Goal: Task Accomplishment & Management: Manage account settings

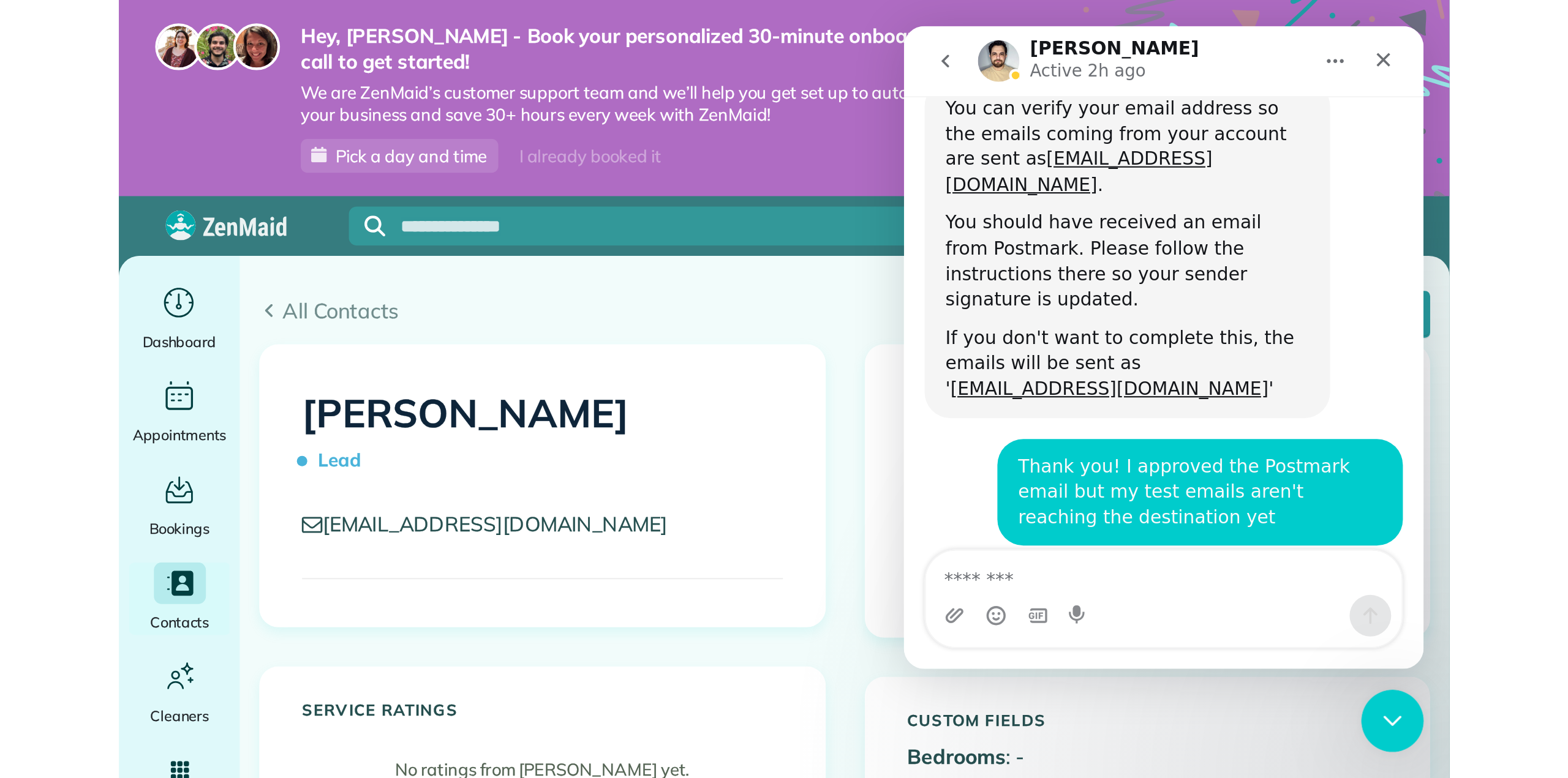
scroll to position [528, 0]
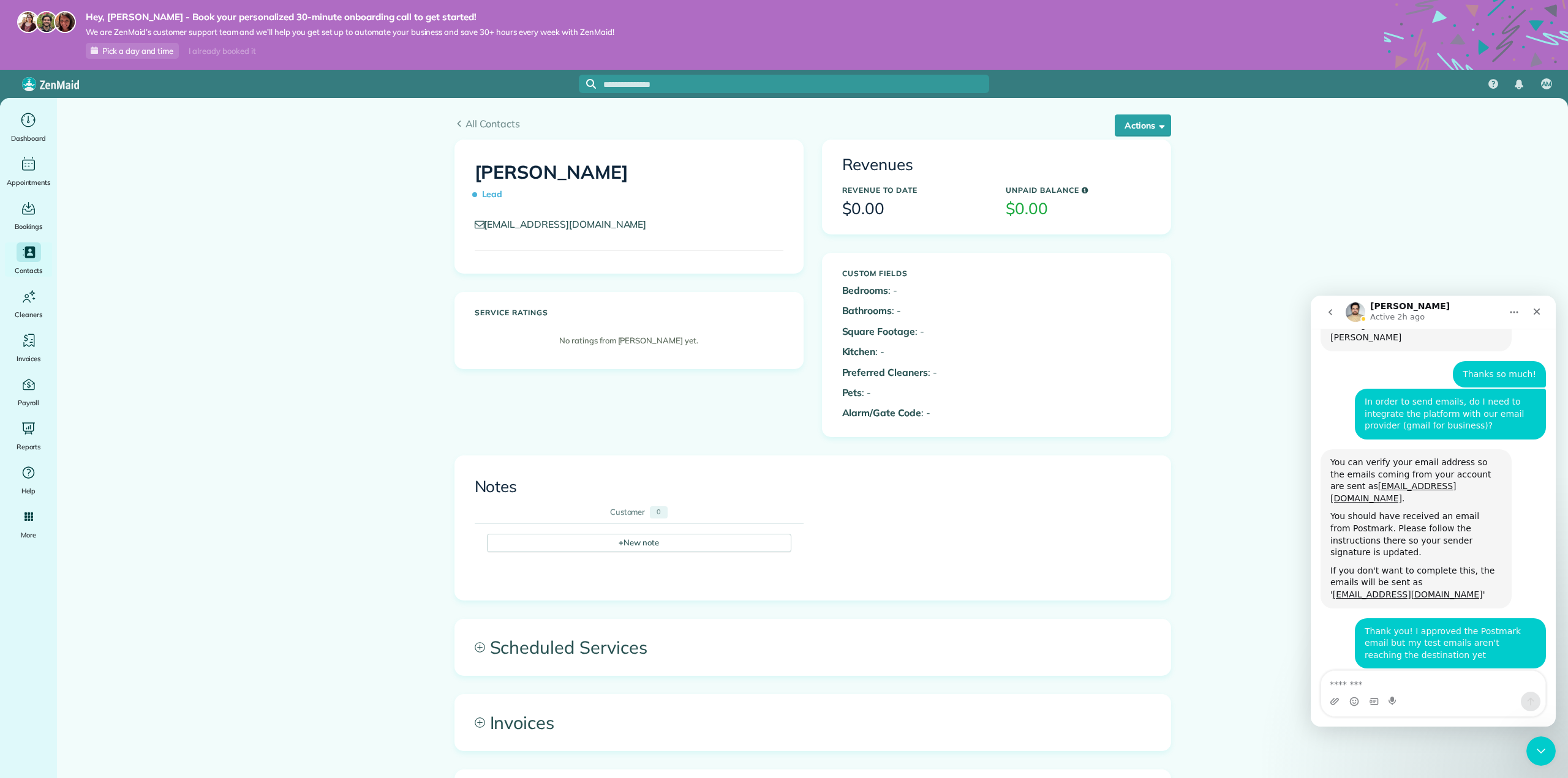
click at [1445, 682] on textarea "Message…" at bounding box center [1433, 682] width 224 height 20
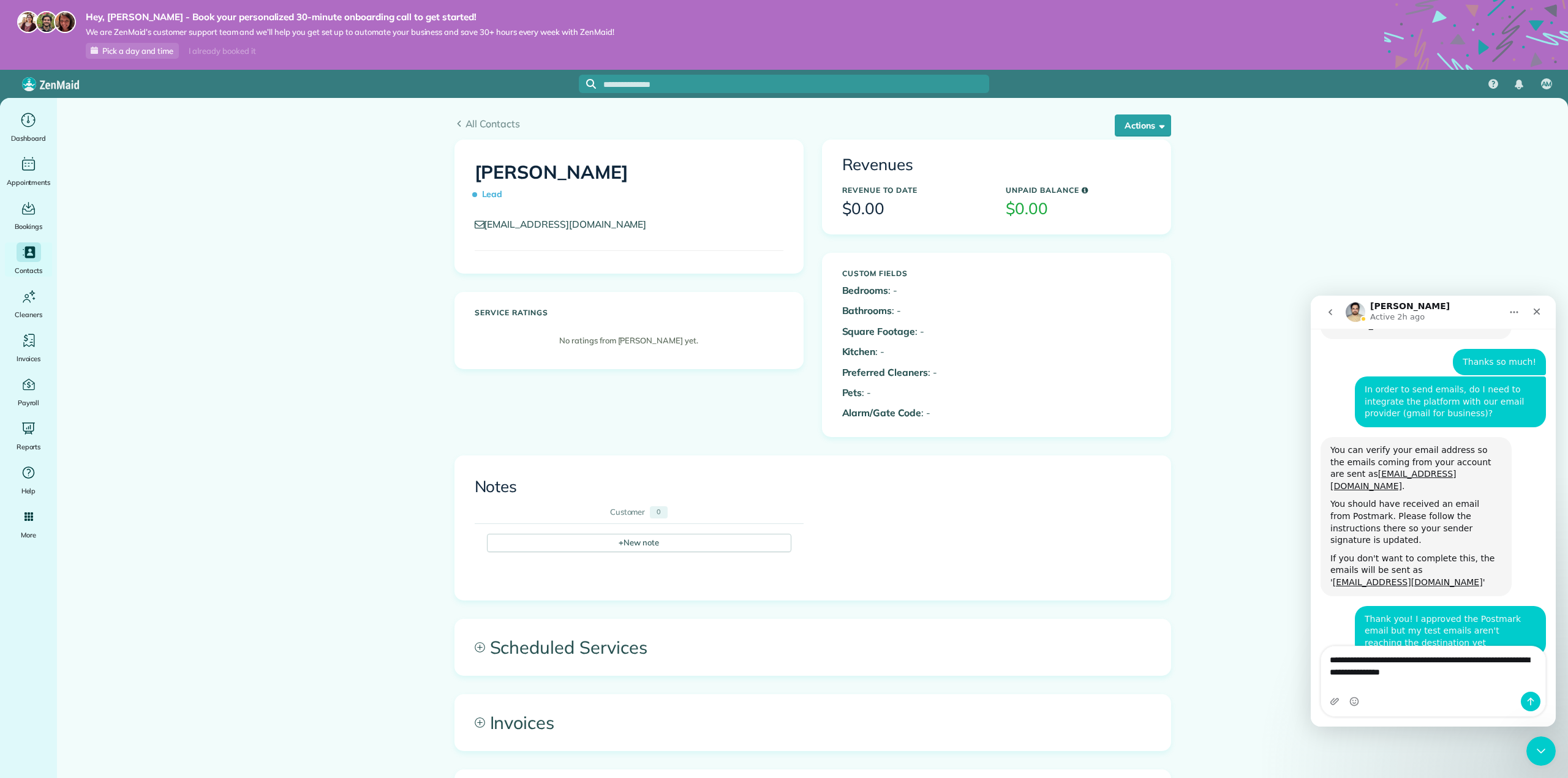
type textarea "**********"
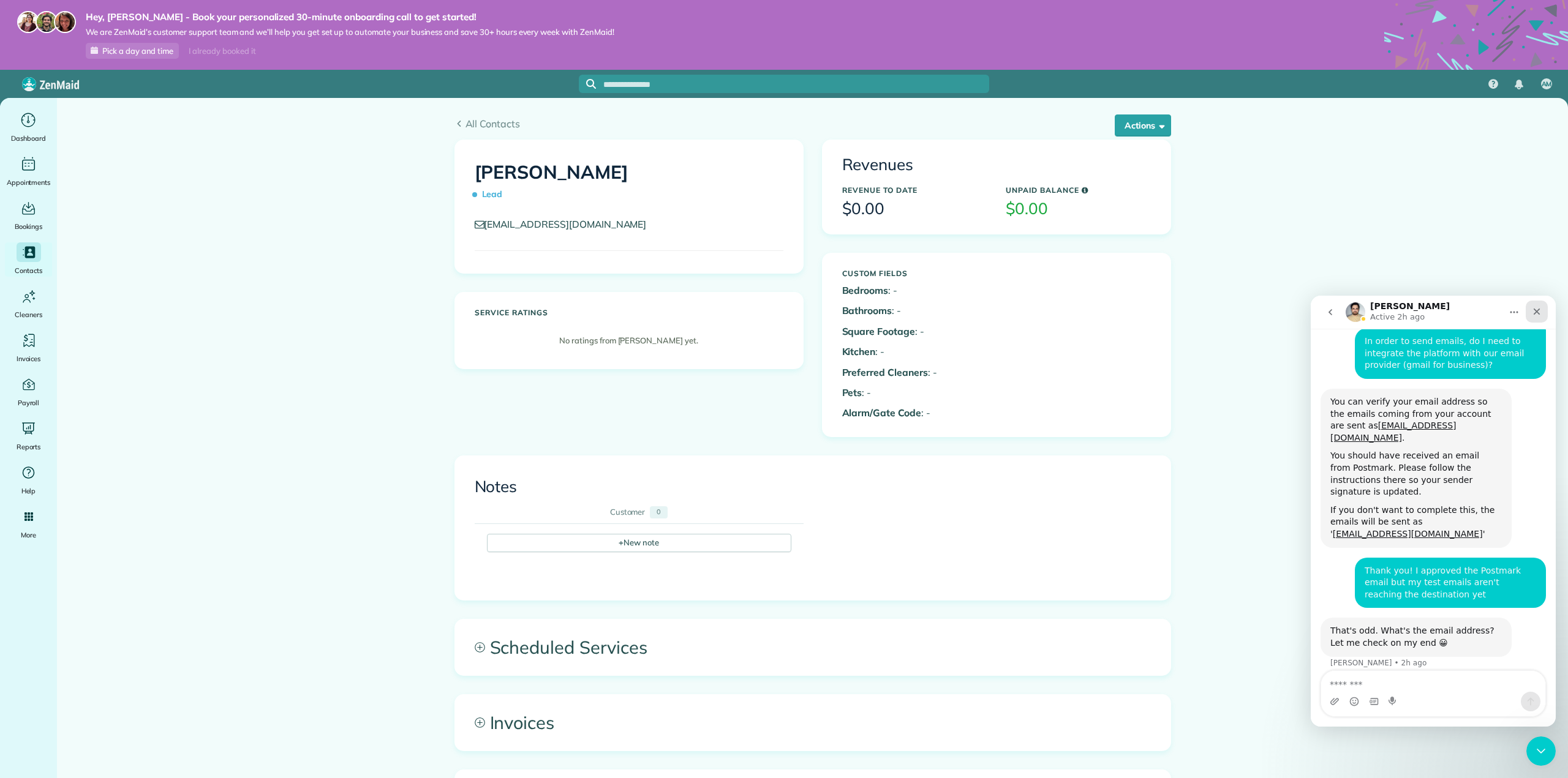
click at [1541, 310] on icon "Close" at bounding box center [1537, 311] width 10 height 10
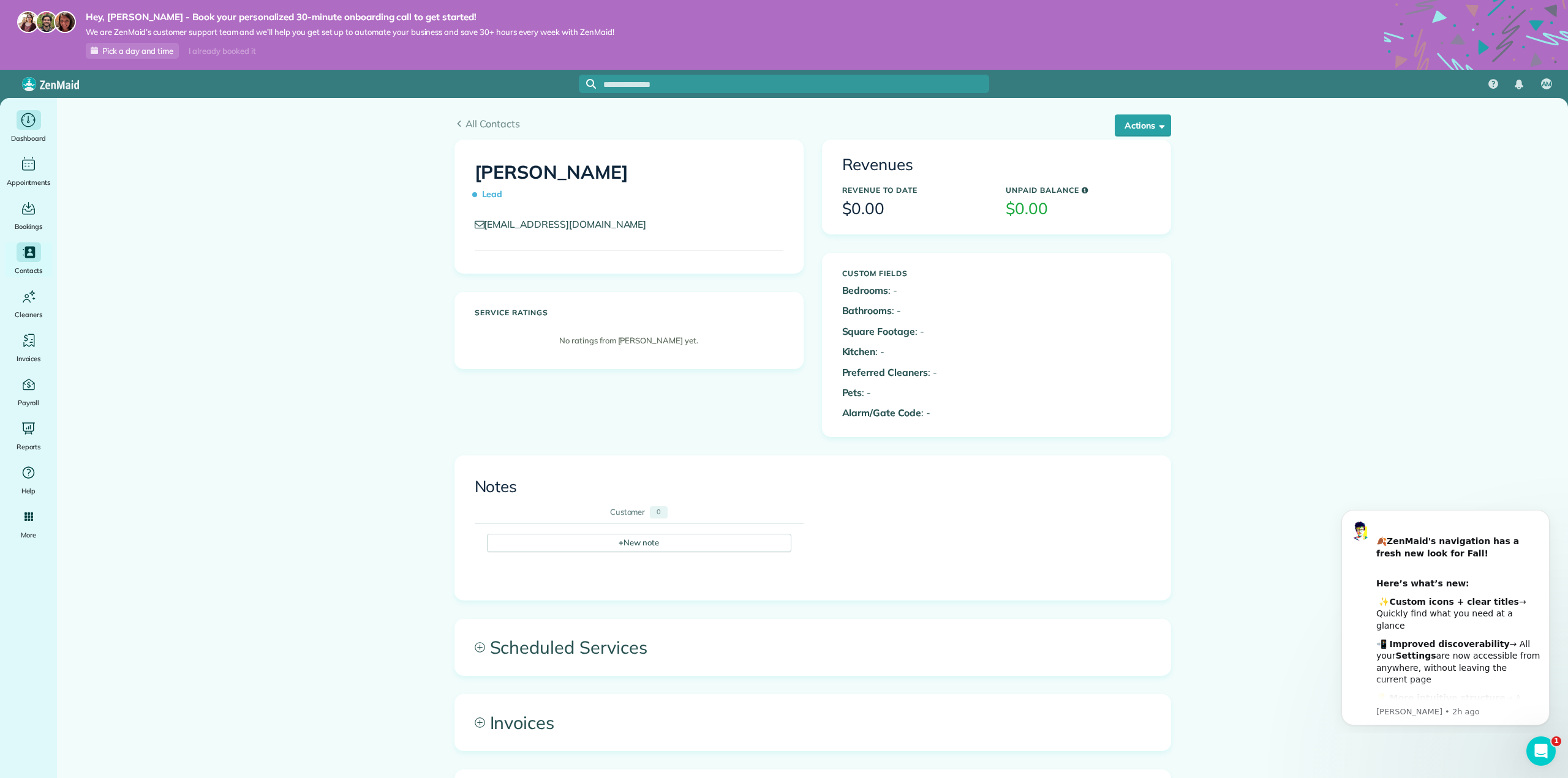
scroll to position [0, 0]
click at [52, 75] on div "AM" at bounding box center [784, 83] width 1568 height 28
click at [55, 82] on img at bounding box center [50, 83] width 56 height 14
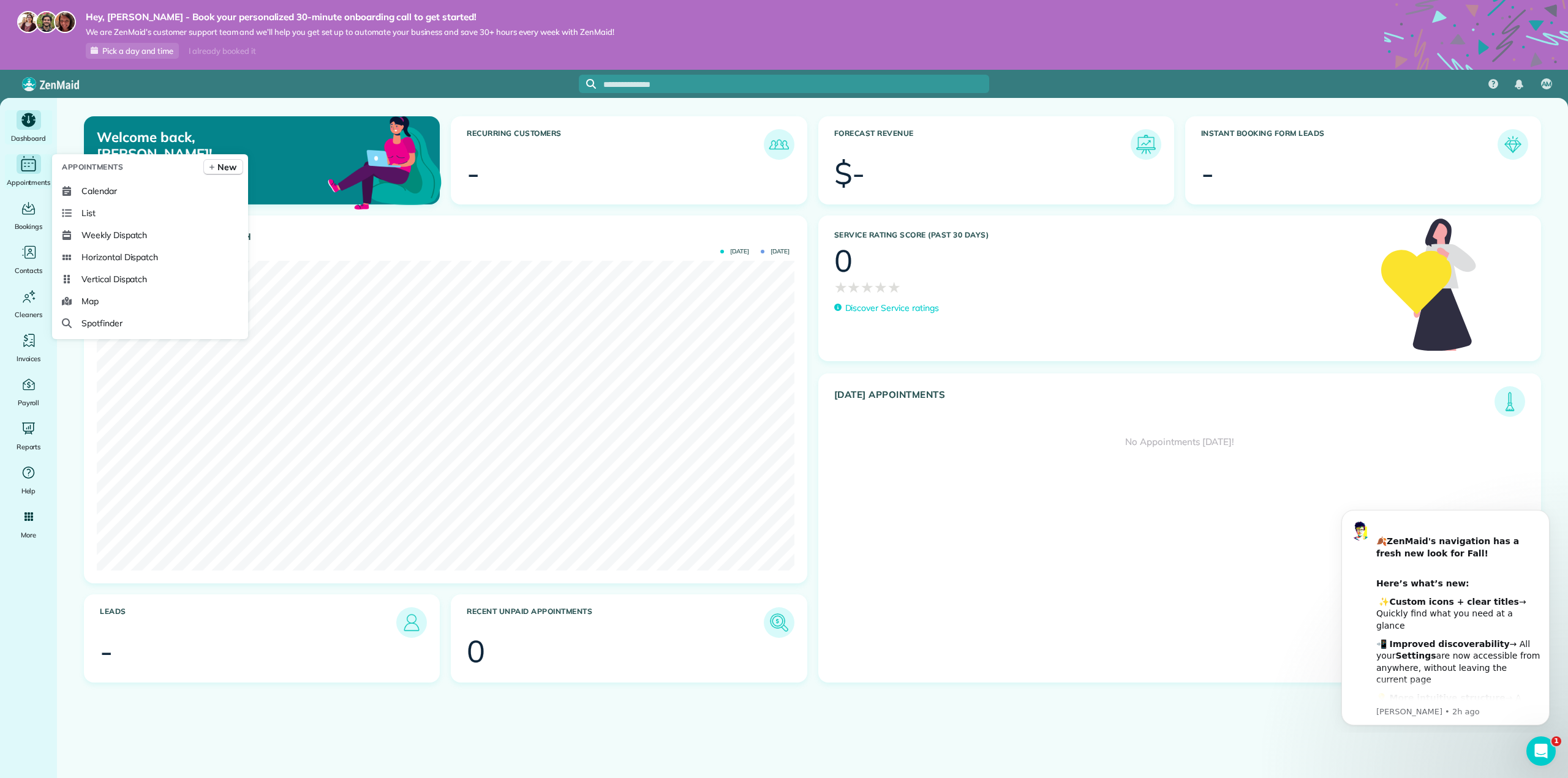
click at [30, 157] on icon "Main" at bounding box center [28, 165] width 19 height 19
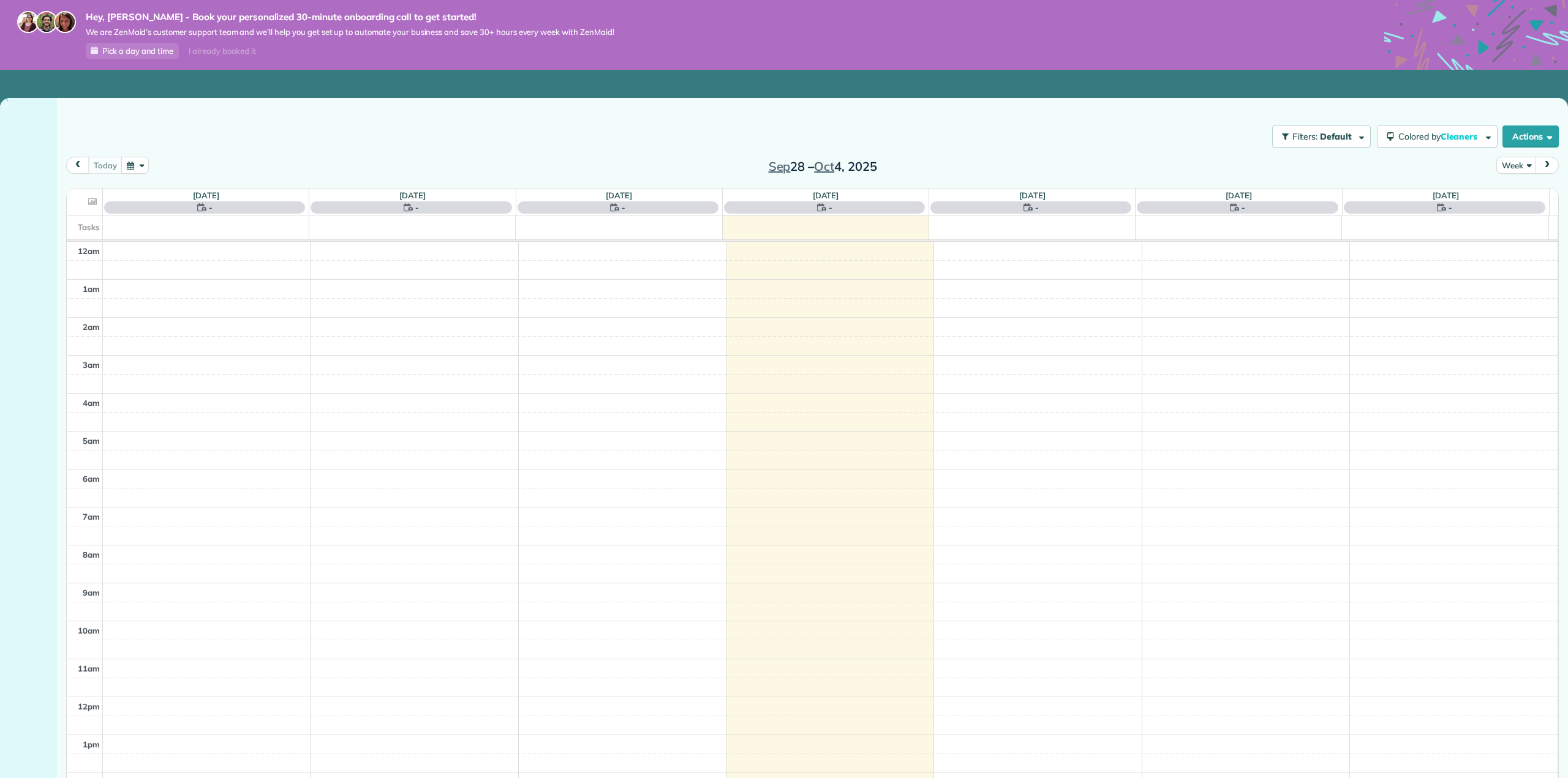
scroll to position [250, 0]
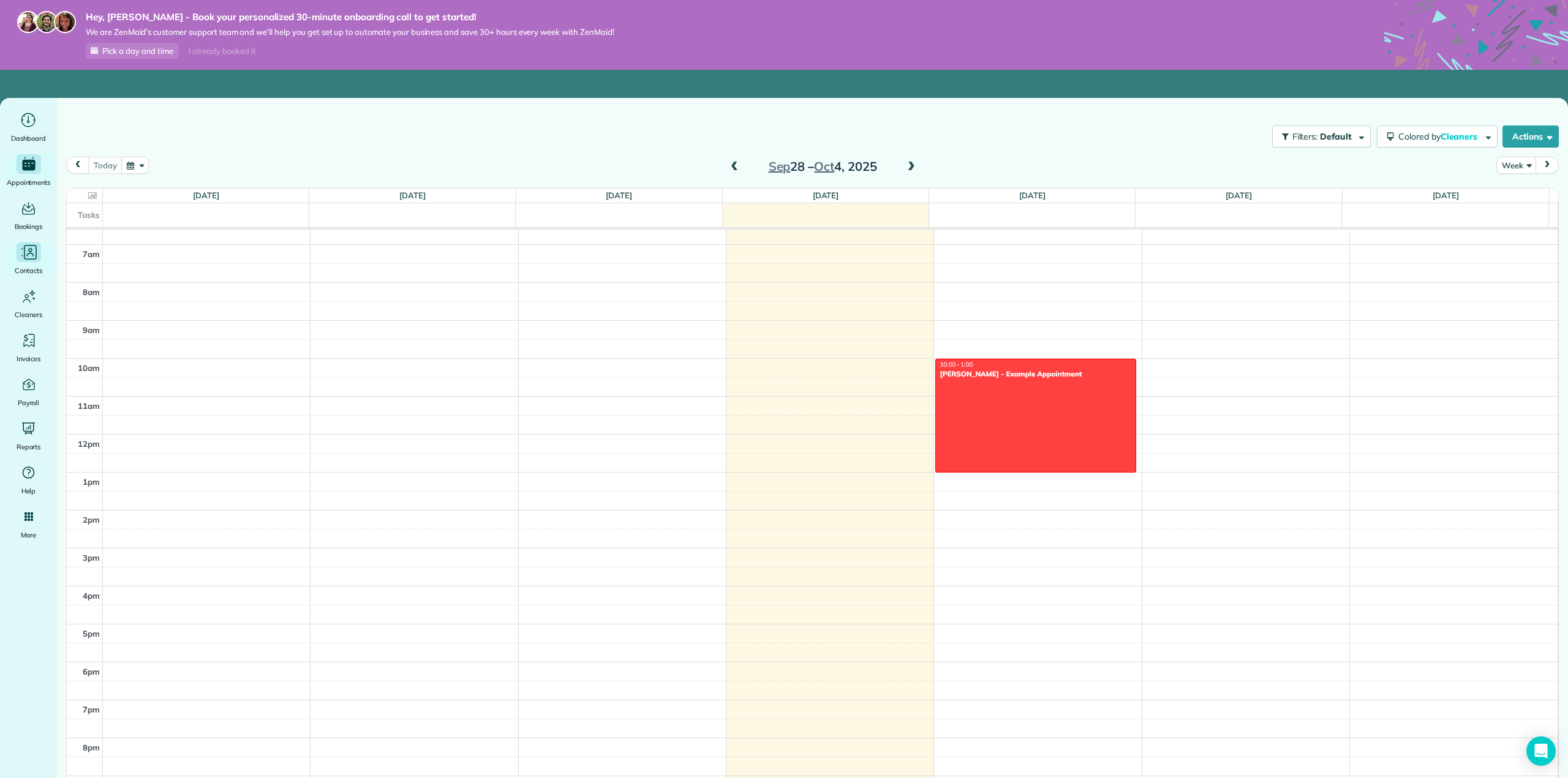
click at [28, 254] on icon "Main" at bounding box center [30, 255] width 7 height 4
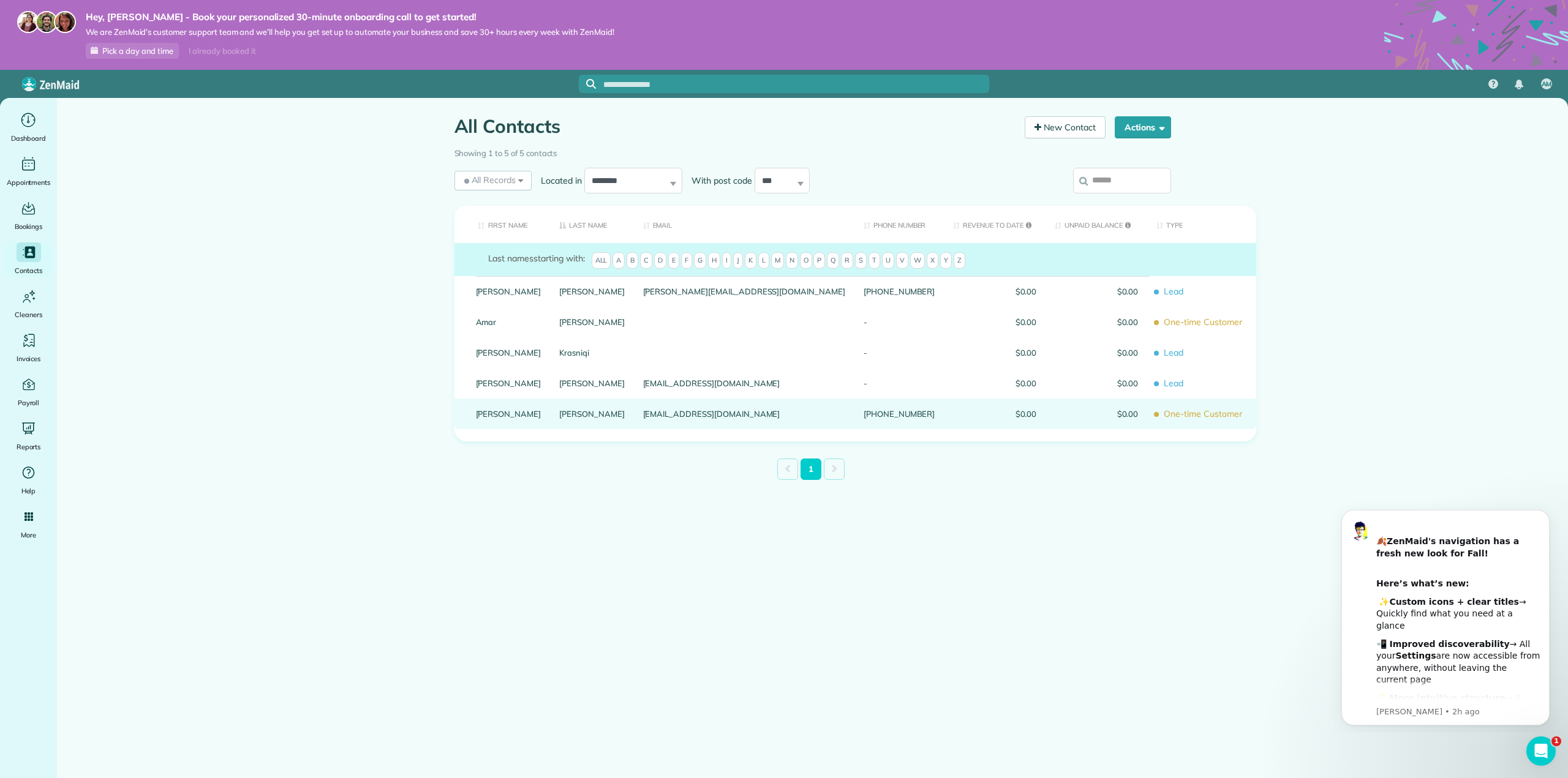
click at [482, 415] on link "Paul" at bounding box center [508, 413] width 66 height 8
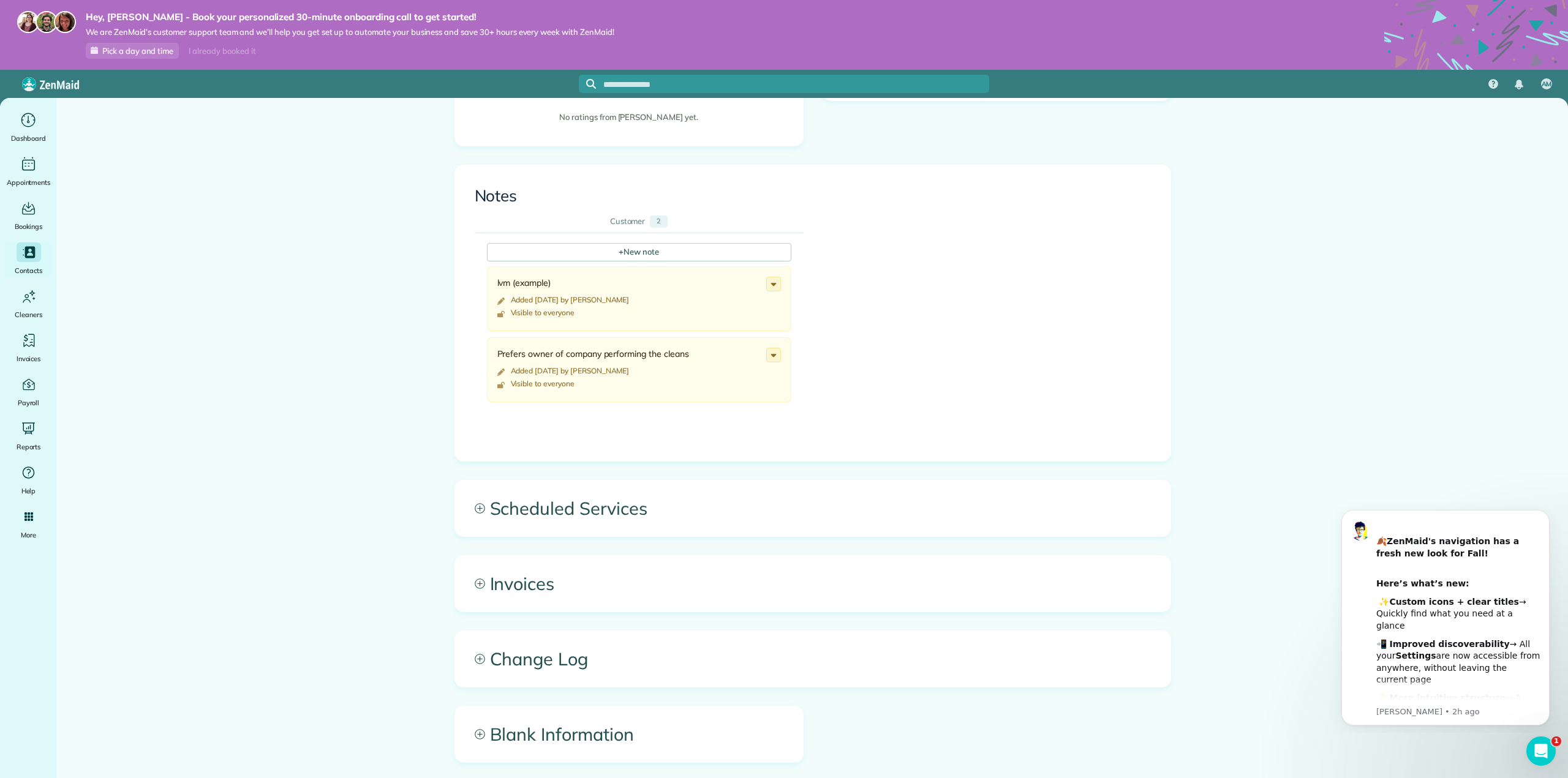
scroll to position [365, 0]
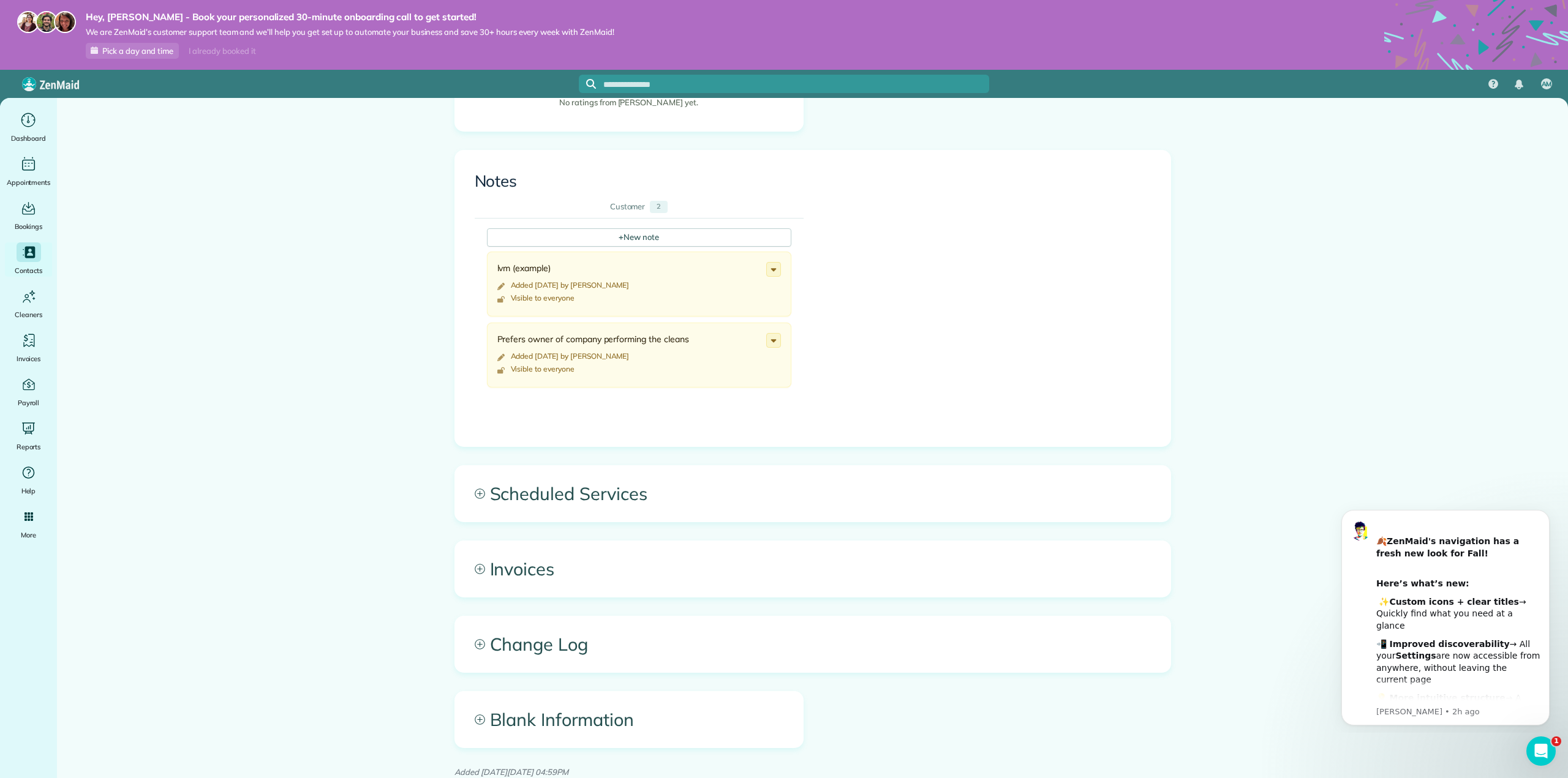
click at [478, 495] on icon at bounding box center [479, 494] width 10 height 10
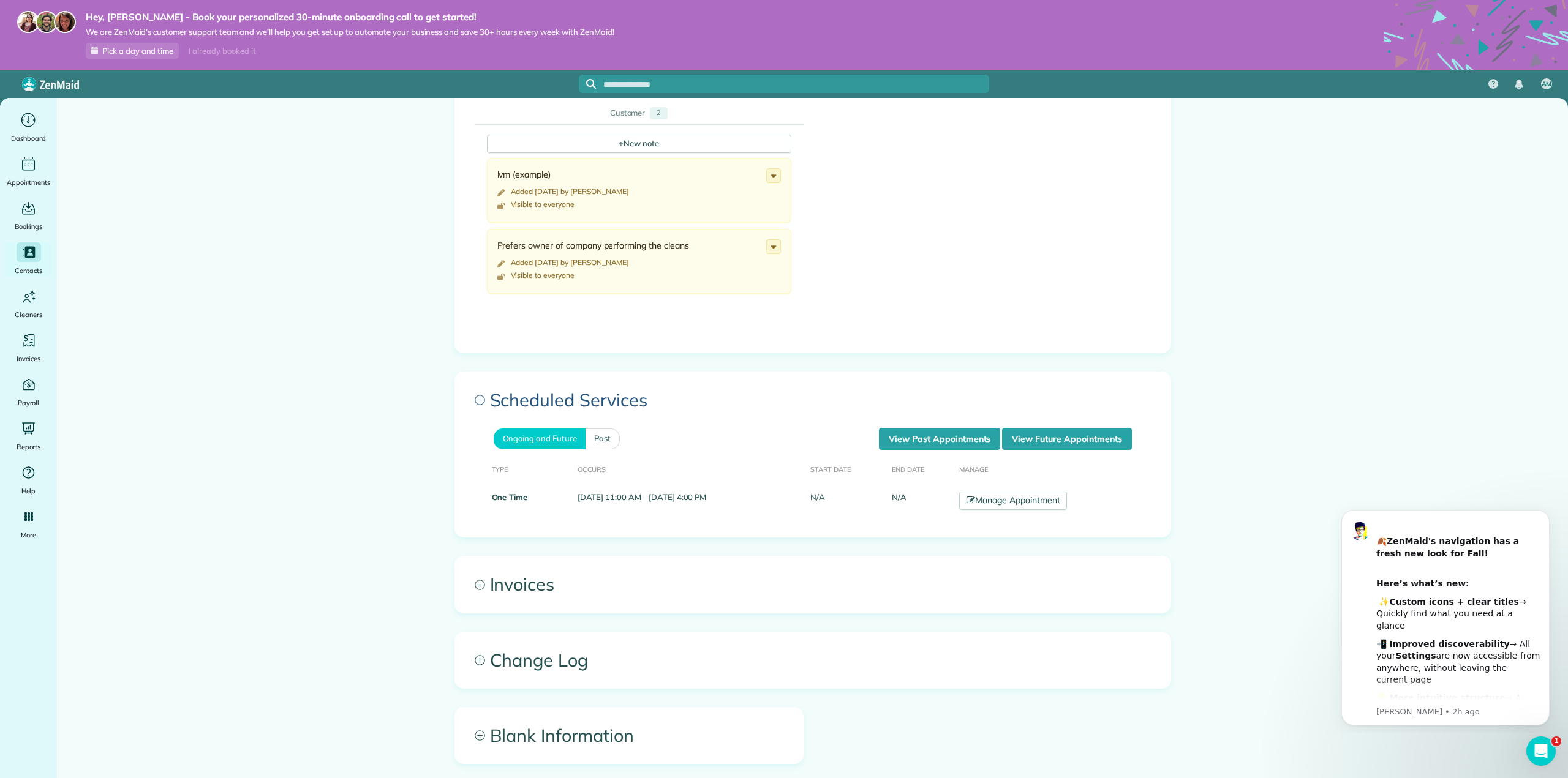
scroll to position [474, 0]
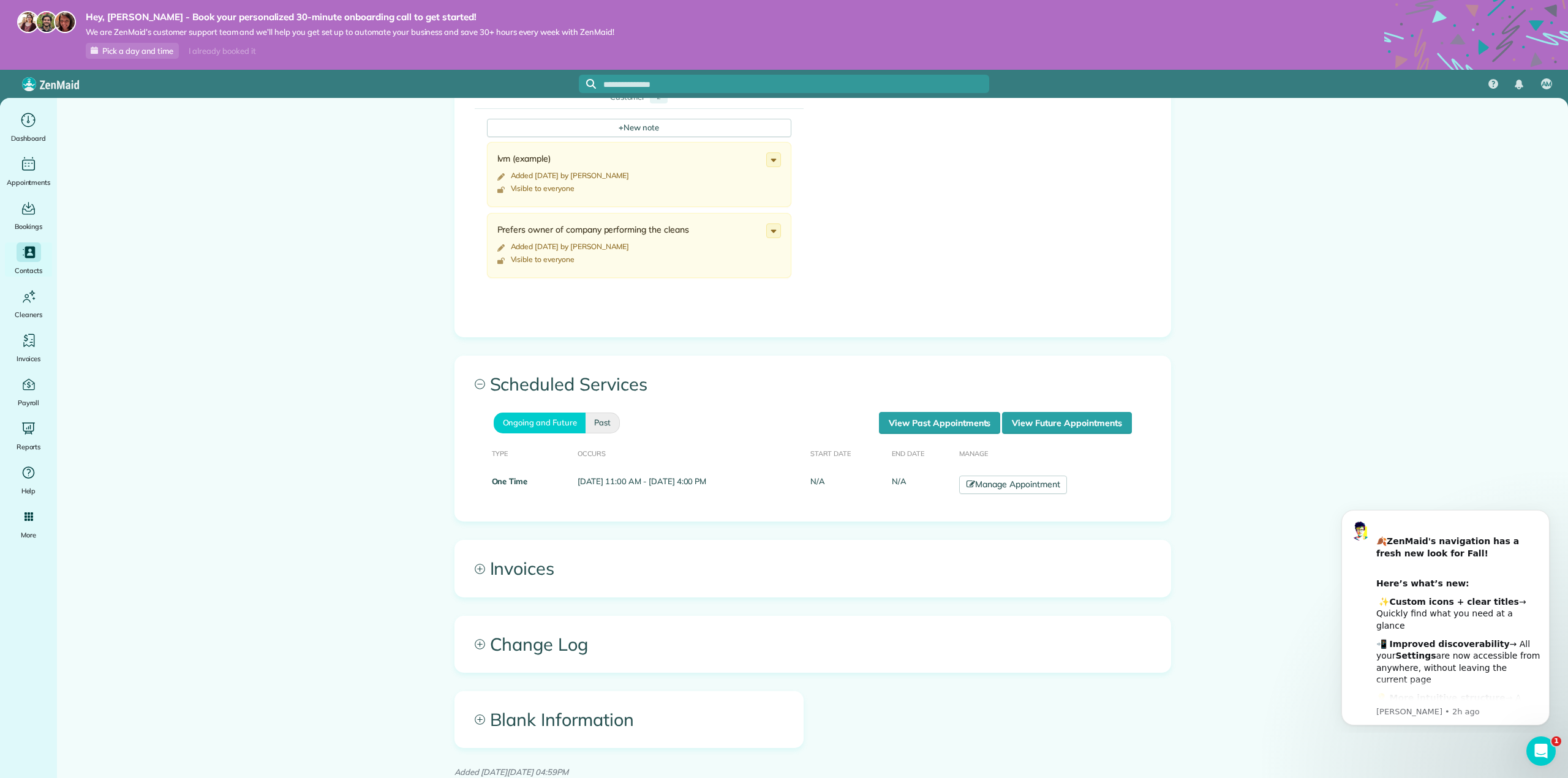
click at [592, 424] on link "Past" at bounding box center [602, 423] width 34 height 20
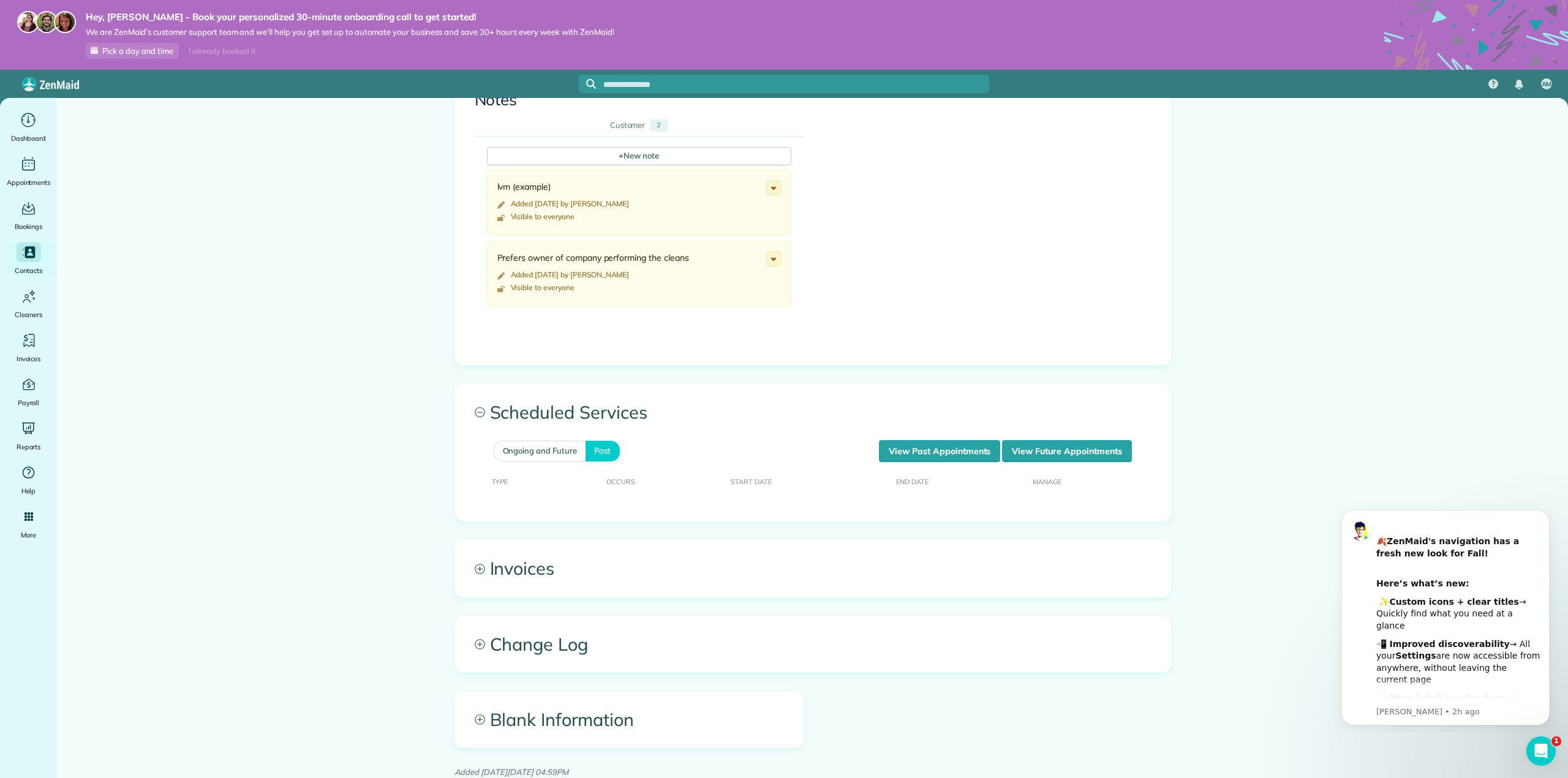
click at [475, 574] on span "Invoices" at bounding box center [812, 569] width 715 height 56
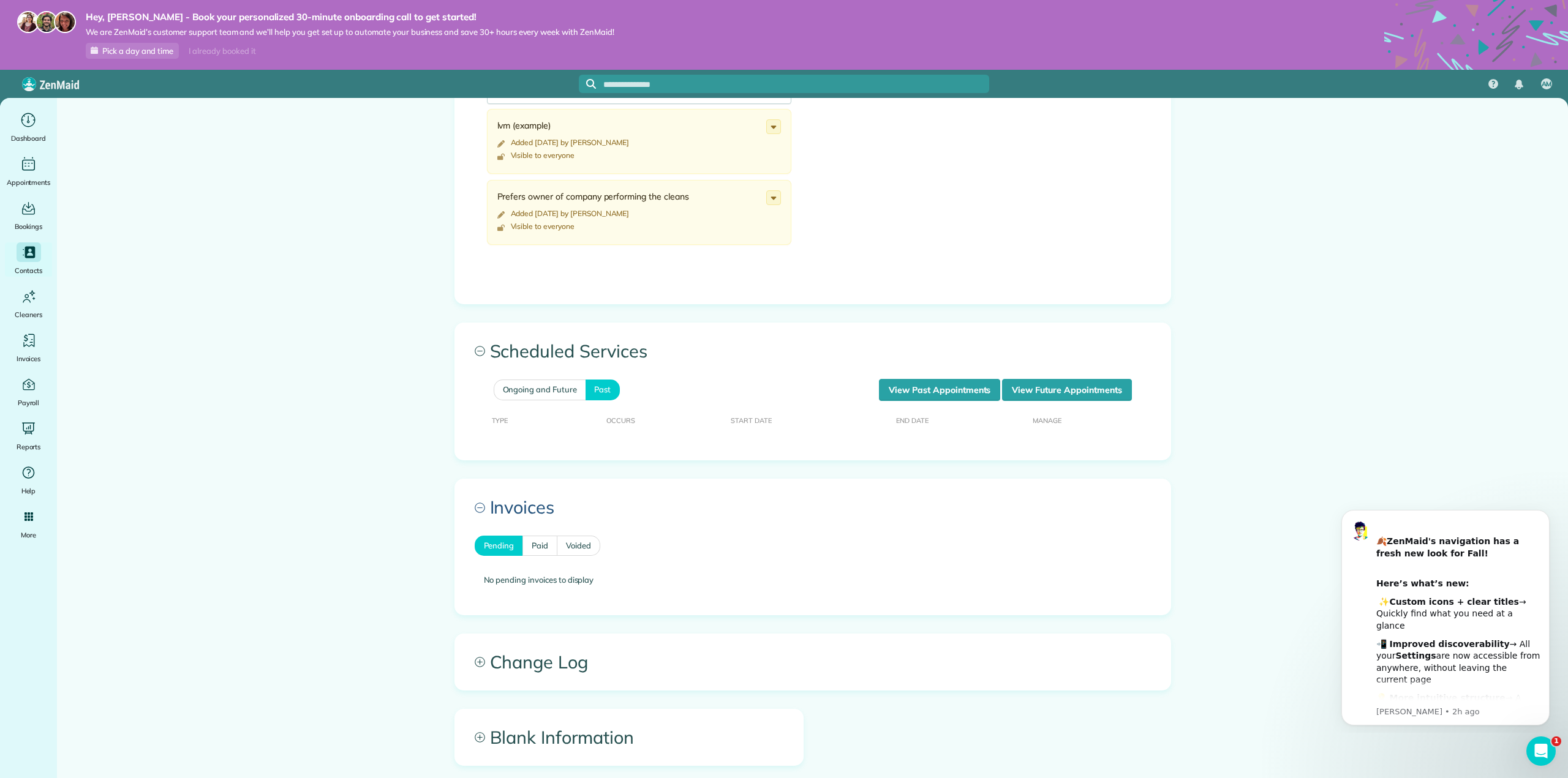
scroll to position [525, 0]
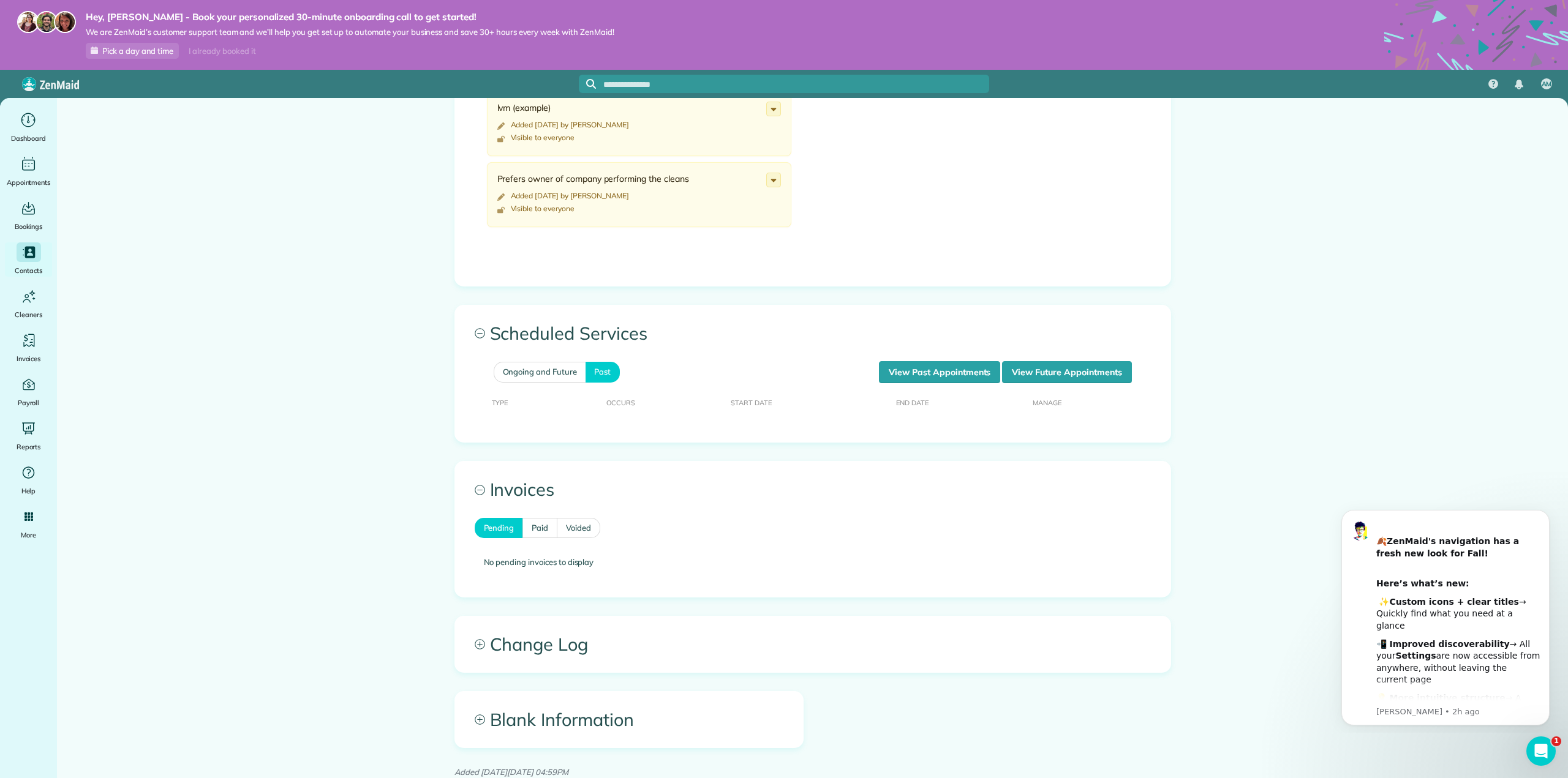
click at [474, 645] on icon at bounding box center [479, 644] width 10 height 10
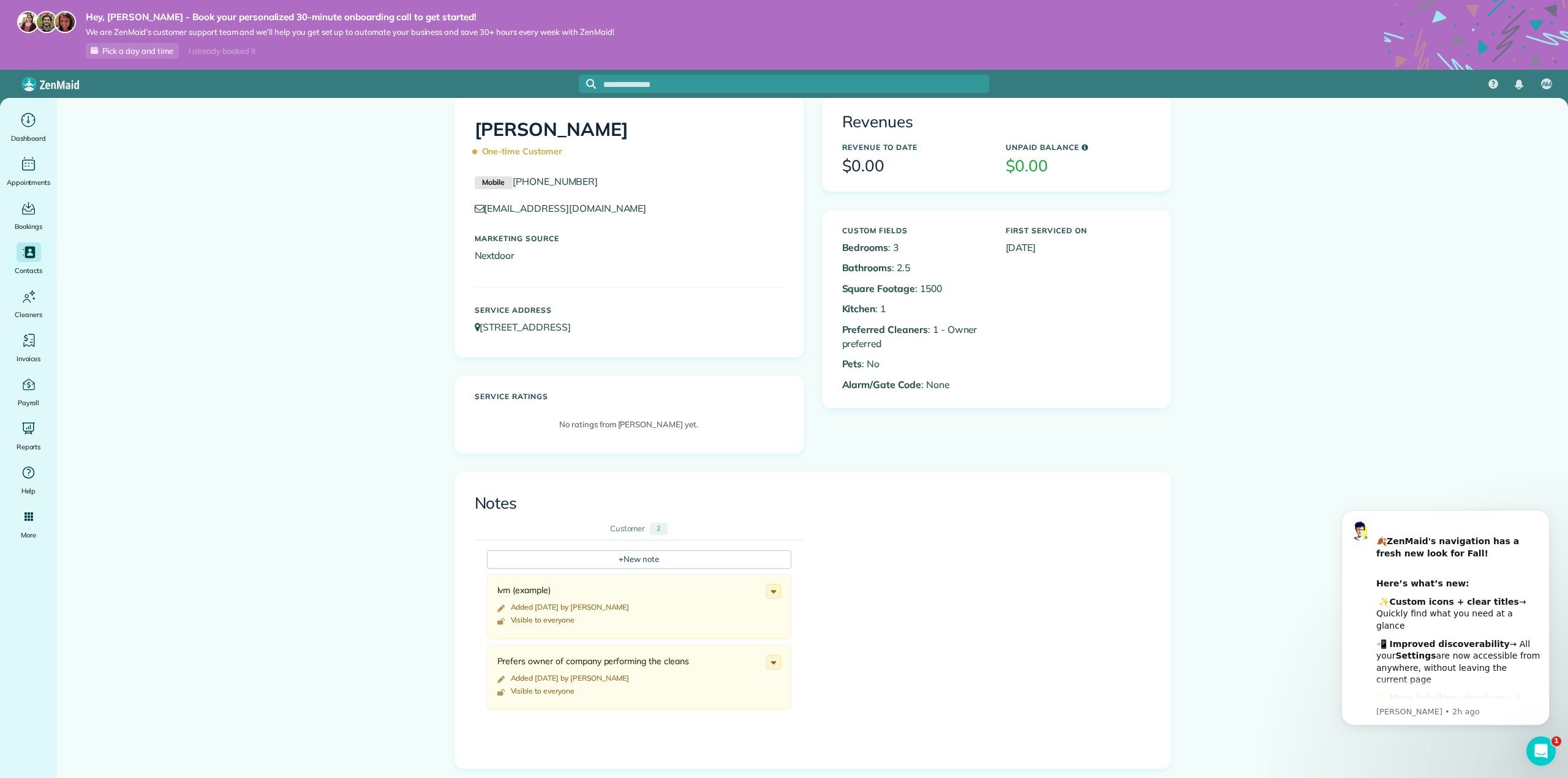
scroll to position [0, 0]
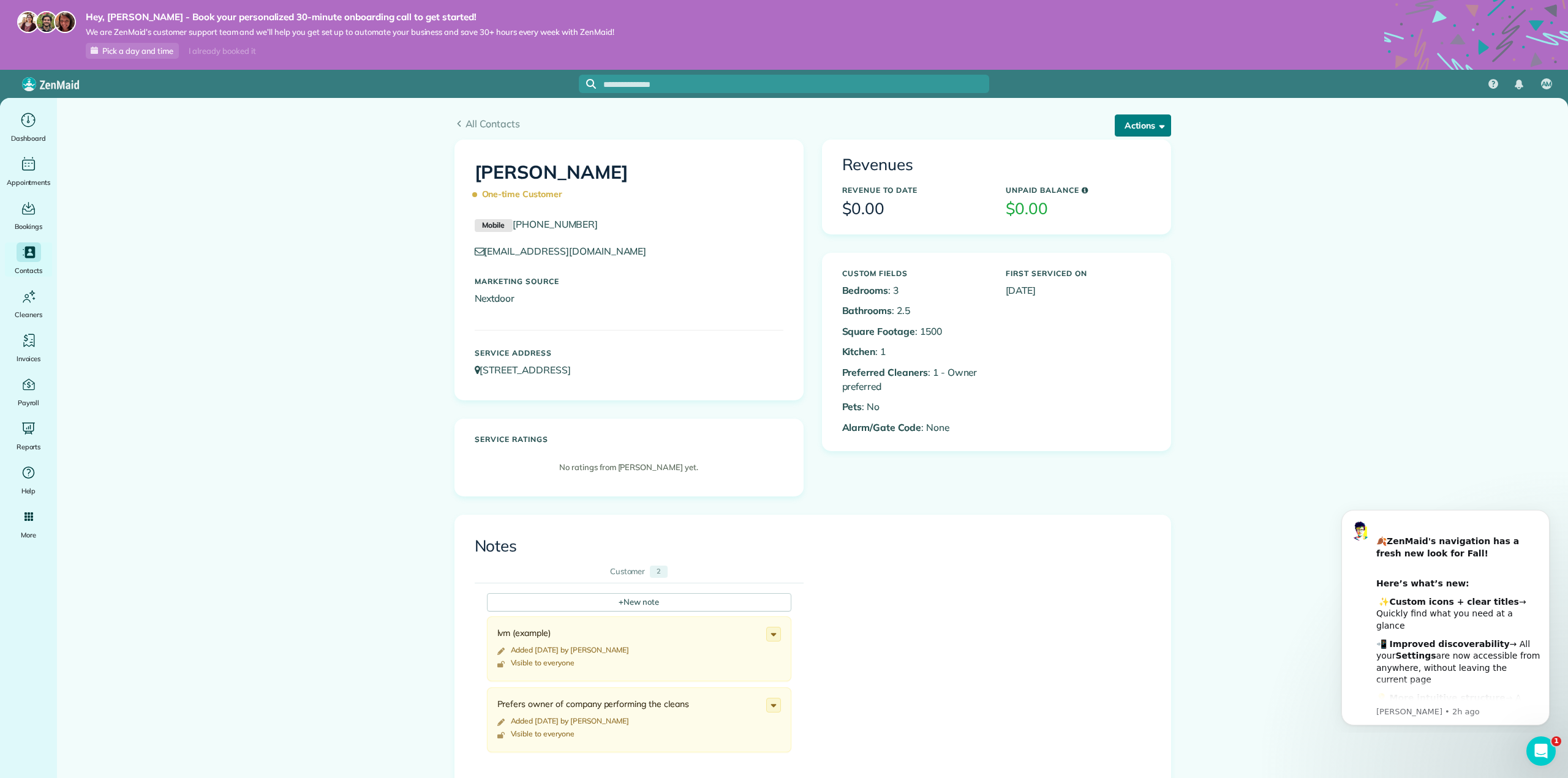
click at [1146, 130] on button "Actions" at bounding box center [1142, 126] width 56 height 22
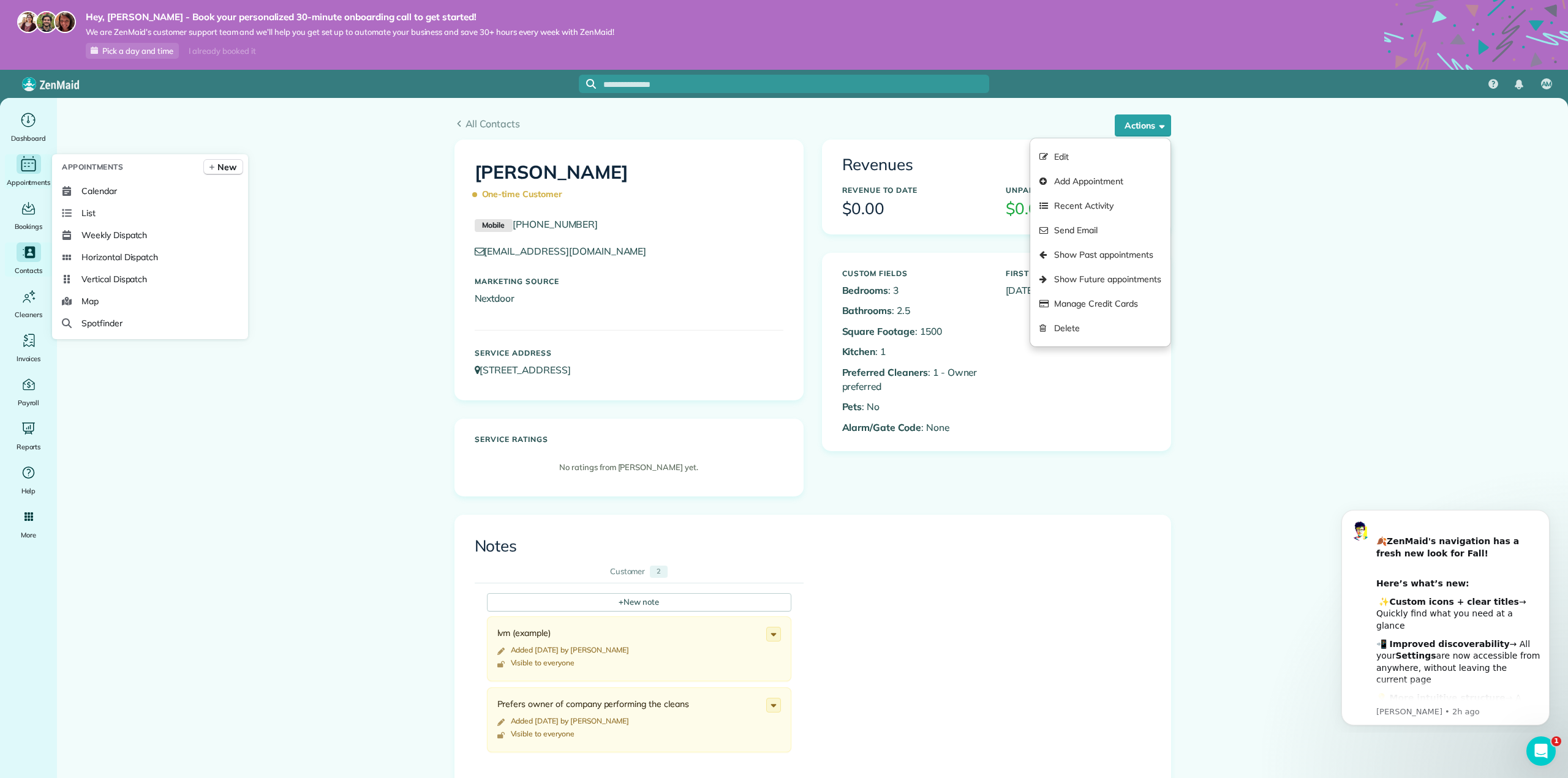
click at [26, 168] on icon "Main" at bounding box center [28, 165] width 19 height 19
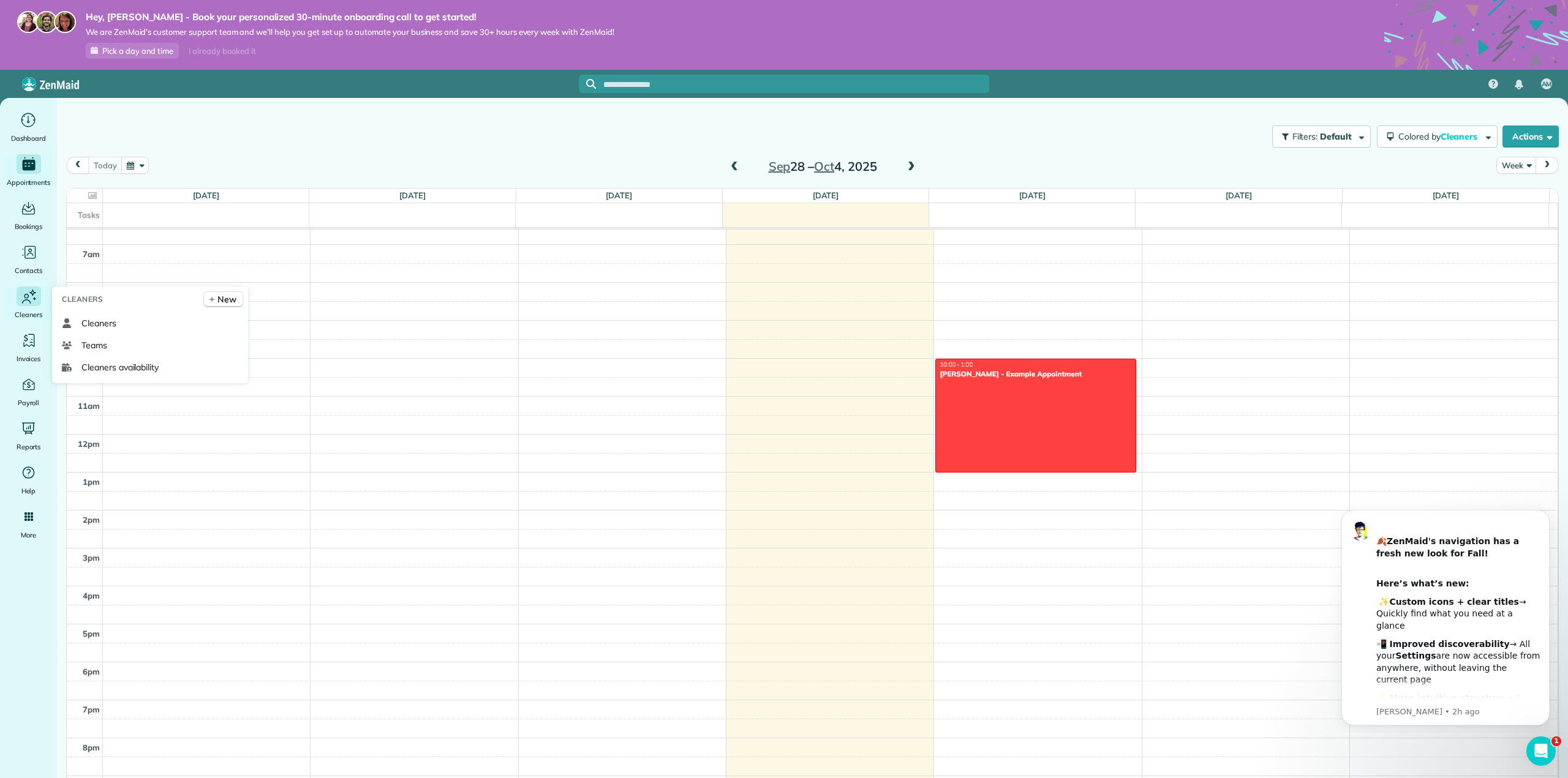
click at [34, 303] on icon "Main" at bounding box center [29, 296] width 19 height 19
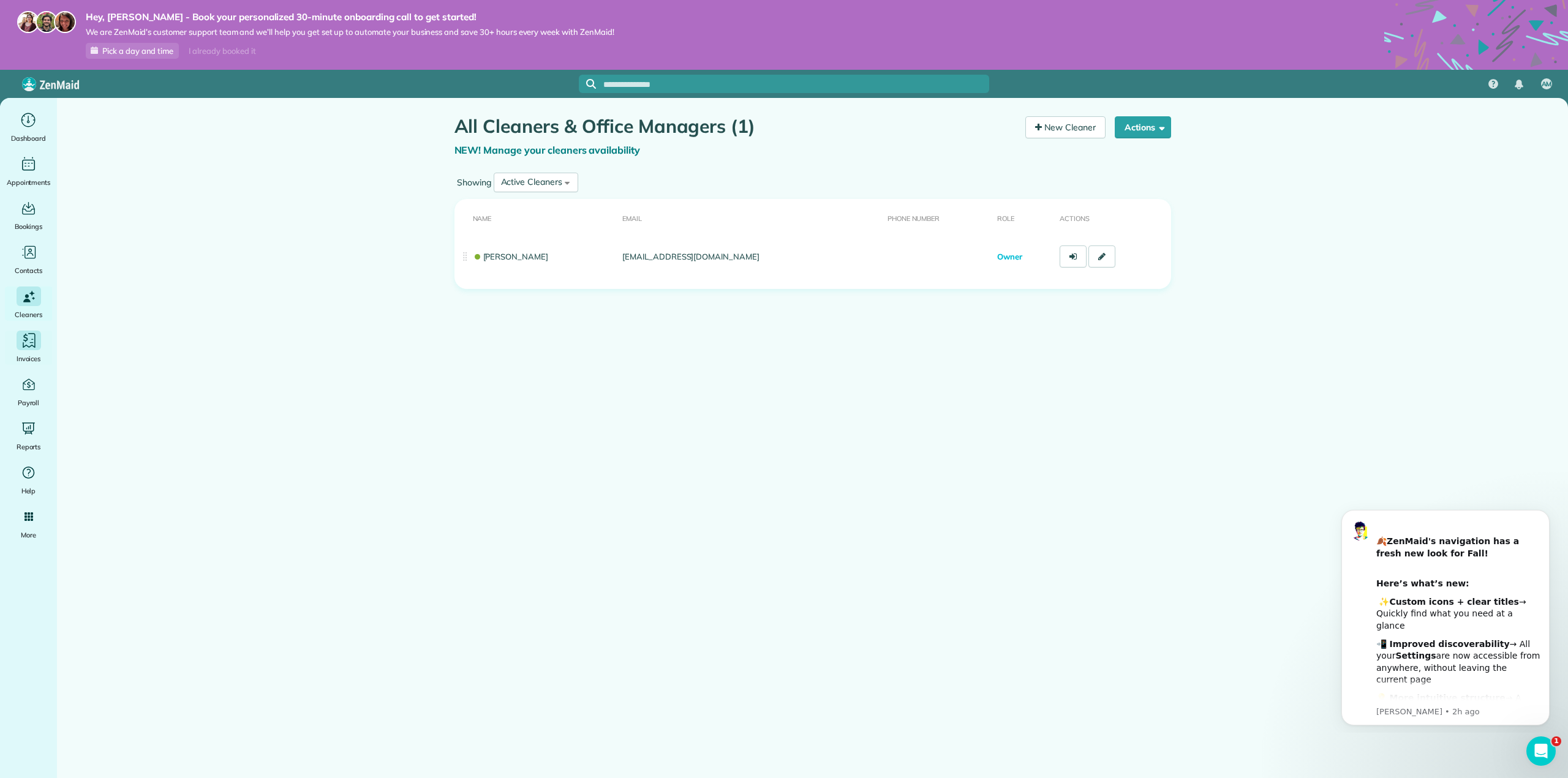
click at [25, 348] on icon "Main" at bounding box center [28, 340] width 18 height 18
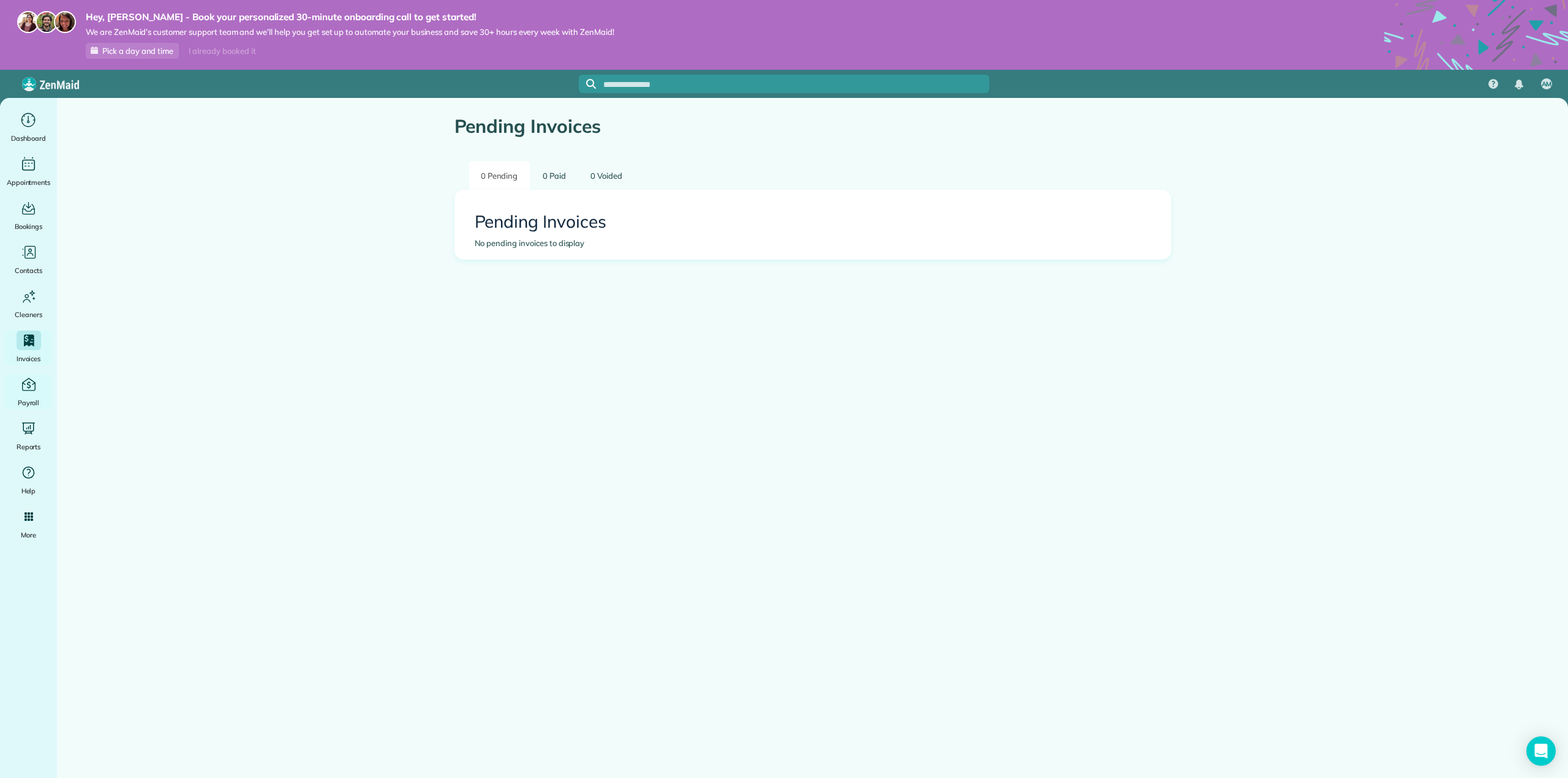
click at [35, 385] on icon "Main" at bounding box center [29, 385] width 17 height 17
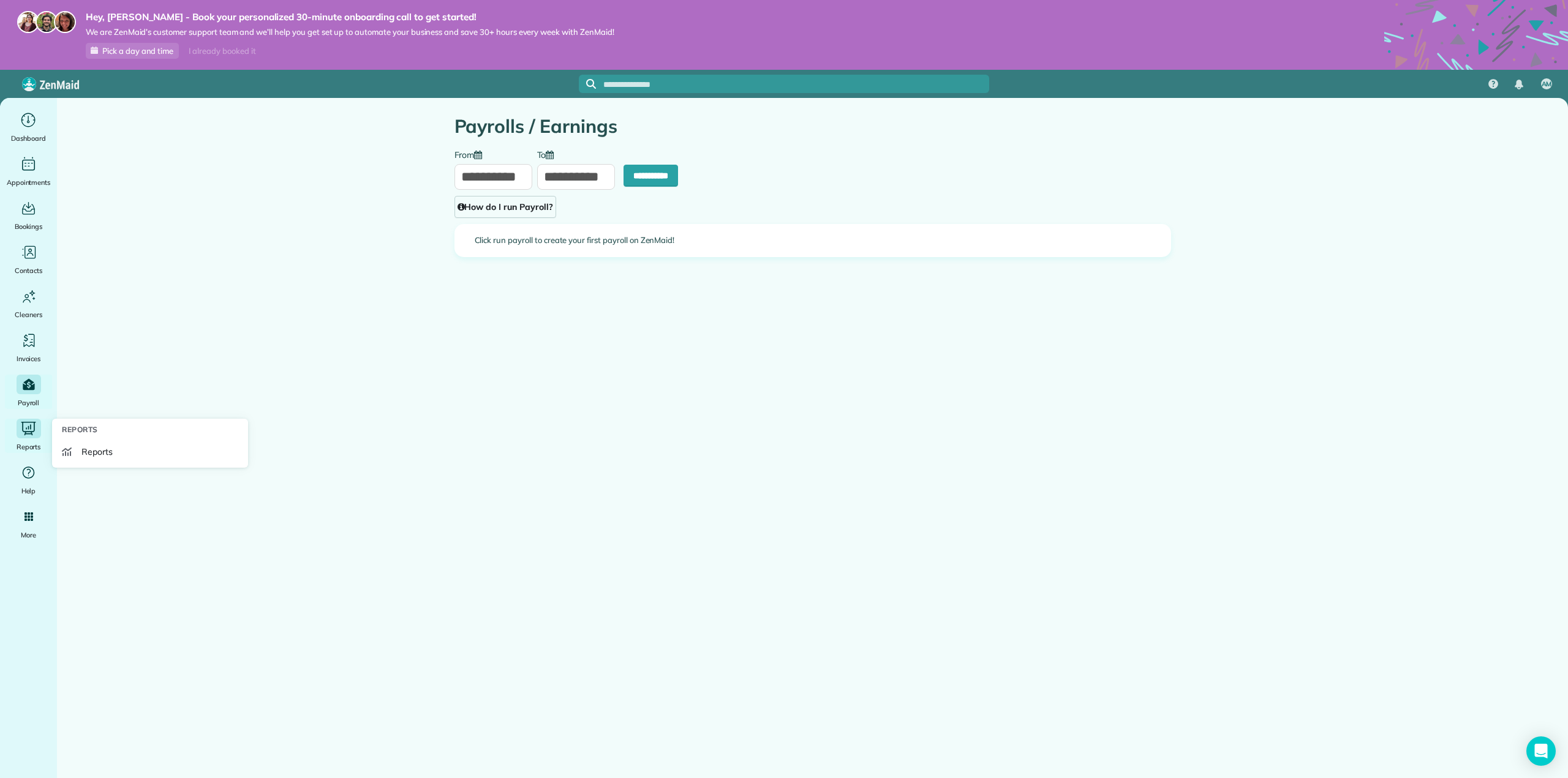
type input "**********"
click at [33, 431] on icon "Main" at bounding box center [28, 429] width 18 height 17
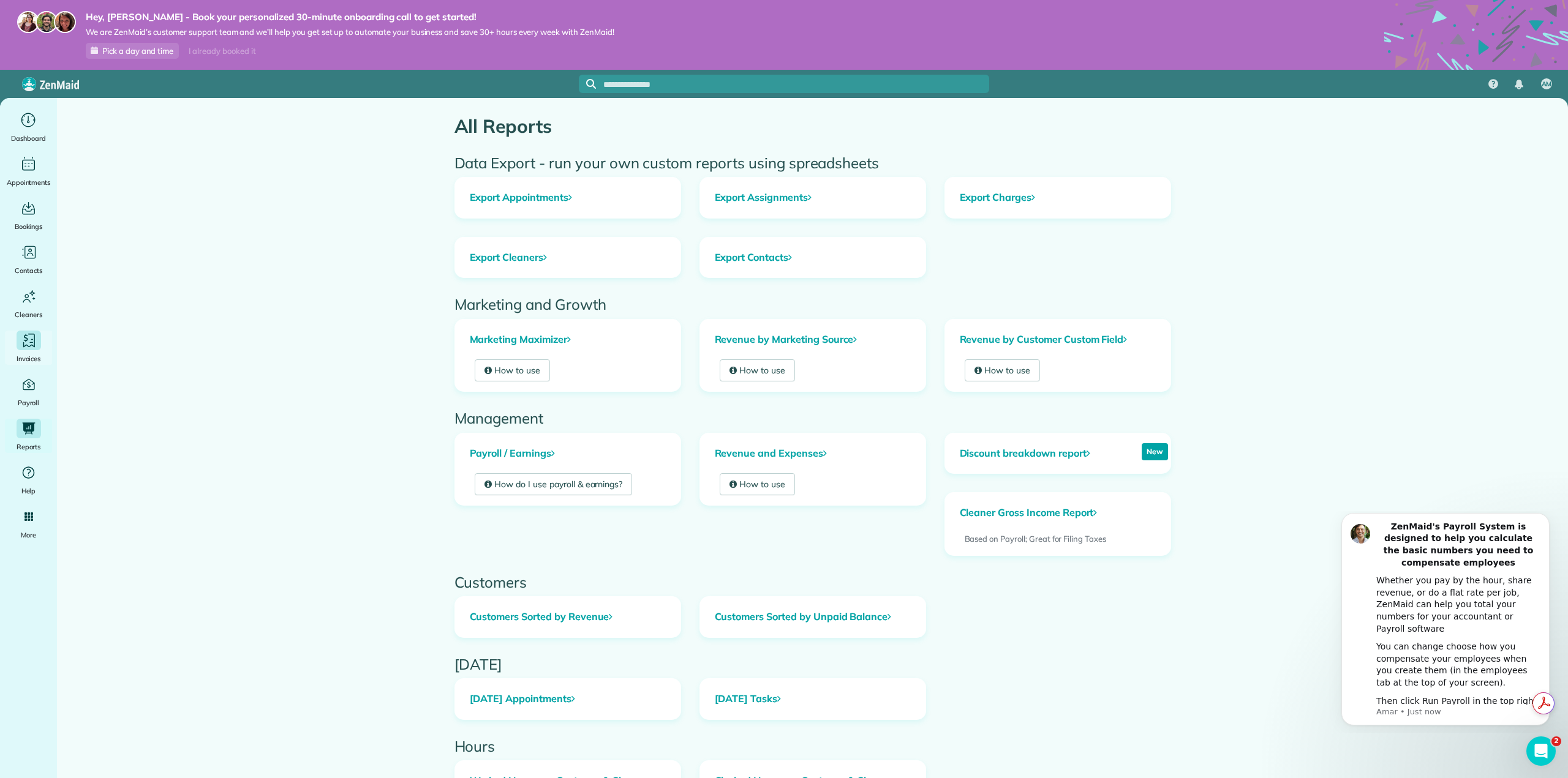
click at [24, 335] on icon "Main" at bounding box center [29, 341] width 17 height 17
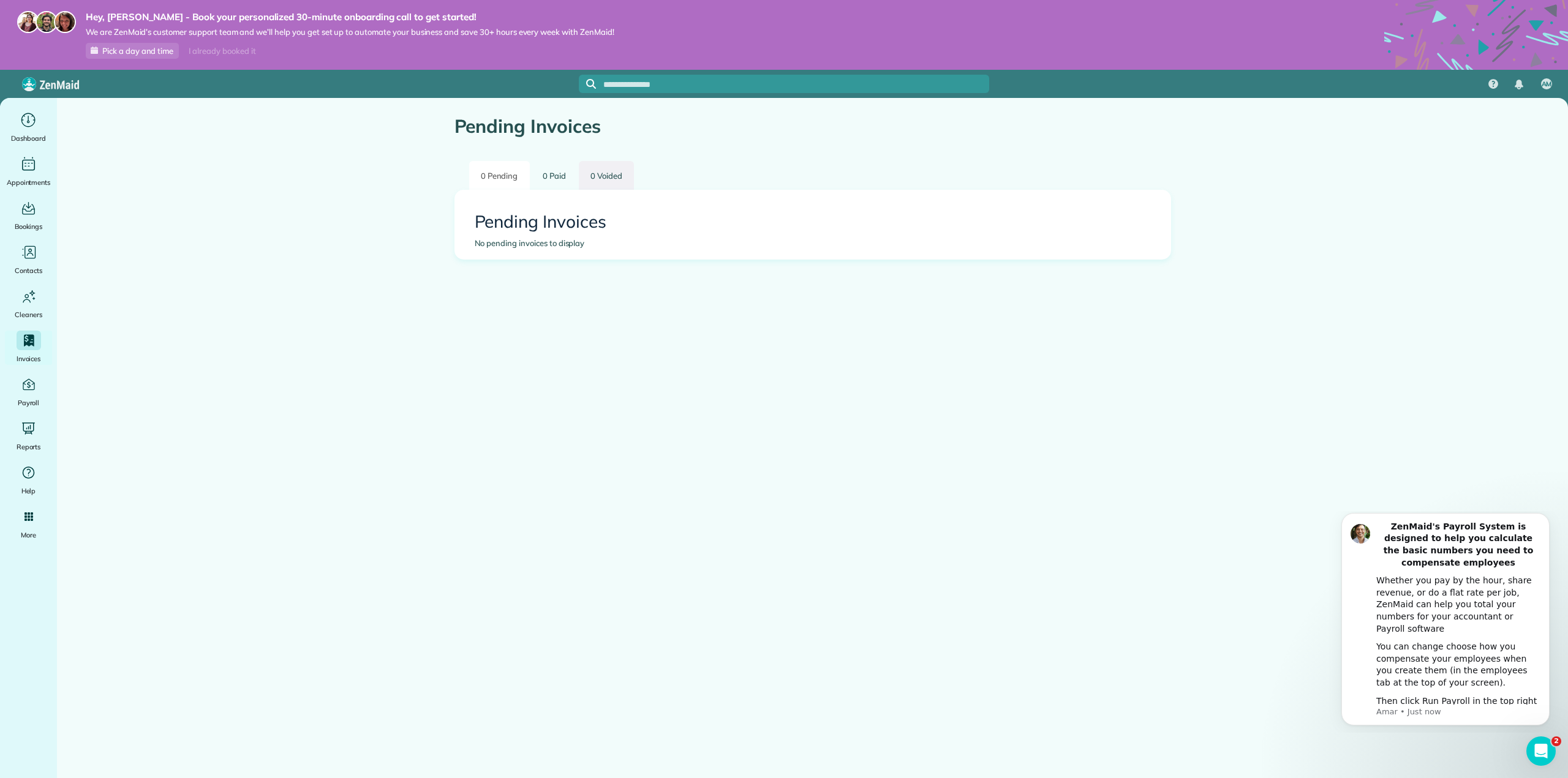
click at [595, 175] on link "0 Voided" at bounding box center [607, 175] width 56 height 29
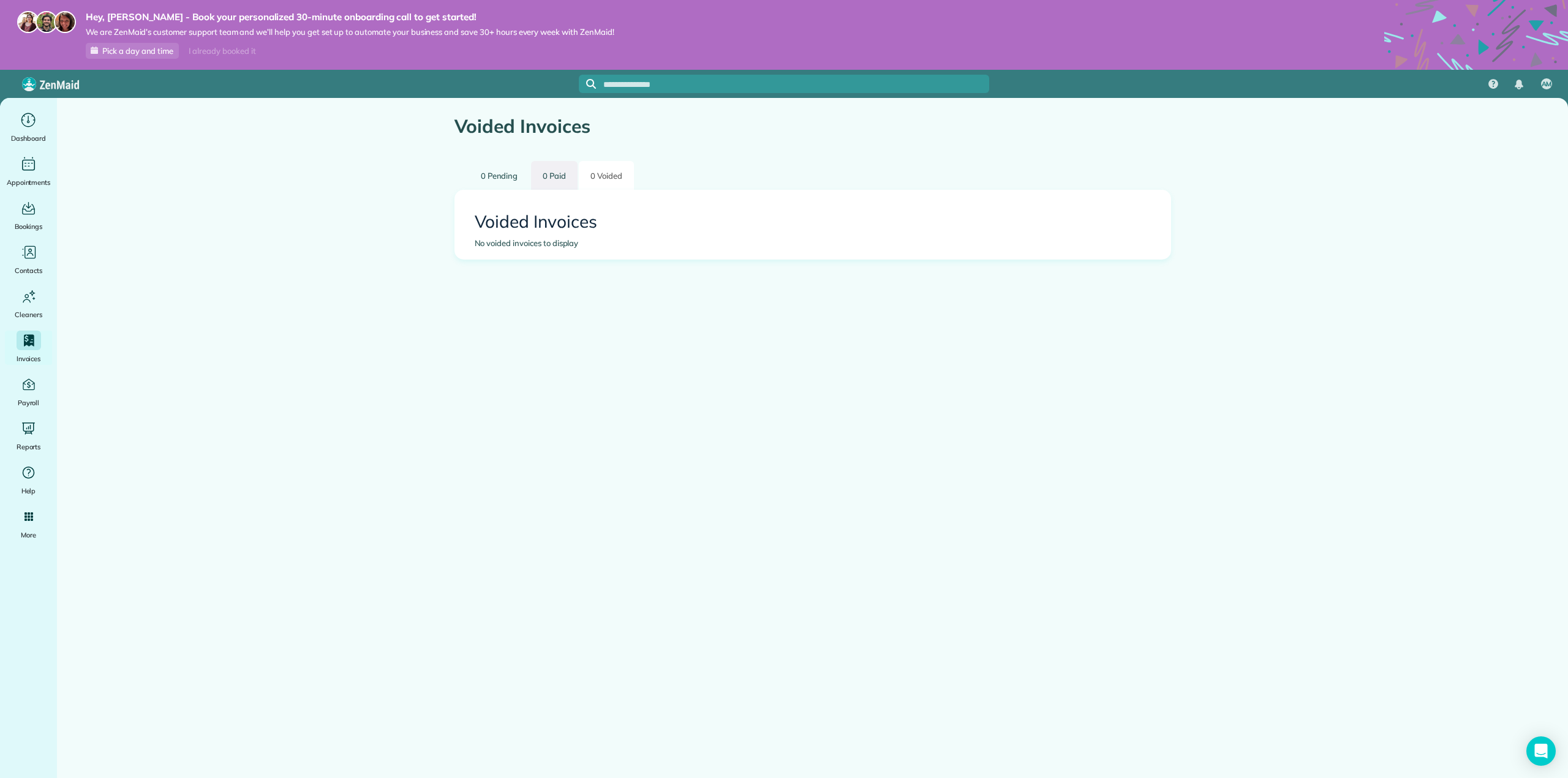
click at [559, 175] on link "0 Paid" at bounding box center [554, 175] width 46 height 29
click at [512, 179] on link "0 Pending" at bounding box center [498, 175] width 60 height 29
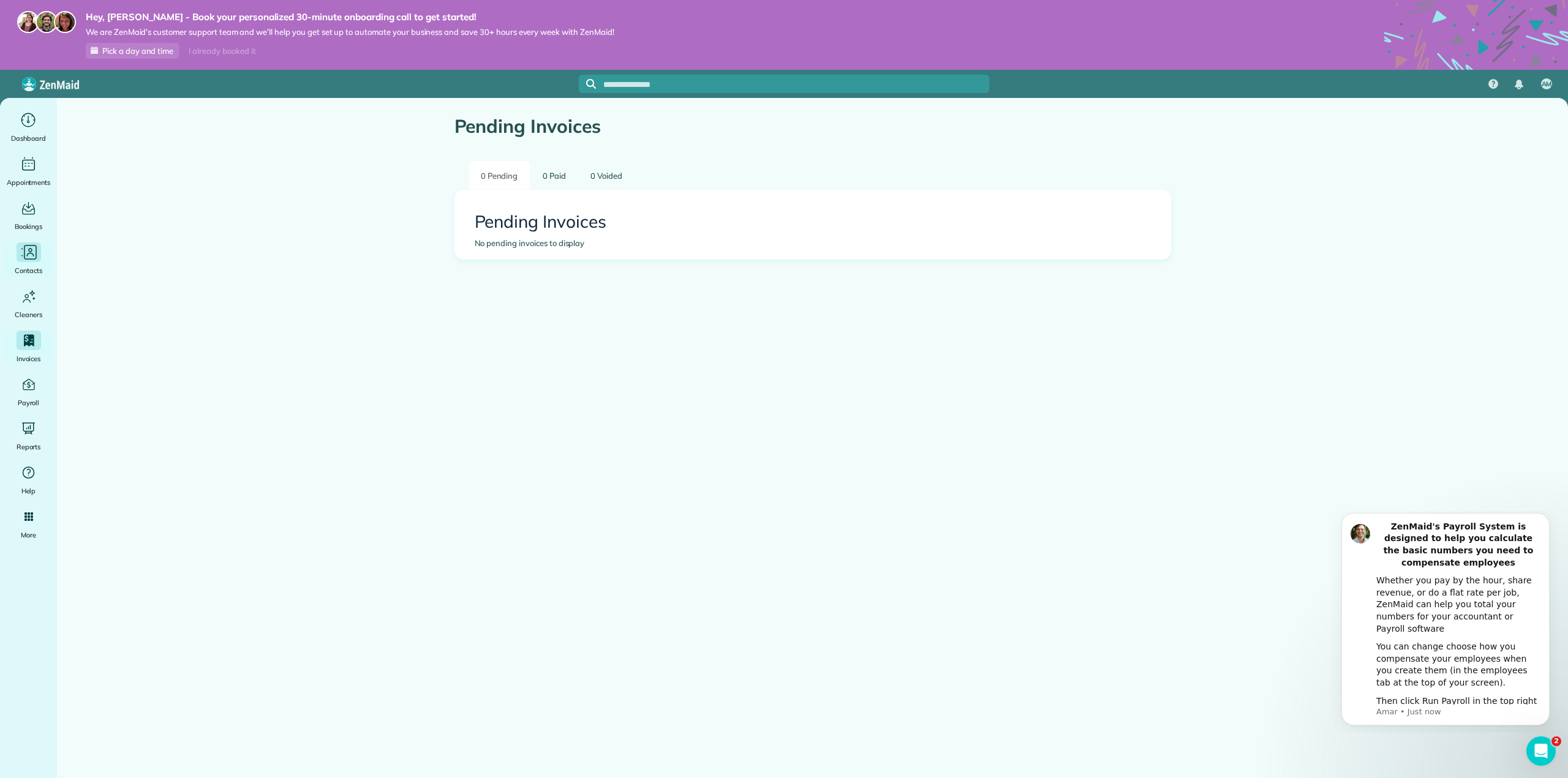
click at [29, 261] on div "Main" at bounding box center [29, 252] width 24 height 19
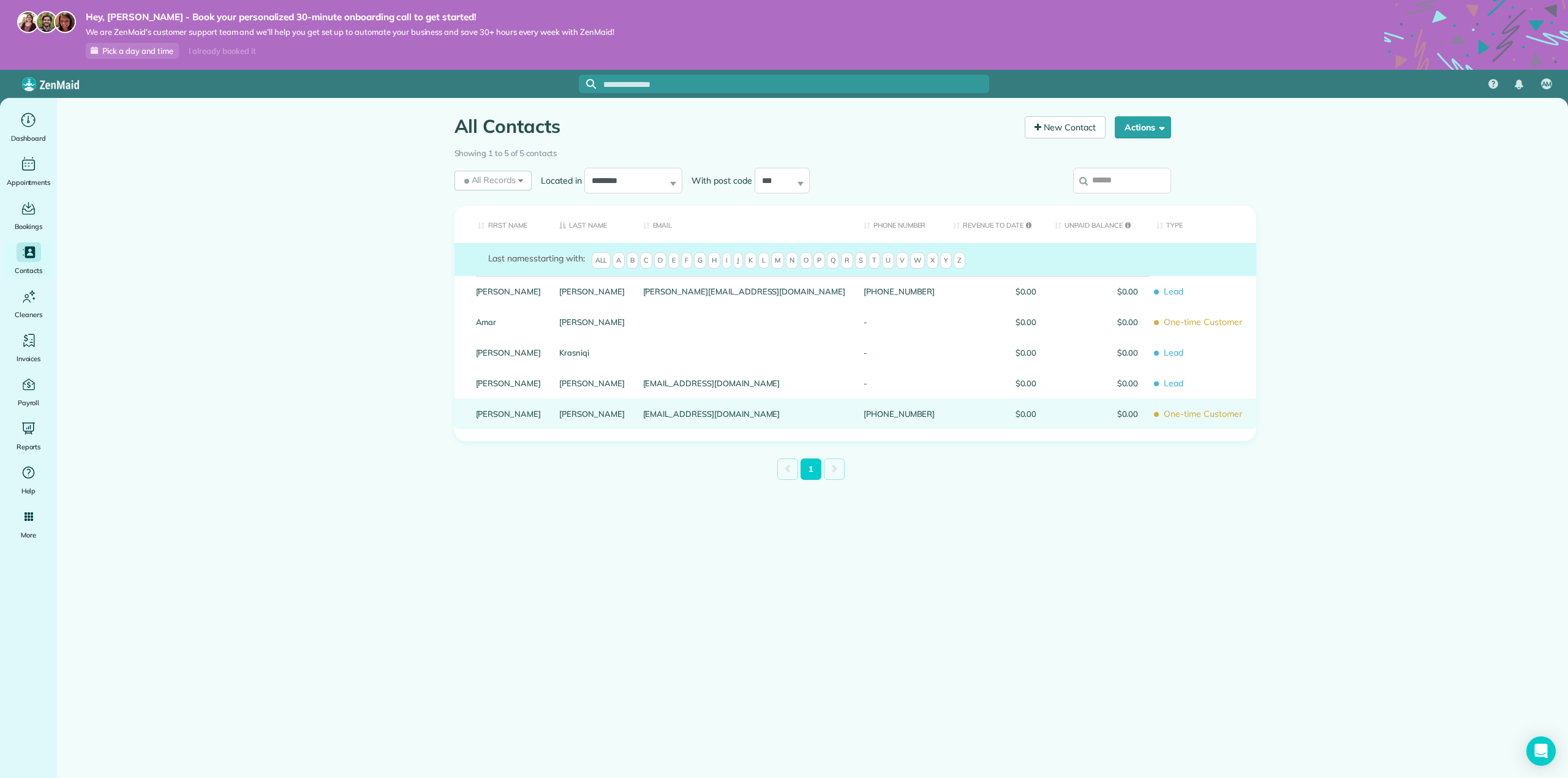
click at [484, 409] on link "Paul" at bounding box center [508, 413] width 66 height 8
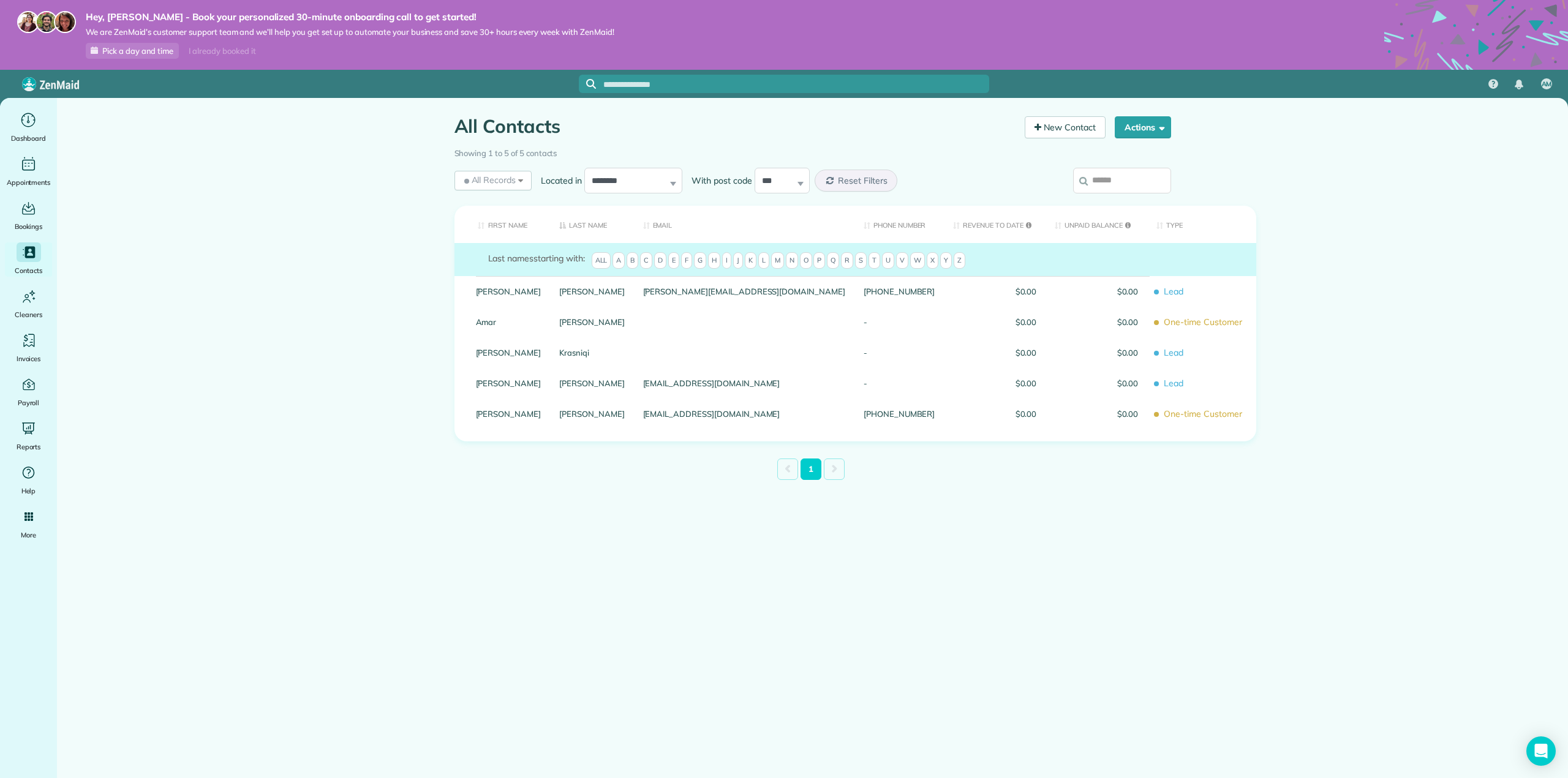
click at [487, 409] on link "Paul" at bounding box center [508, 413] width 66 height 8
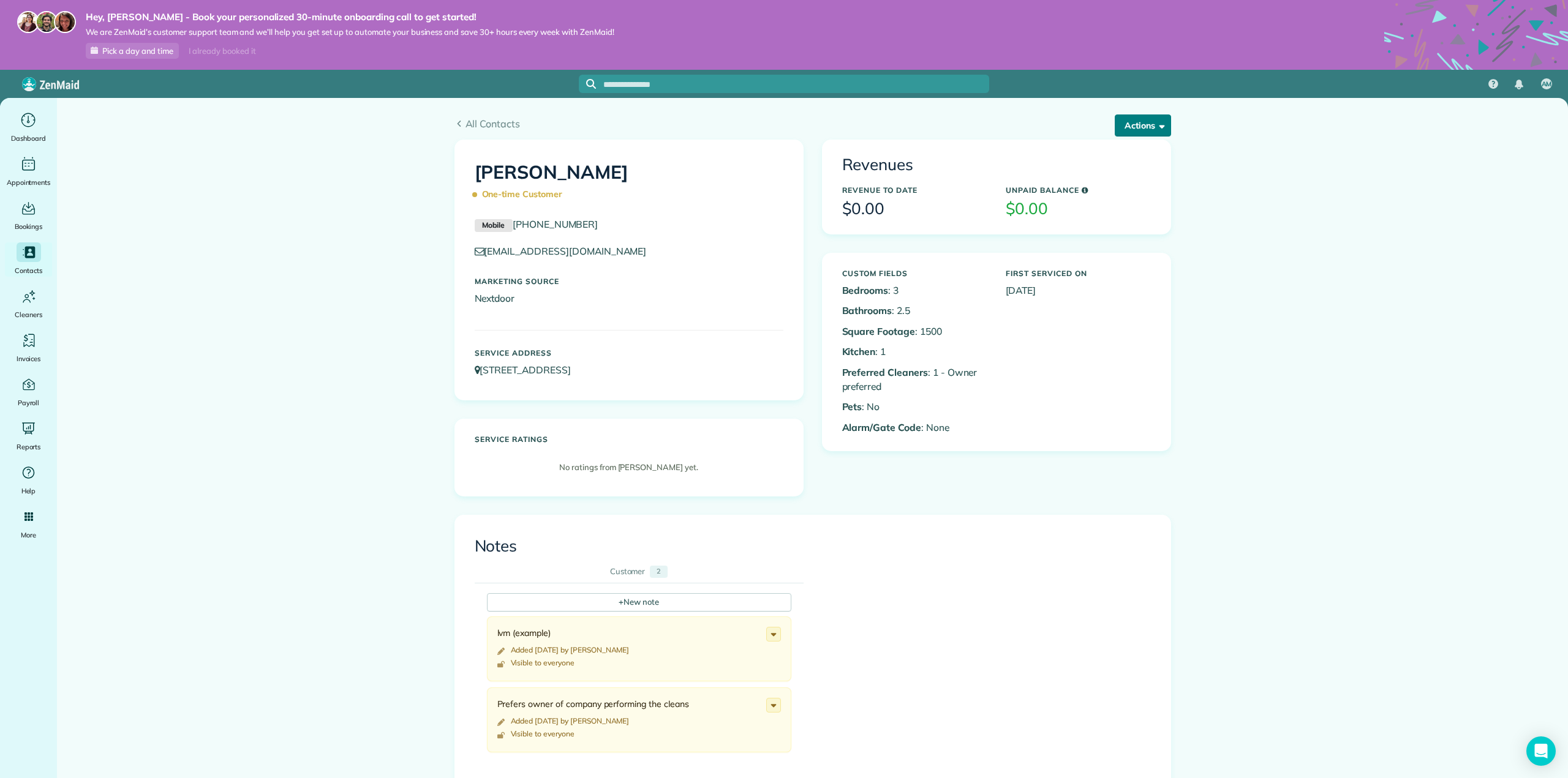
click at [1146, 126] on button "Actions" at bounding box center [1142, 126] width 56 height 22
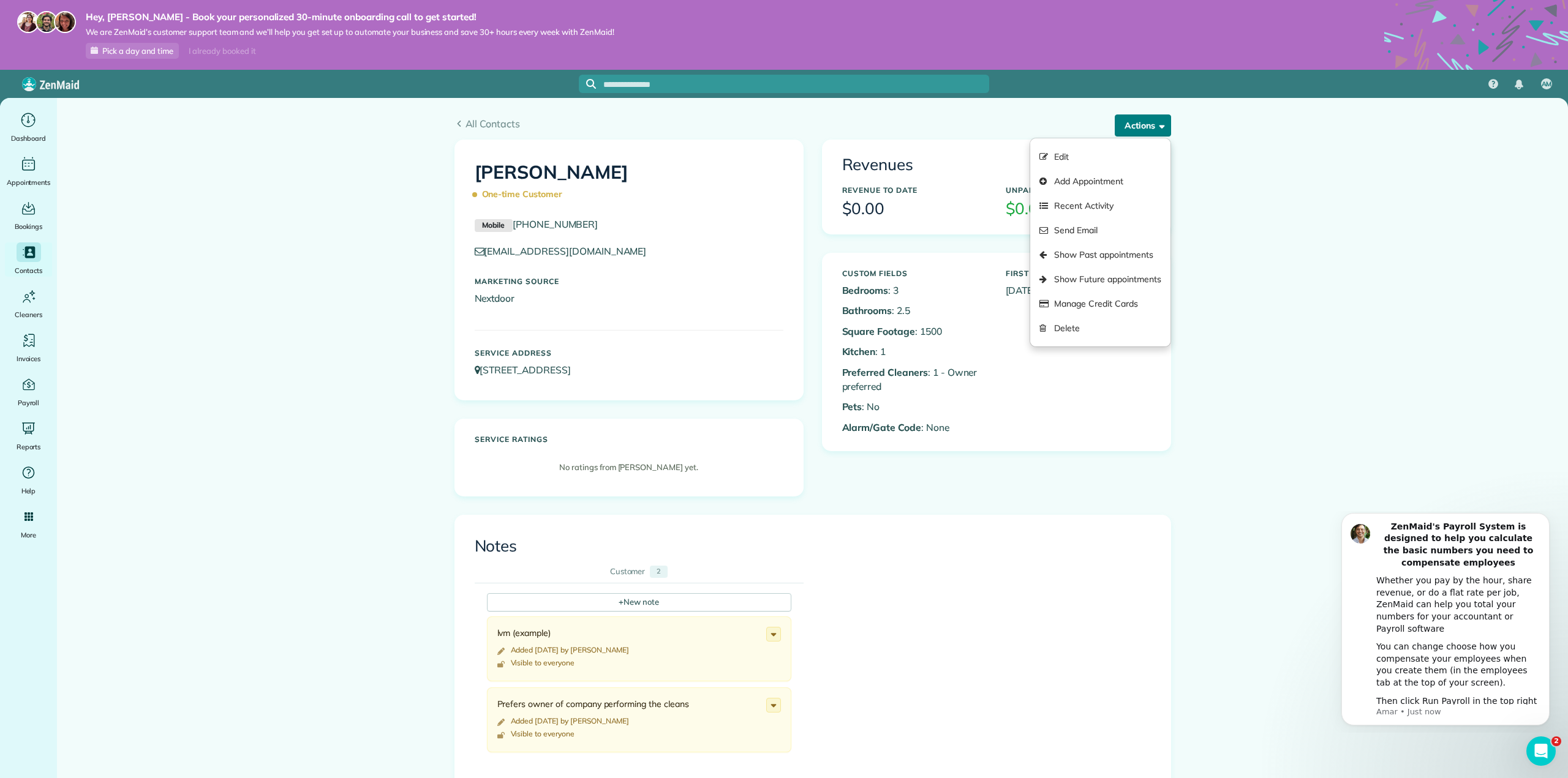
scroll to position [365, 0]
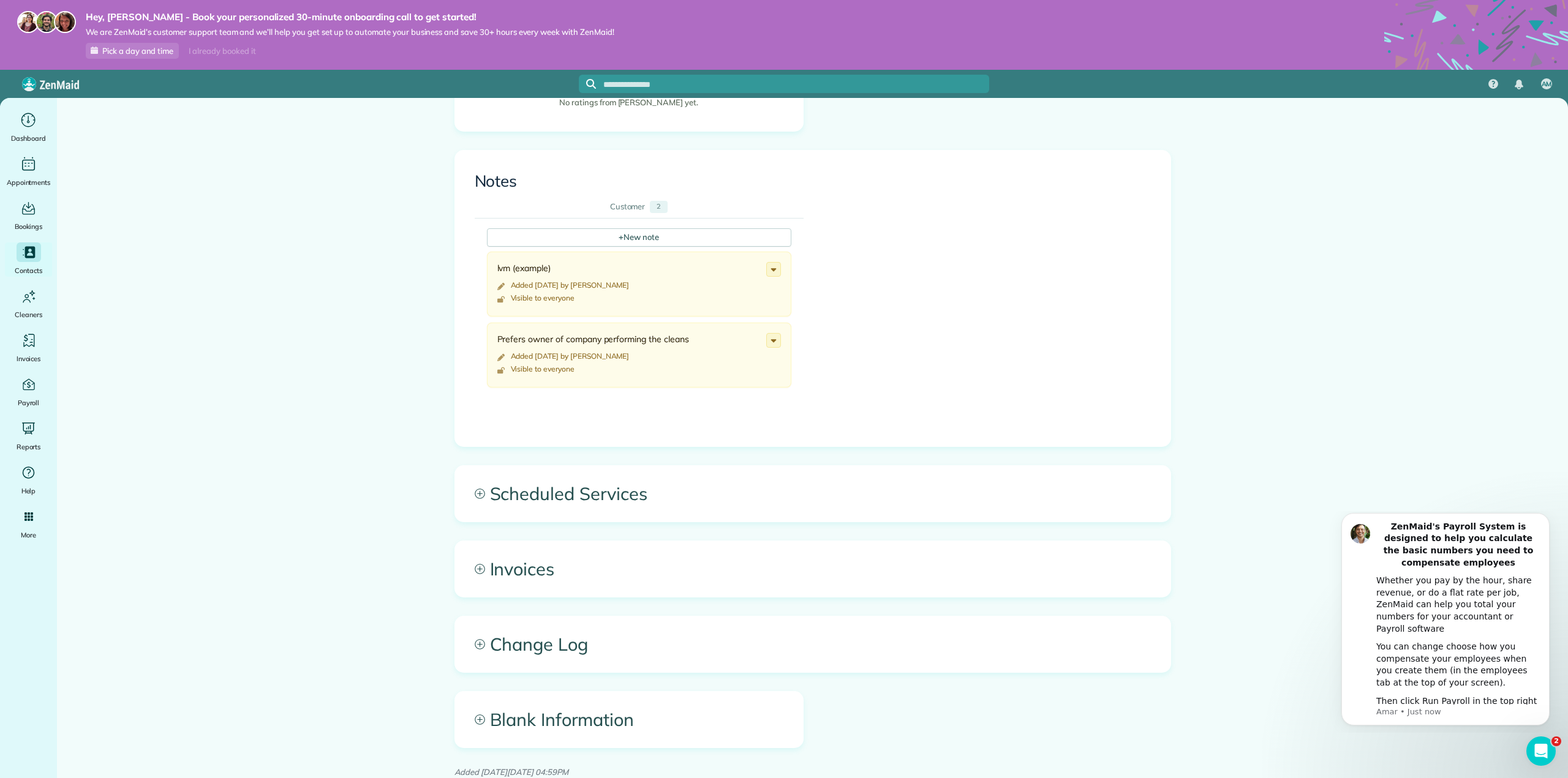
click at [476, 566] on icon at bounding box center [479, 569] width 10 height 10
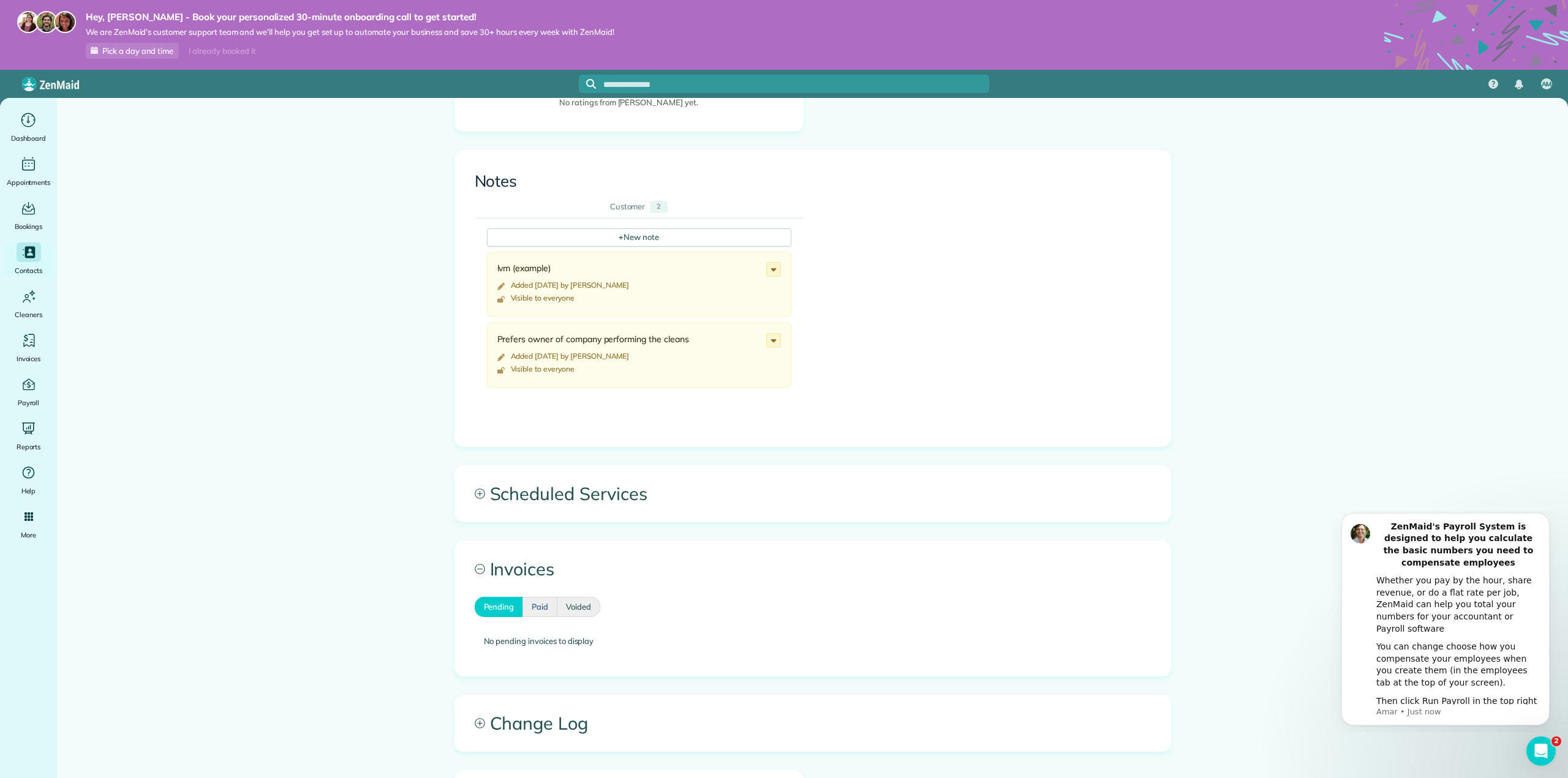
click at [550, 605] on link "Paid" at bounding box center [540, 608] width 35 height 20
click at [571, 607] on link "Voided" at bounding box center [579, 608] width 43 height 20
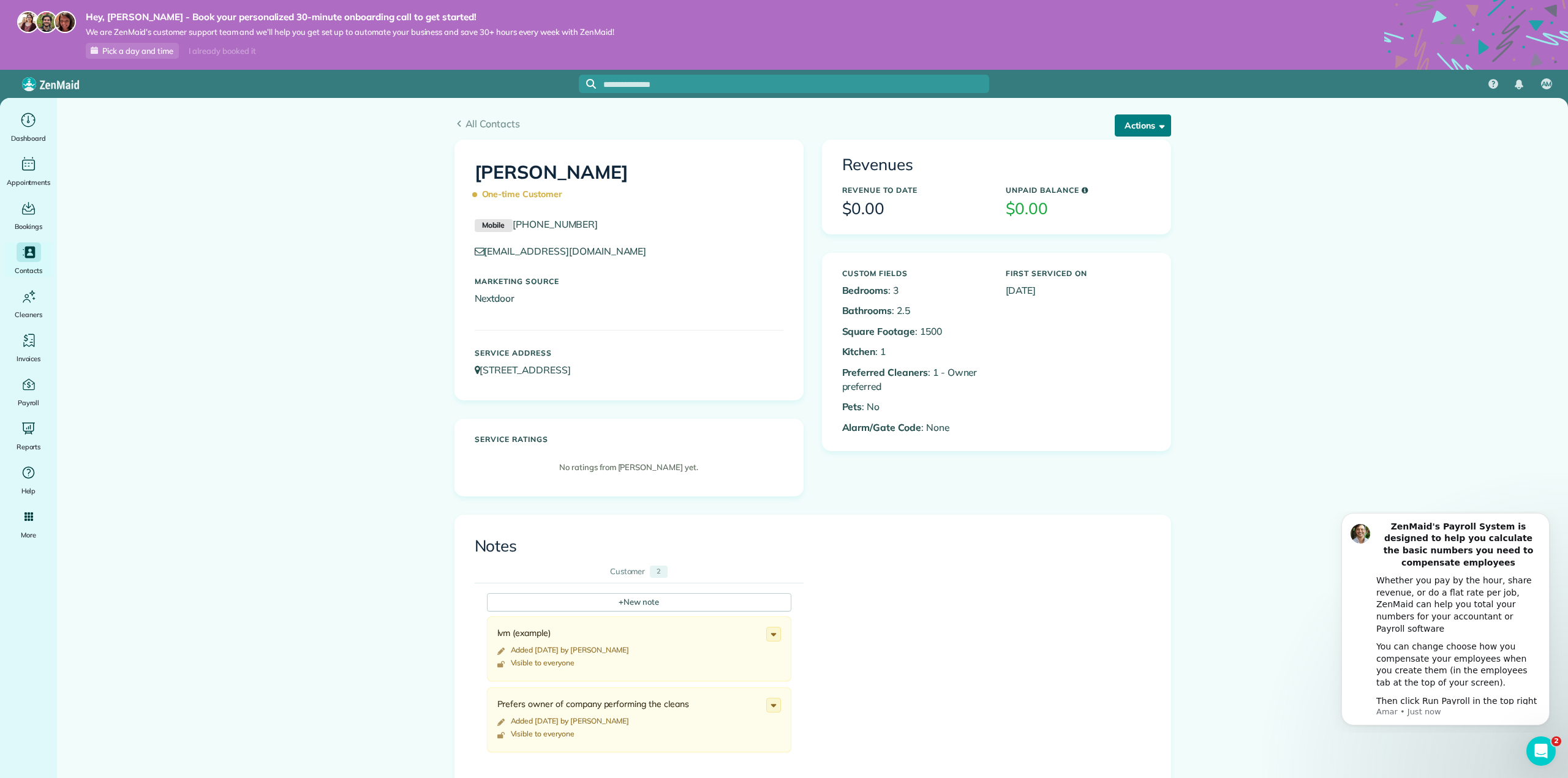
click at [1132, 131] on button "Actions" at bounding box center [1142, 126] width 56 height 22
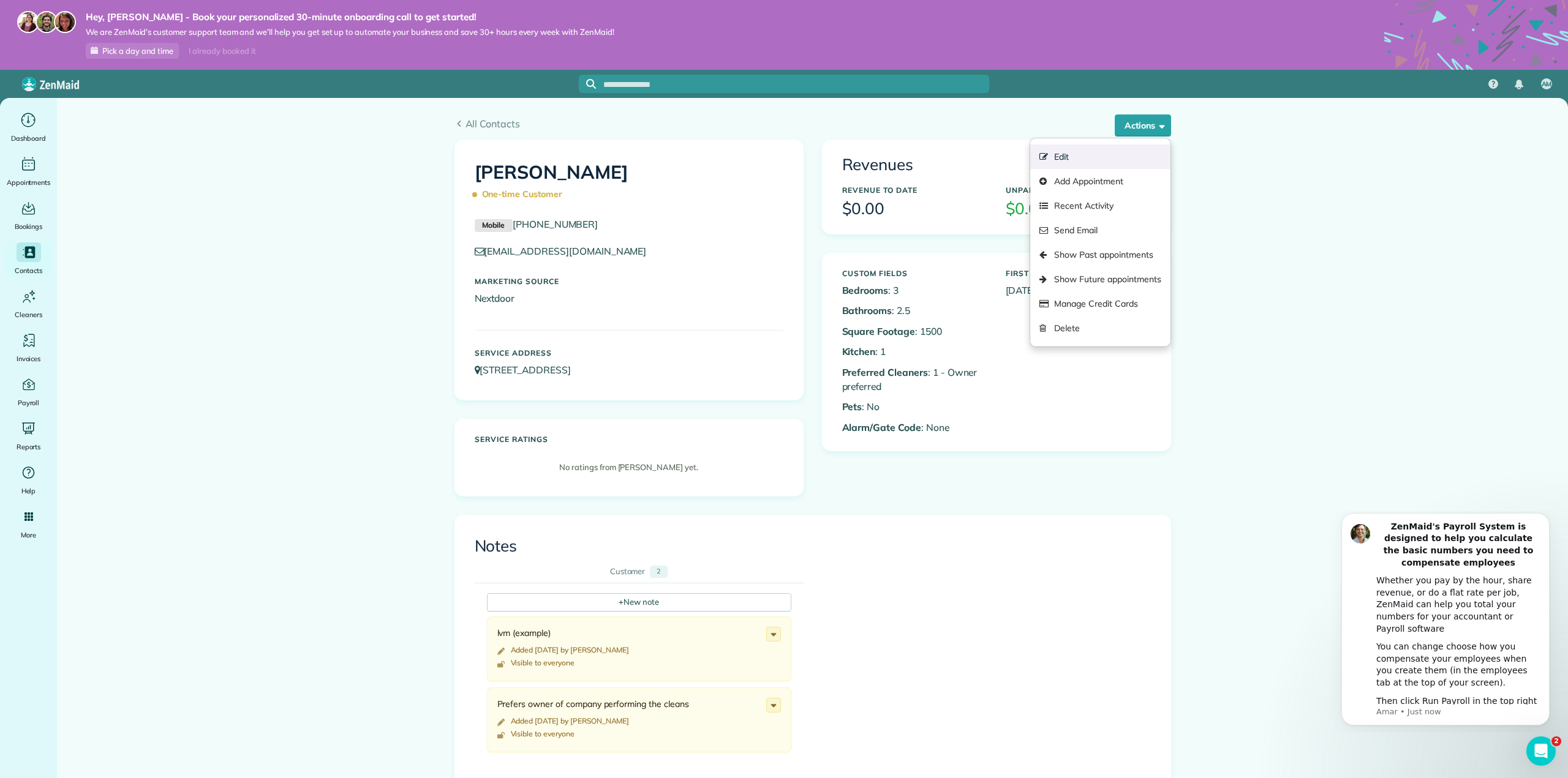
click at [1079, 151] on link "Edit" at bounding box center [1099, 157] width 140 height 24
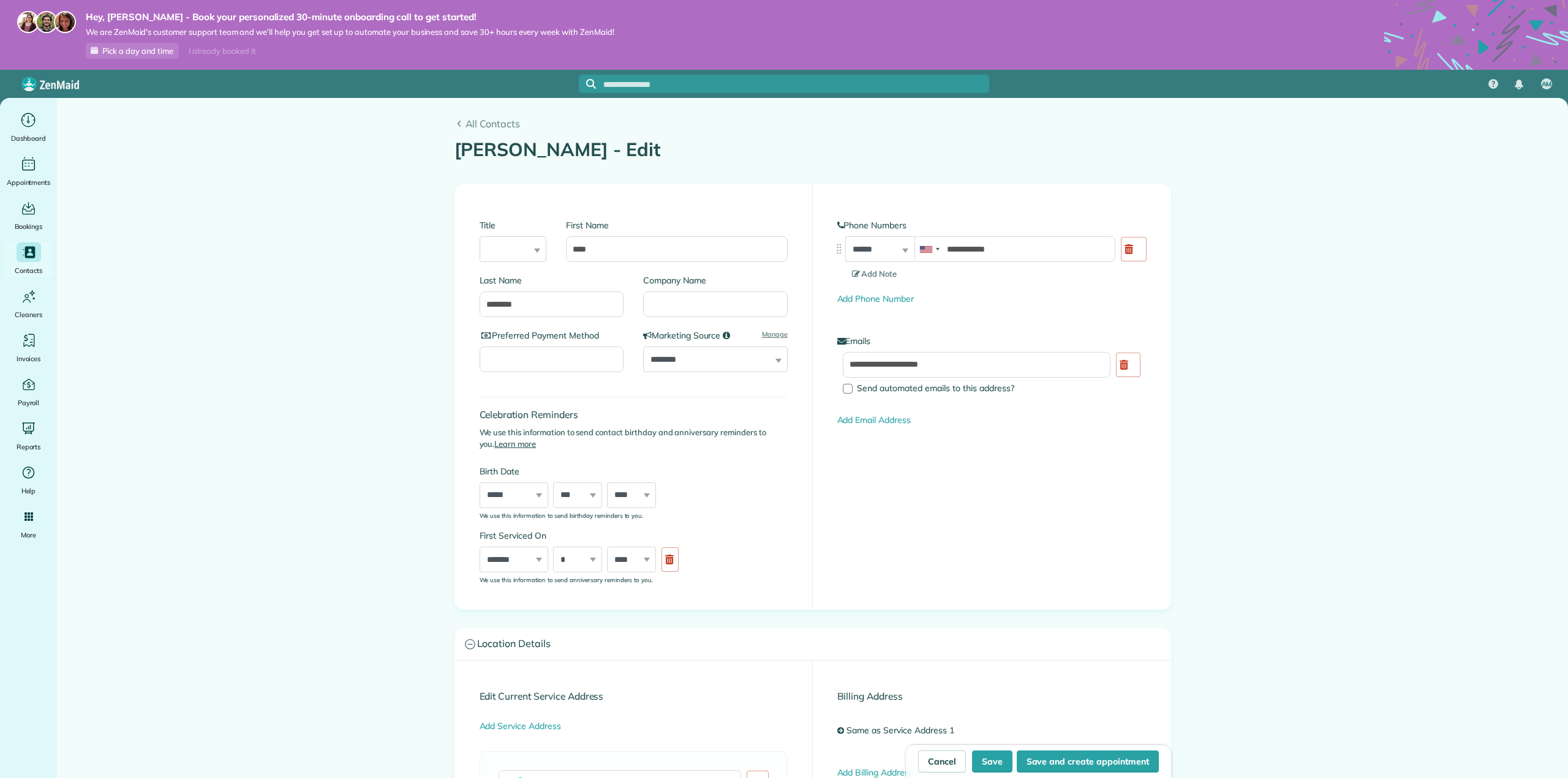
type input "**********"
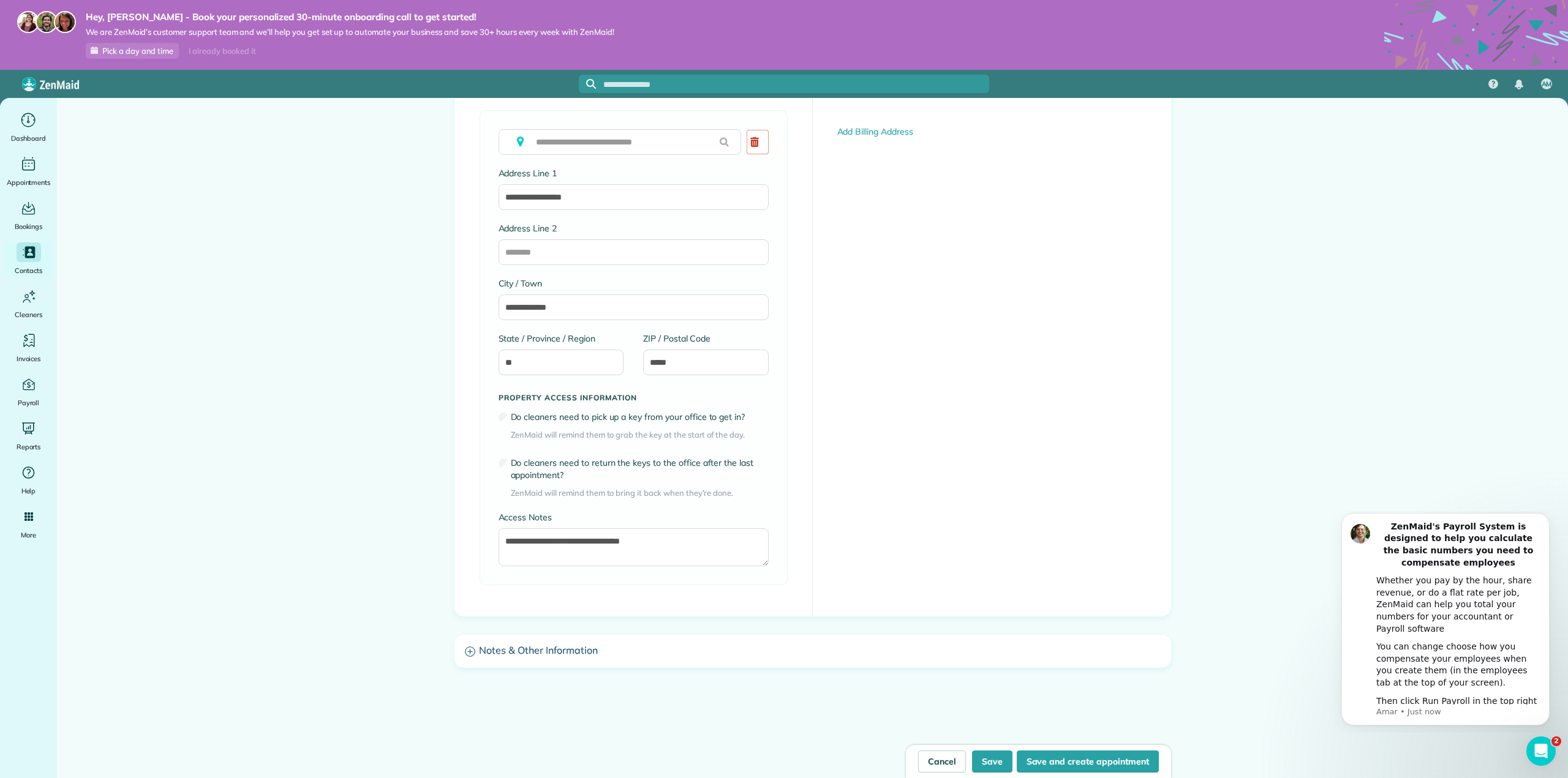
scroll to position [671, 0]
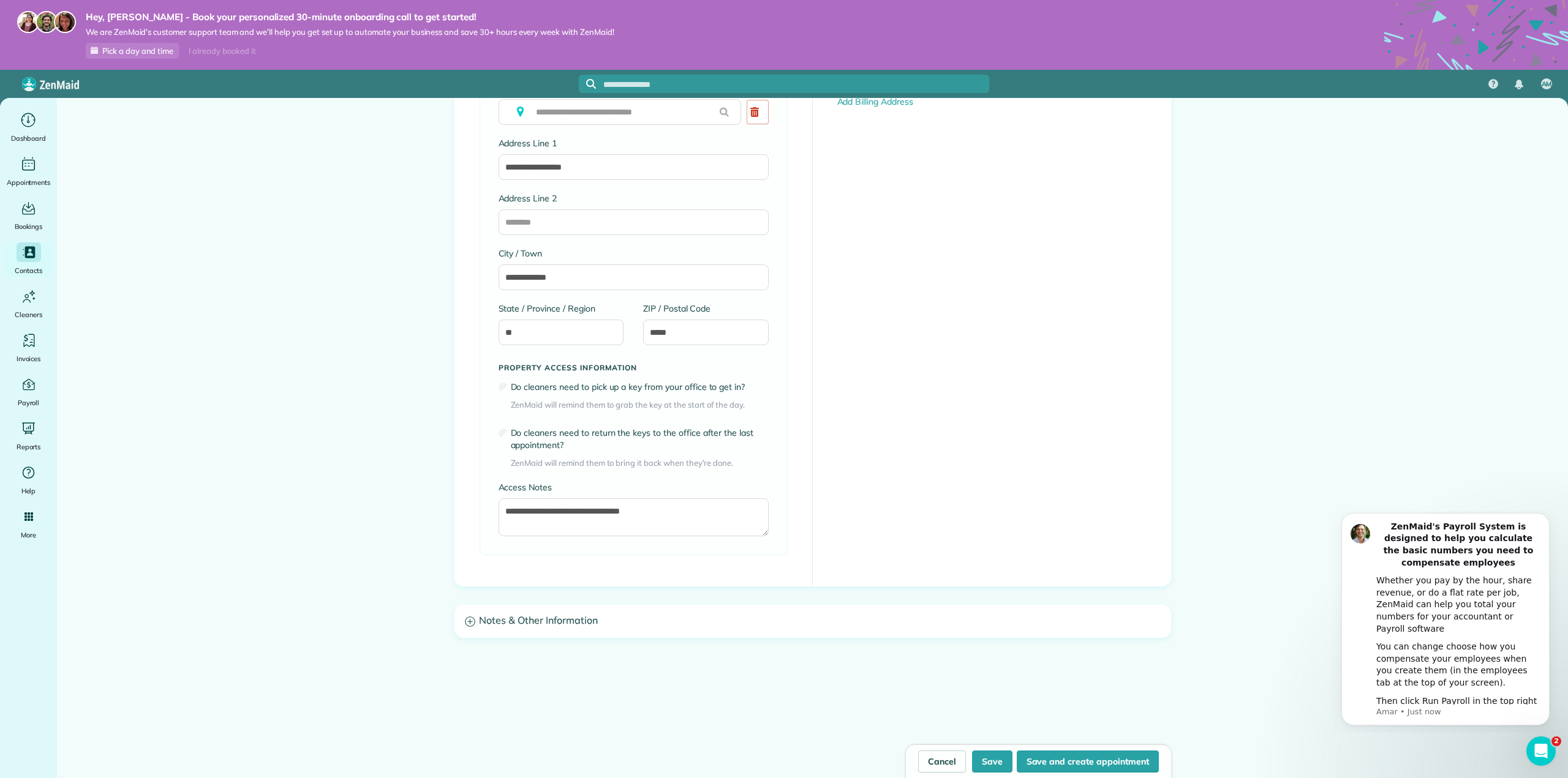
click at [478, 621] on h3 "Notes & Other Information" at bounding box center [812, 621] width 715 height 31
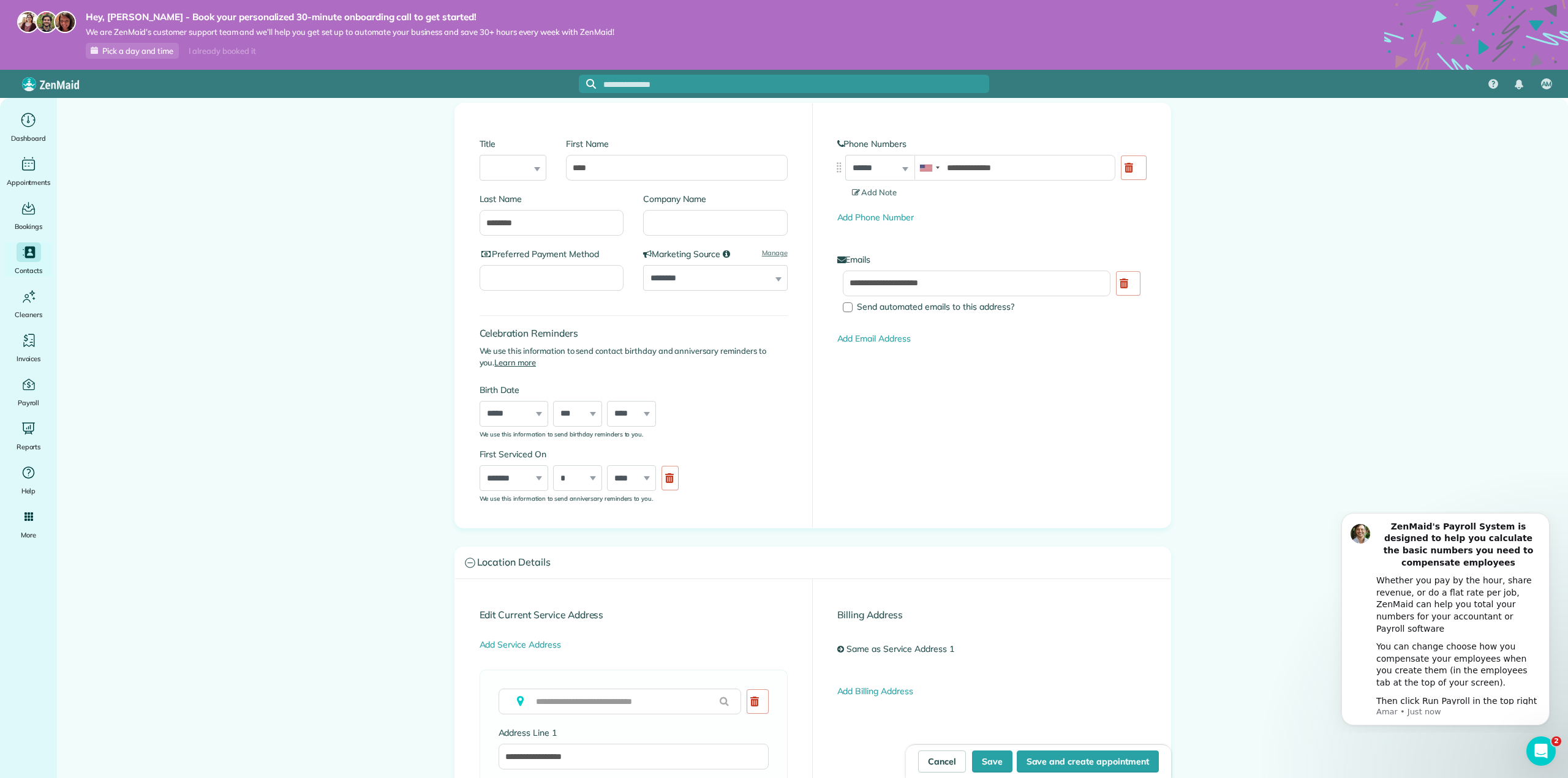
scroll to position [0, 0]
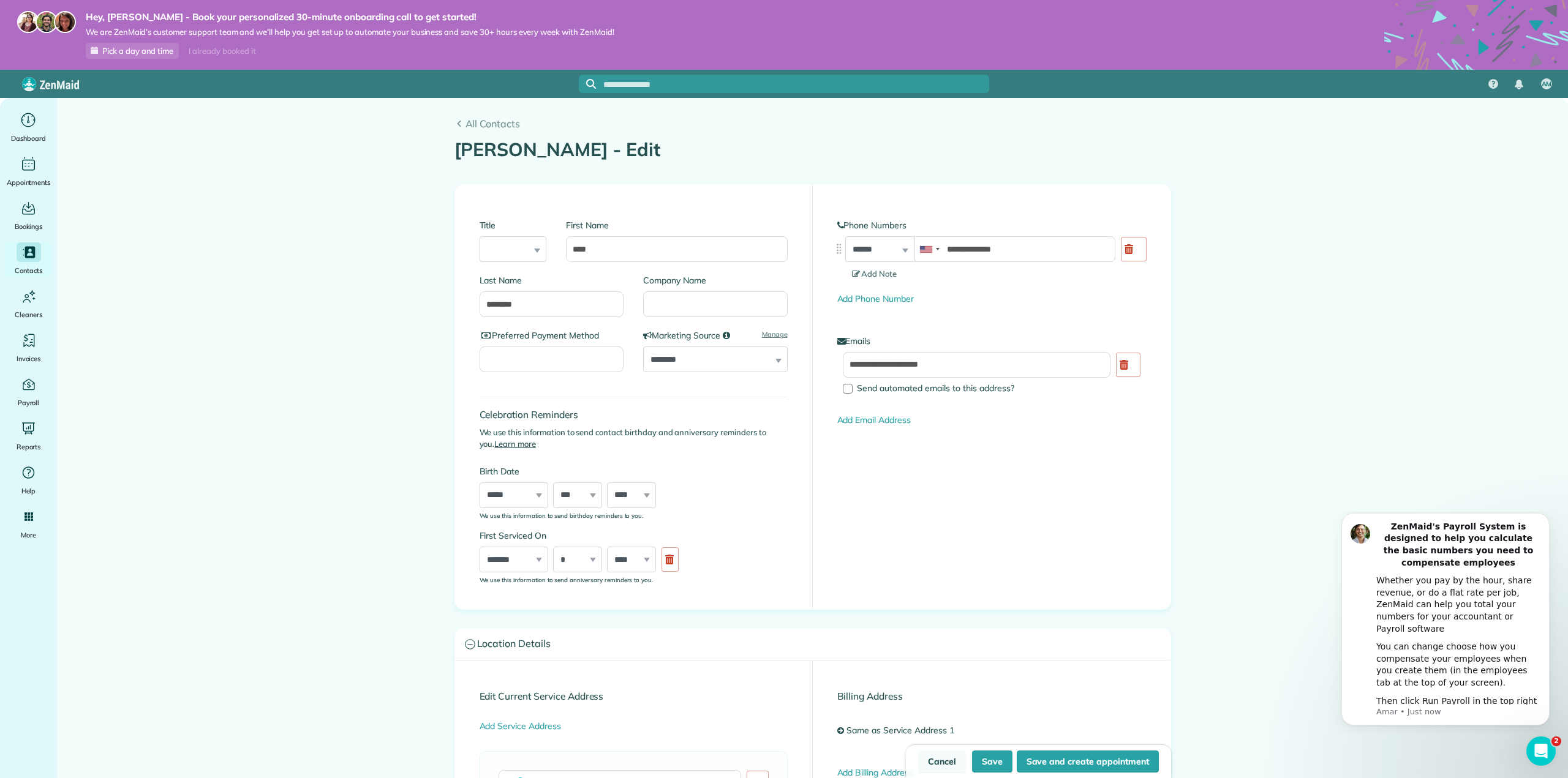
click at [933, 758] on link "Cancel" at bounding box center [942, 762] width 48 height 22
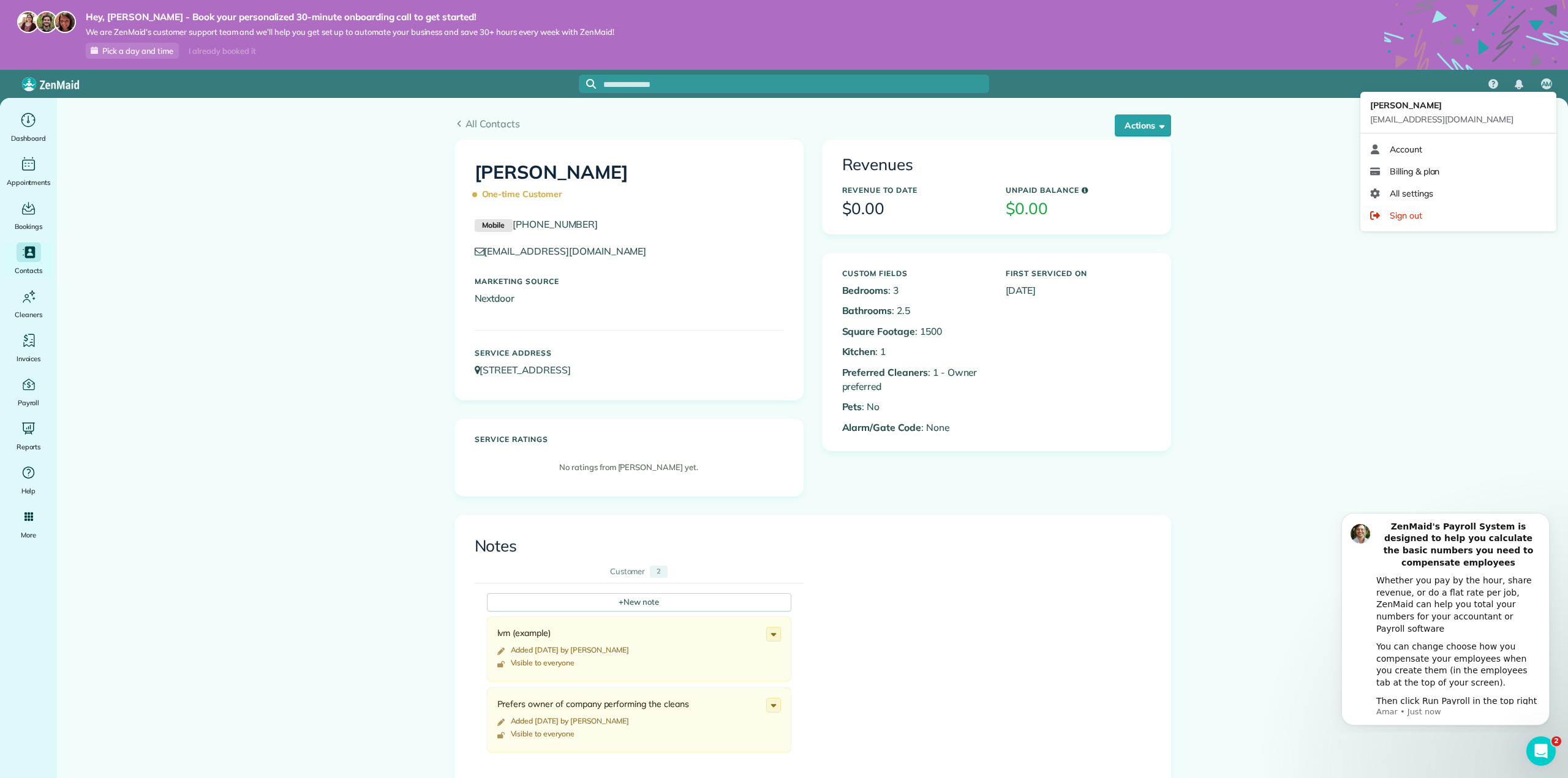
click at [1555, 94] on div "Amber Moran amber@palmbeachhomecleaning.com" at bounding box center [1458, 112] width 196 height 42
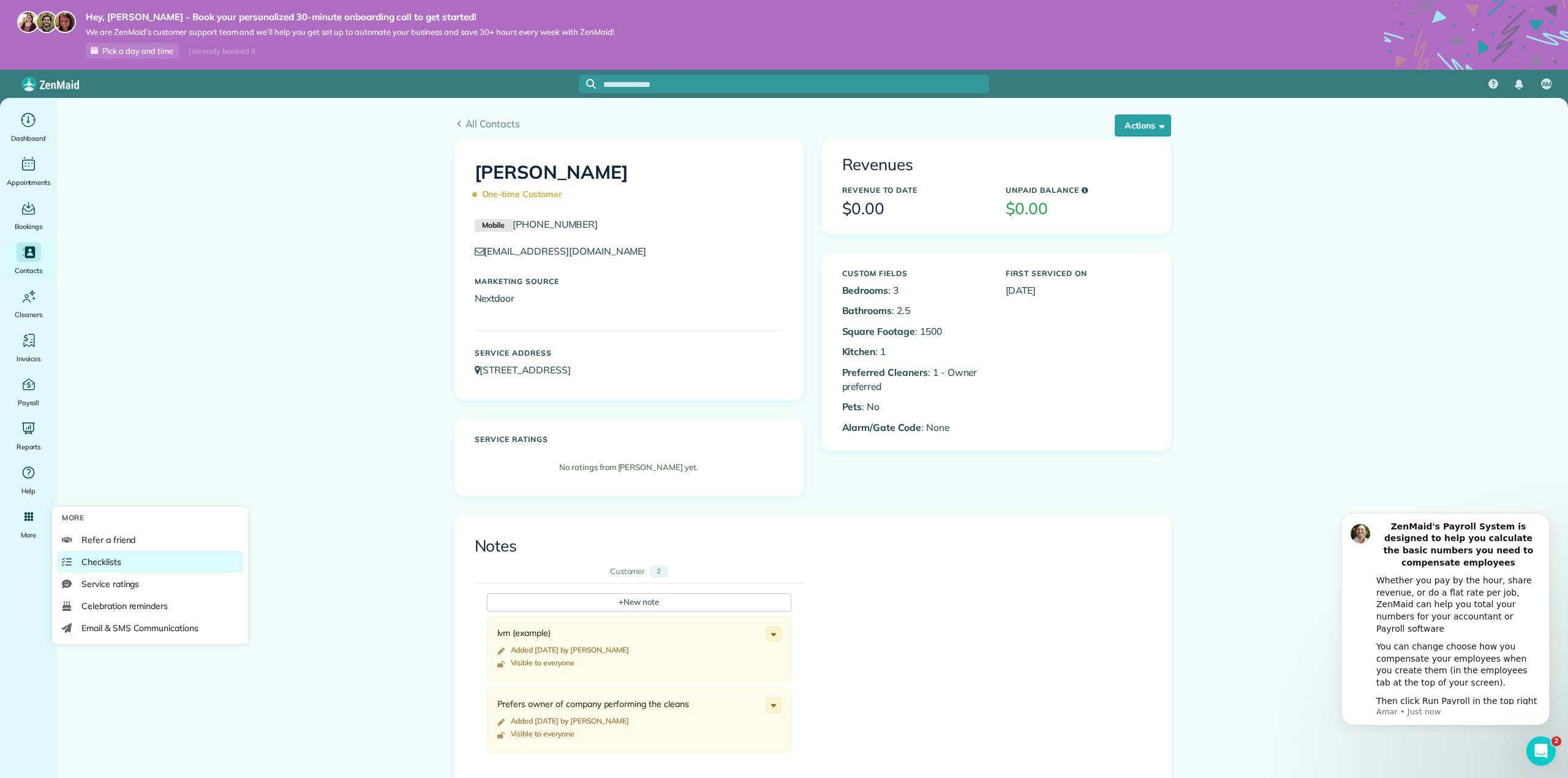
click at [109, 559] on span "Checklists" at bounding box center [101, 561] width 40 height 12
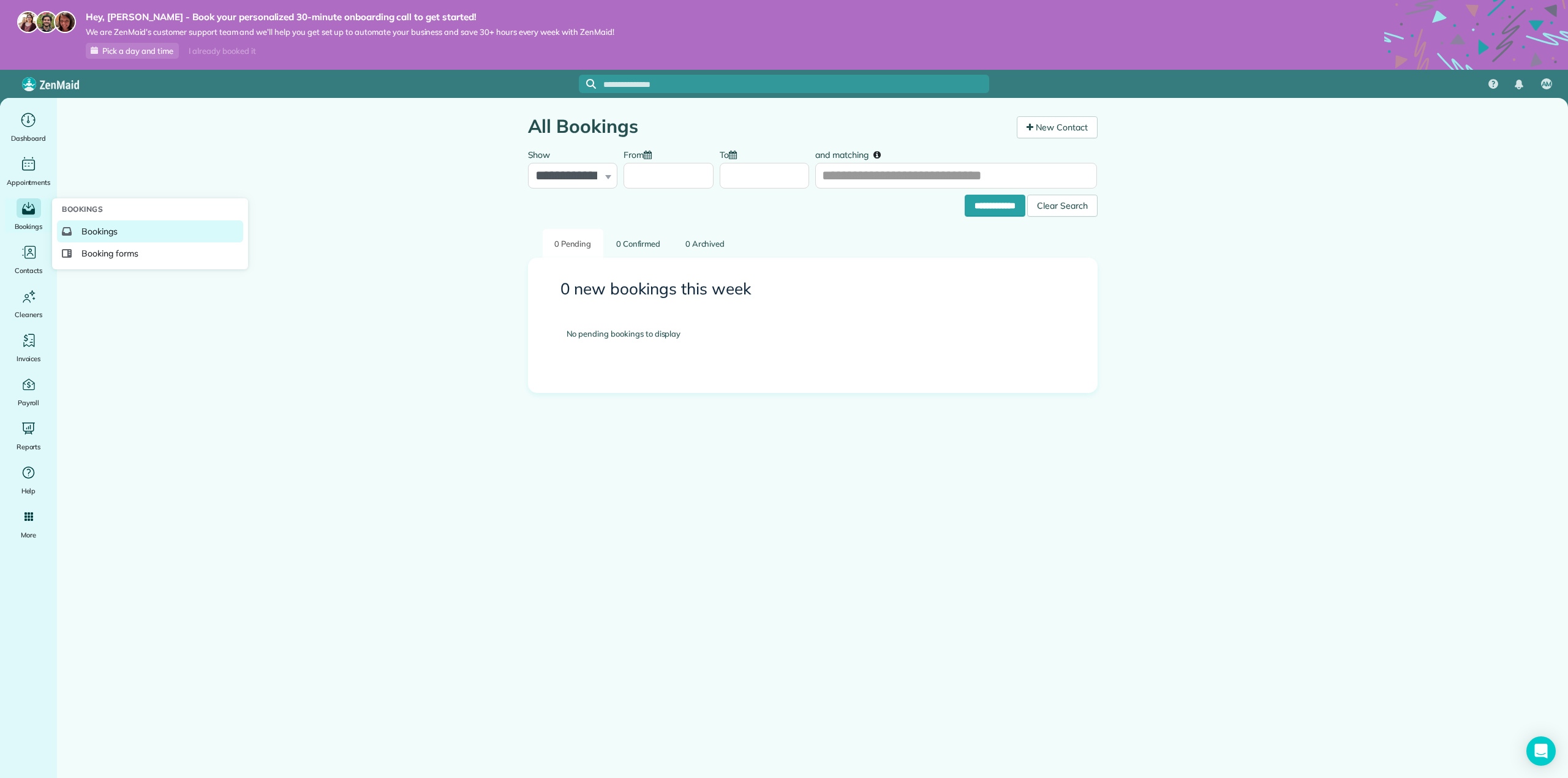
click at [109, 242] on link "Bookings" at bounding box center [149, 232] width 186 height 22
click at [97, 248] on span "Booking forms" at bounding box center [109, 253] width 56 height 12
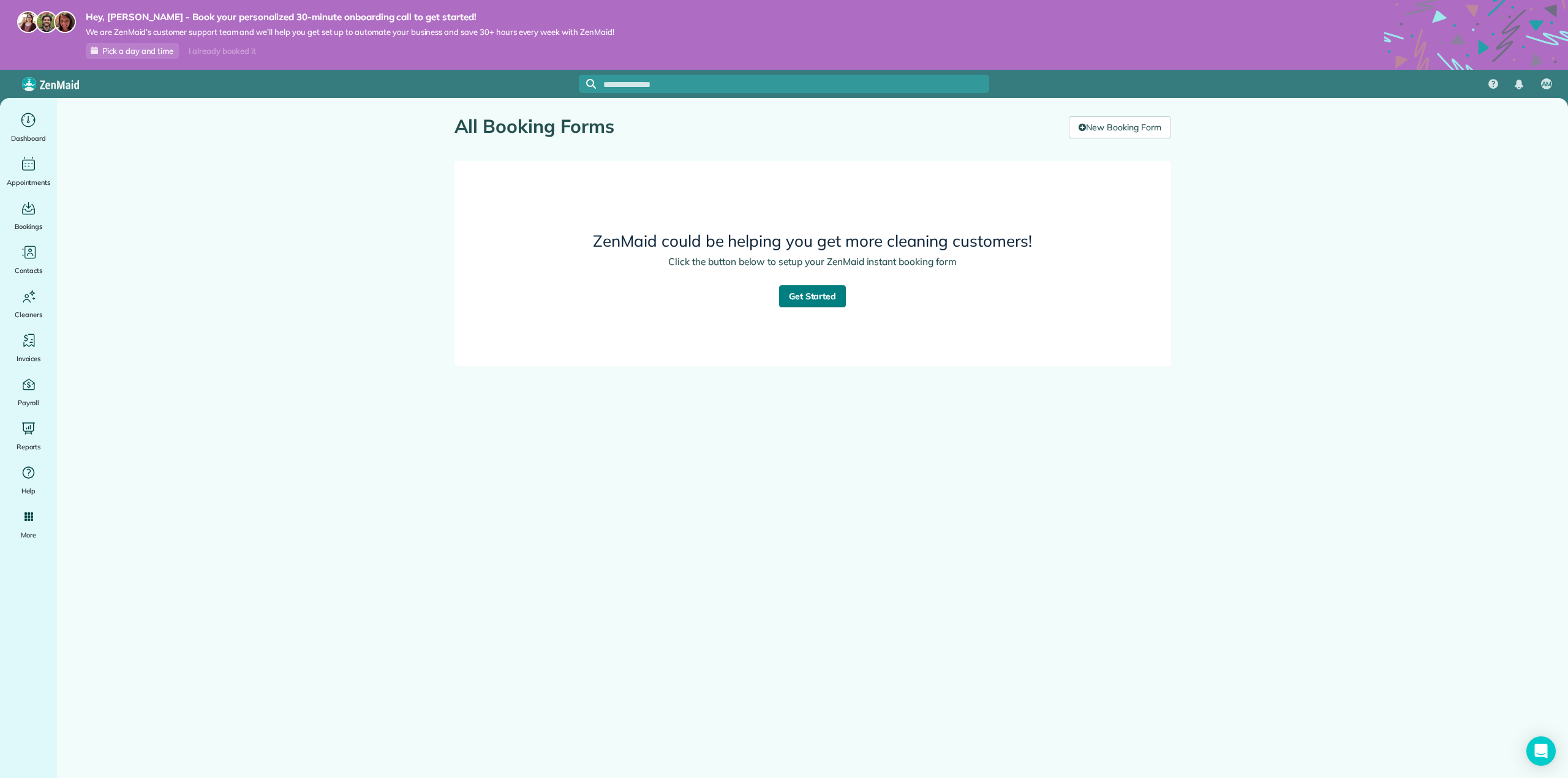
click at [805, 293] on link "Get Started" at bounding box center [812, 296] width 68 height 22
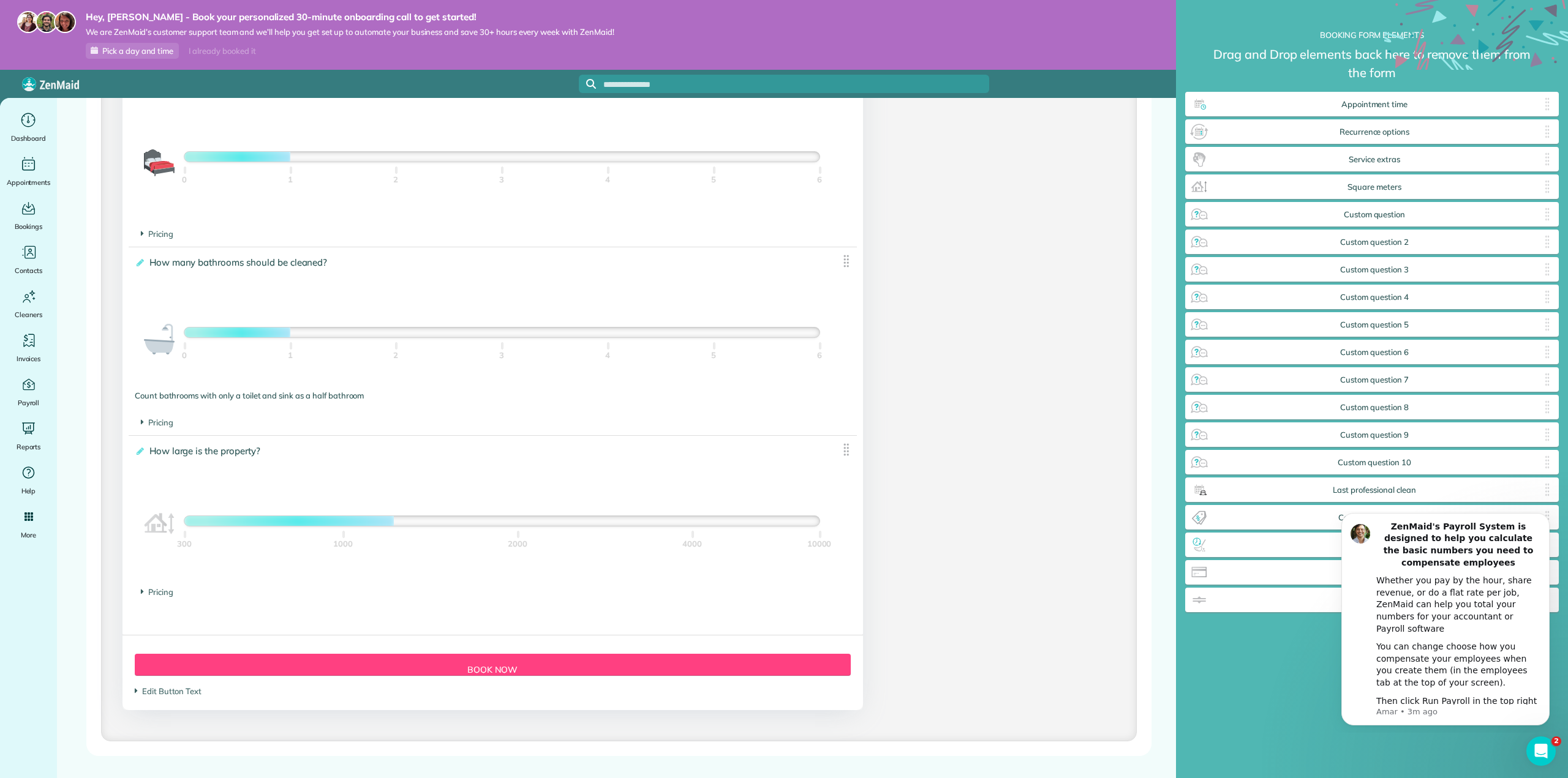
scroll to position [858, 0]
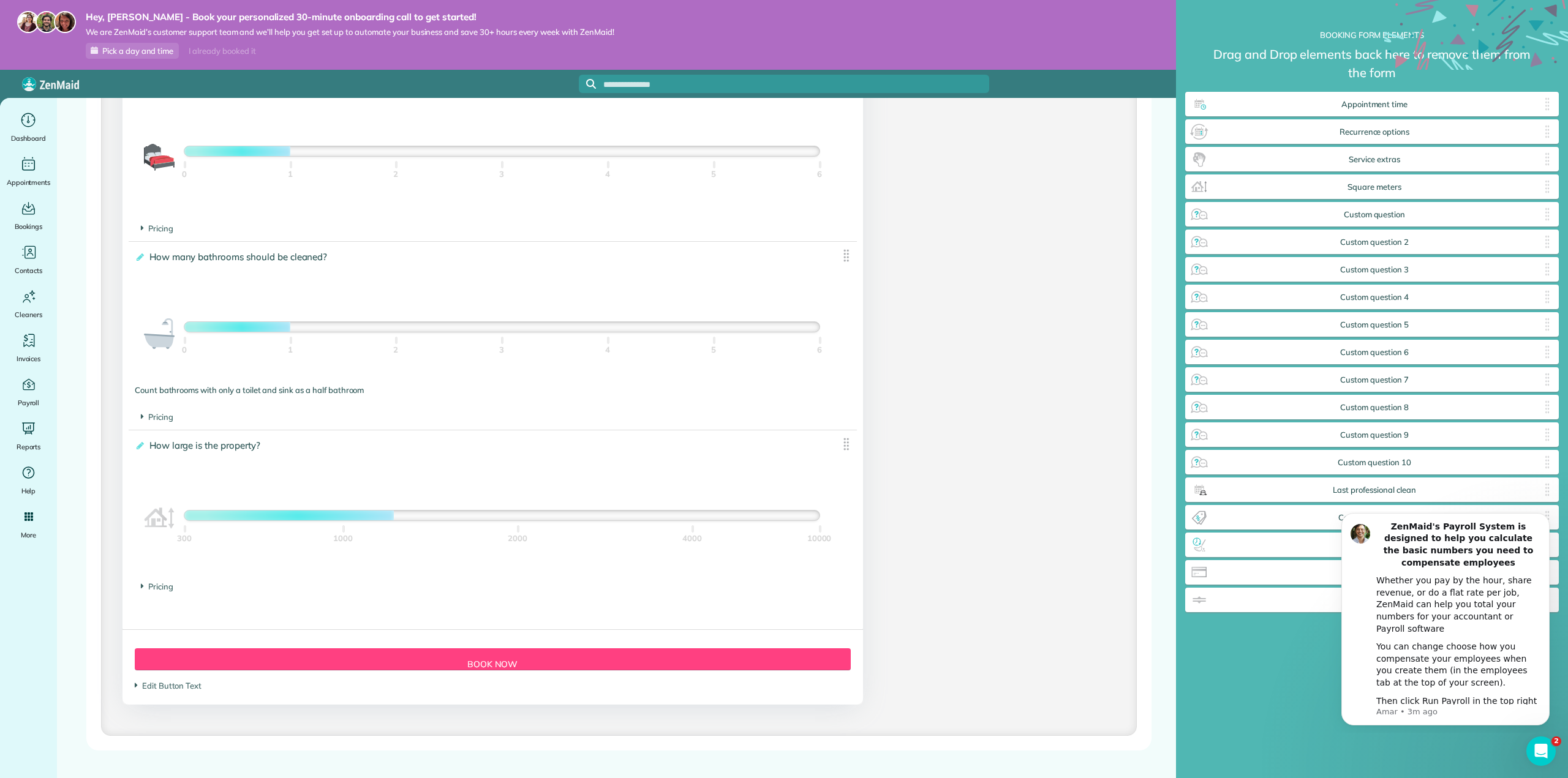
click at [1322, 690] on div "**********" at bounding box center [1371, 369] width 373 height 677
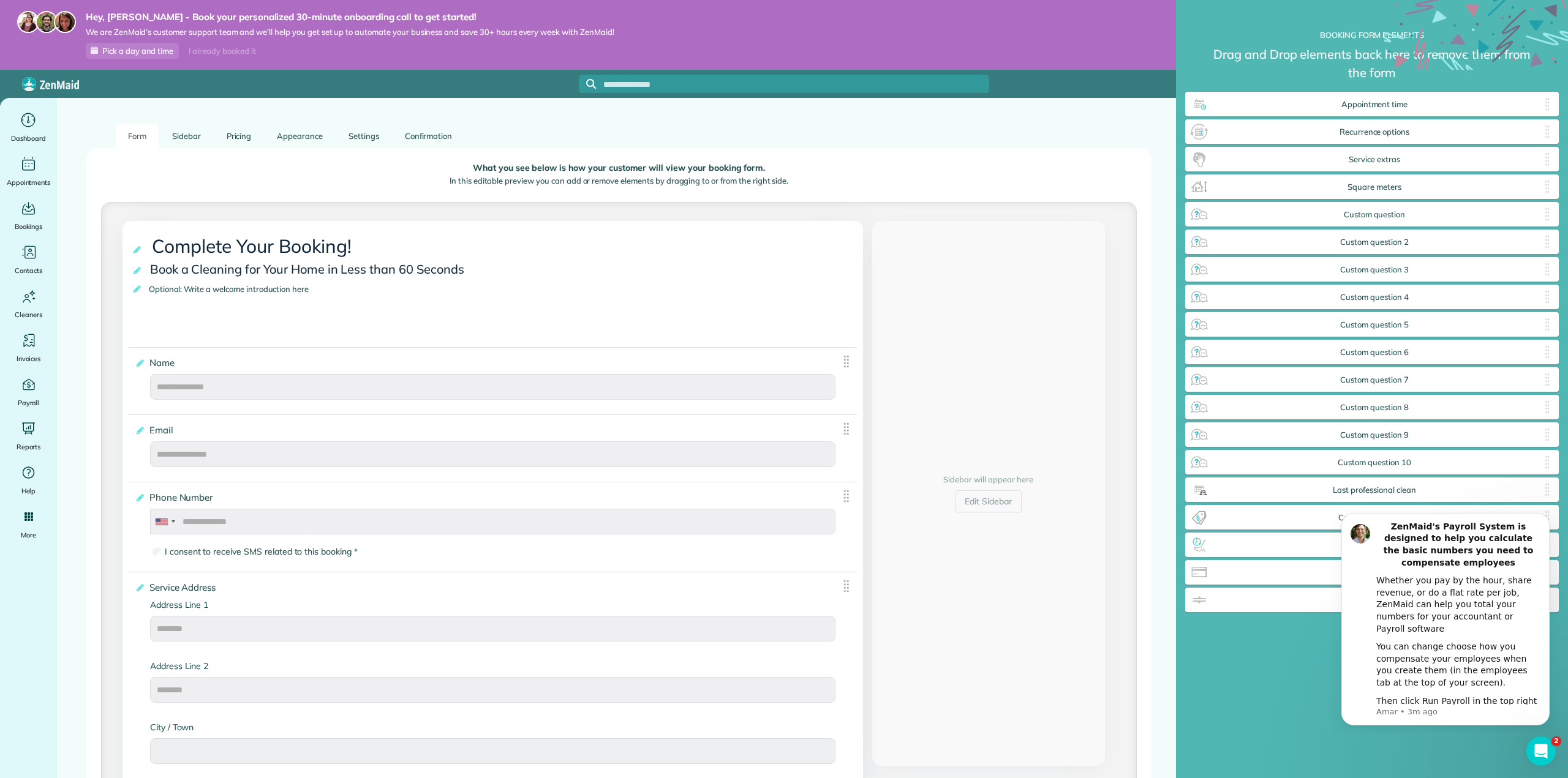
scroll to position [0, 0]
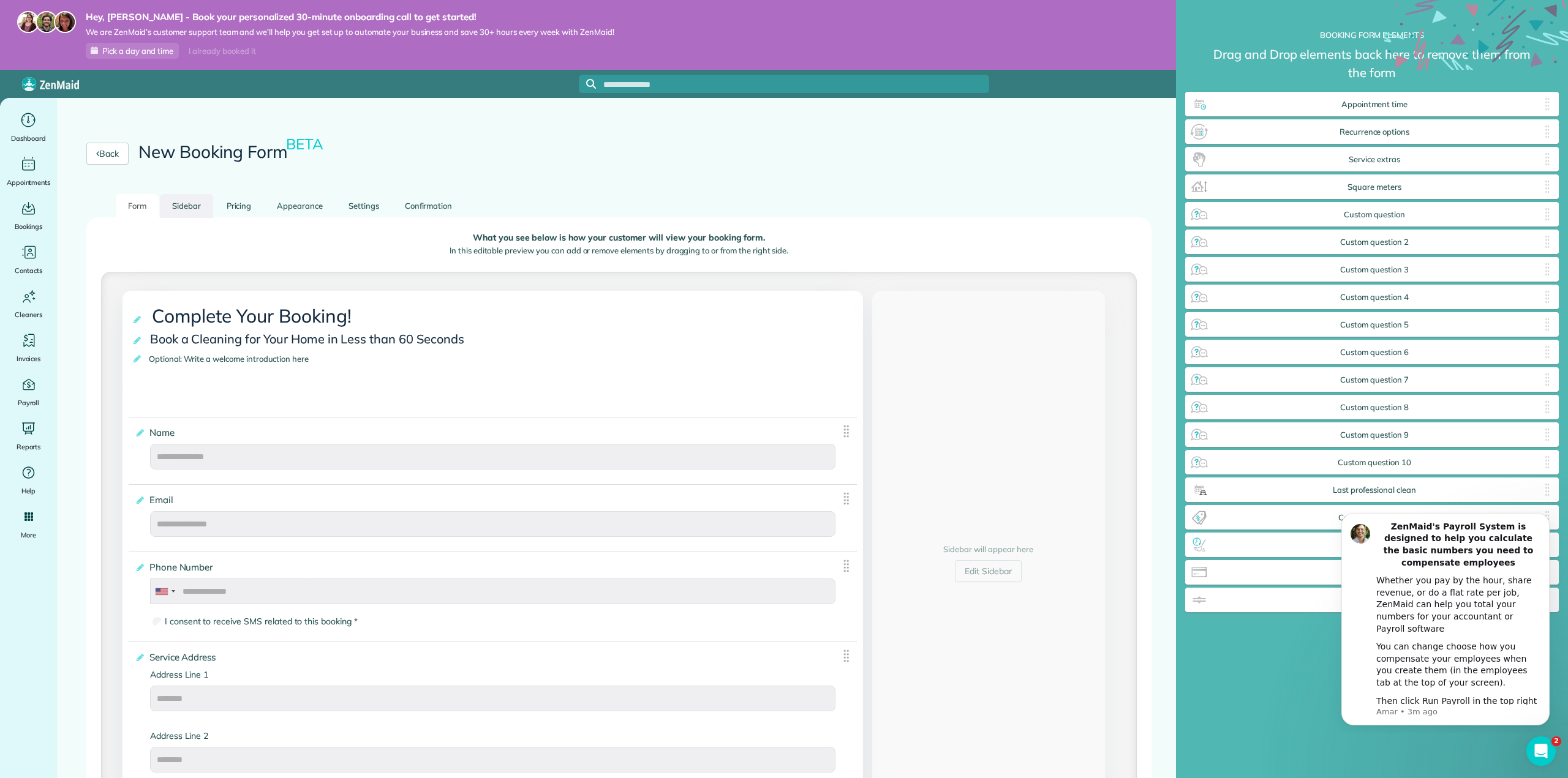
click at [184, 207] on link "Sidebar" at bounding box center [187, 207] width 54 height 24
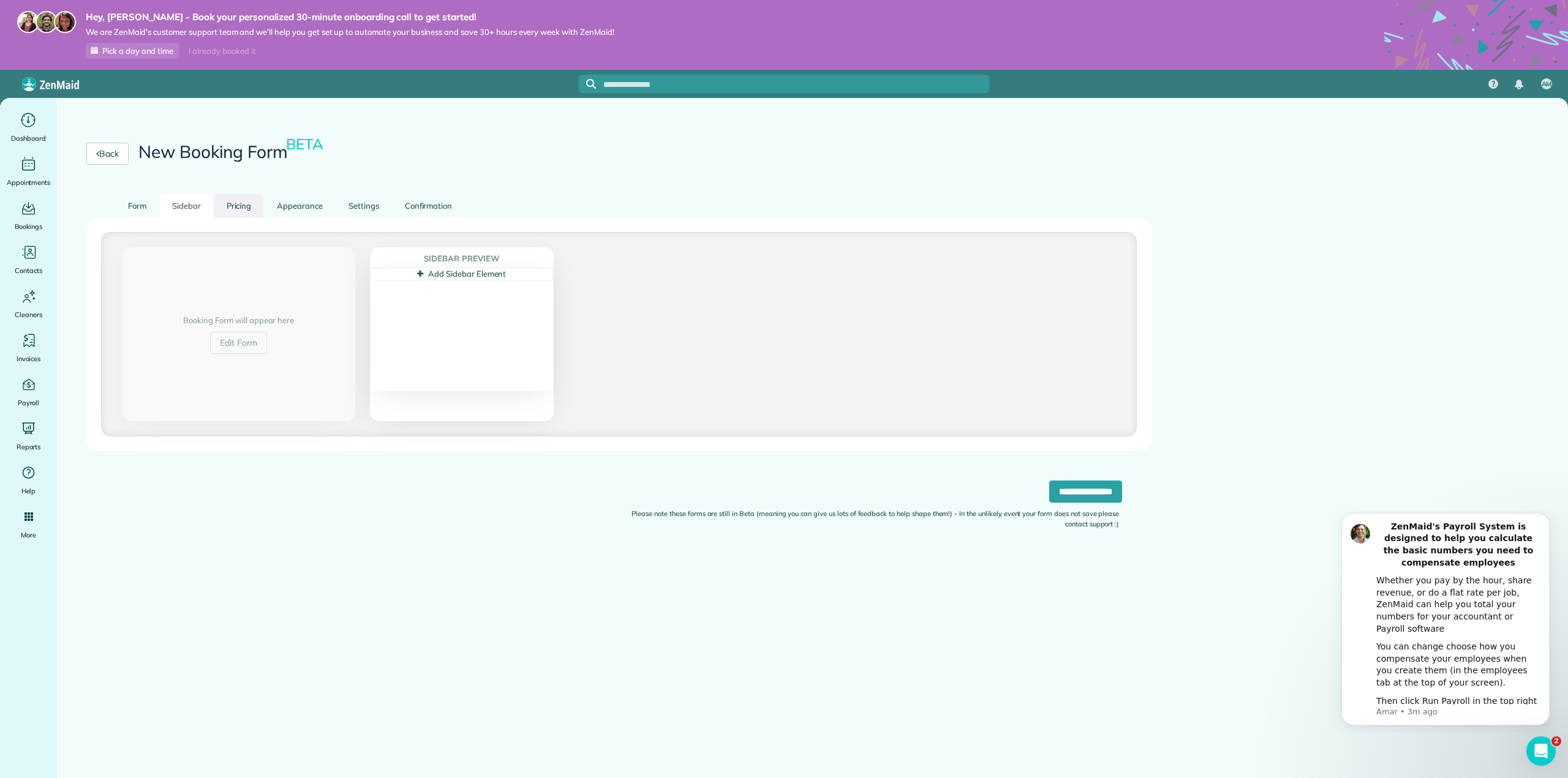
click at [246, 212] on link "Pricing" at bounding box center [239, 207] width 50 height 24
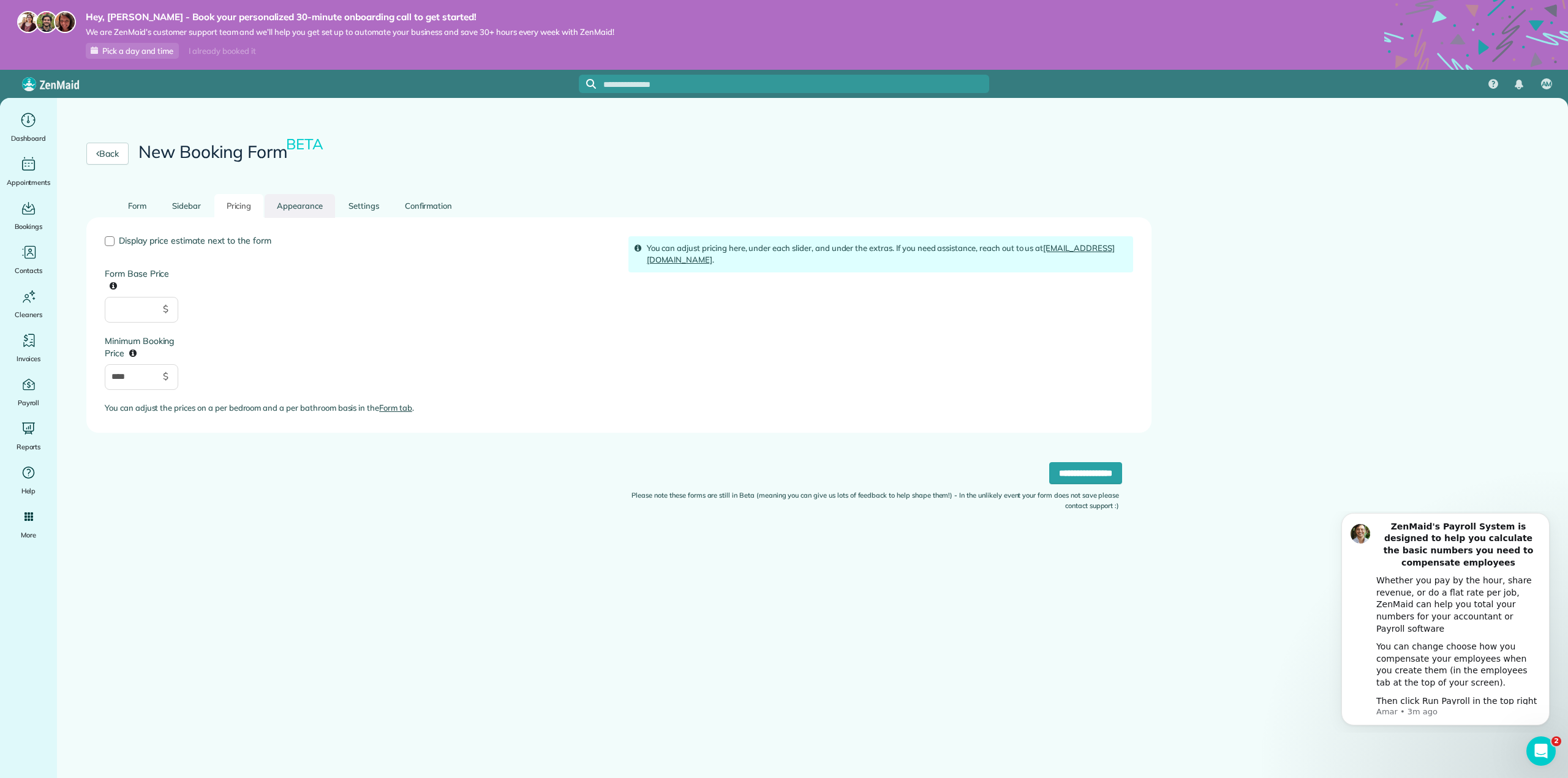
click at [304, 207] on link "Appearance" at bounding box center [300, 207] width 70 height 24
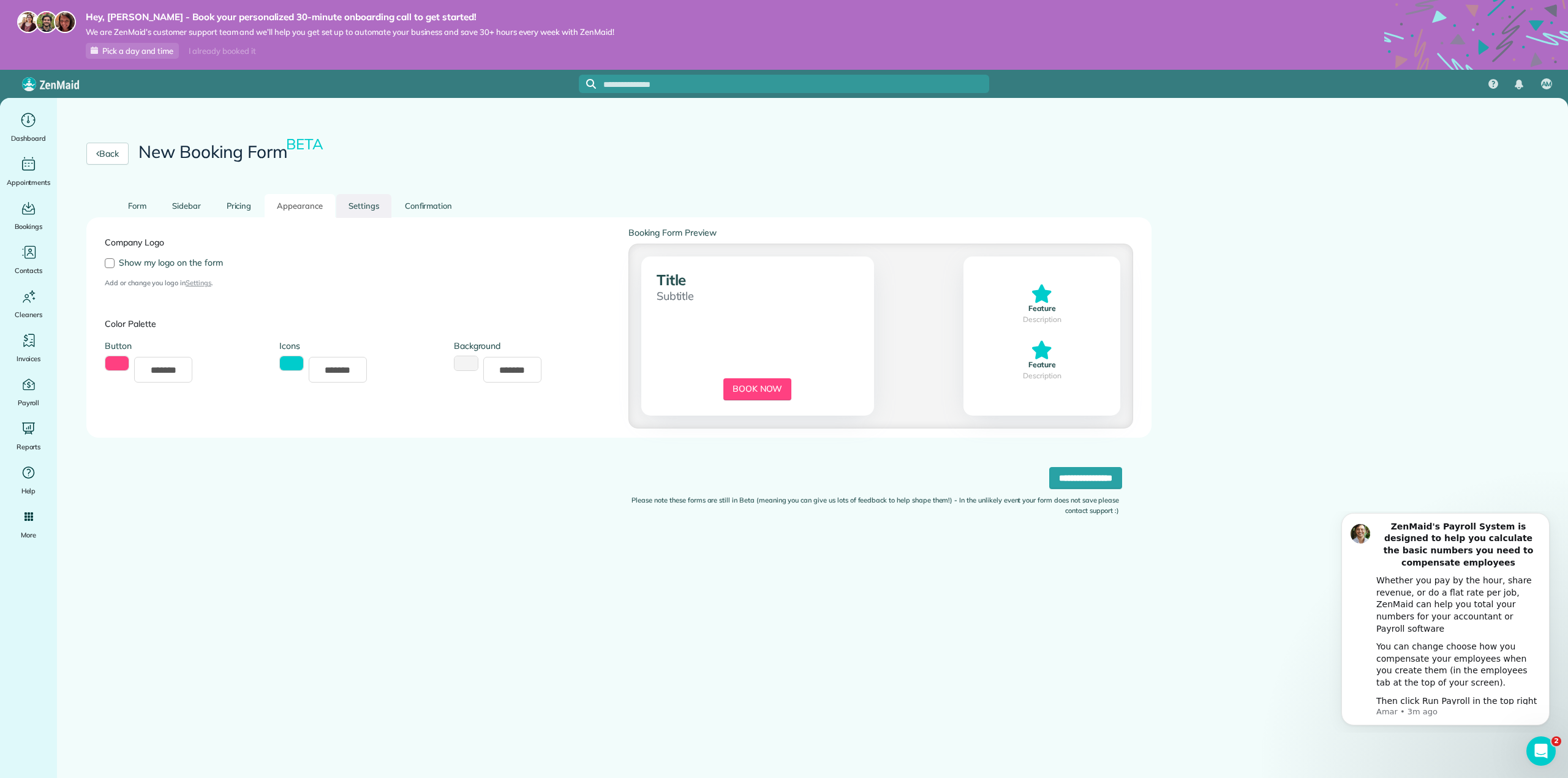
click at [384, 210] on link "Settings" at bounding box center [364, 207] width 56 height 24
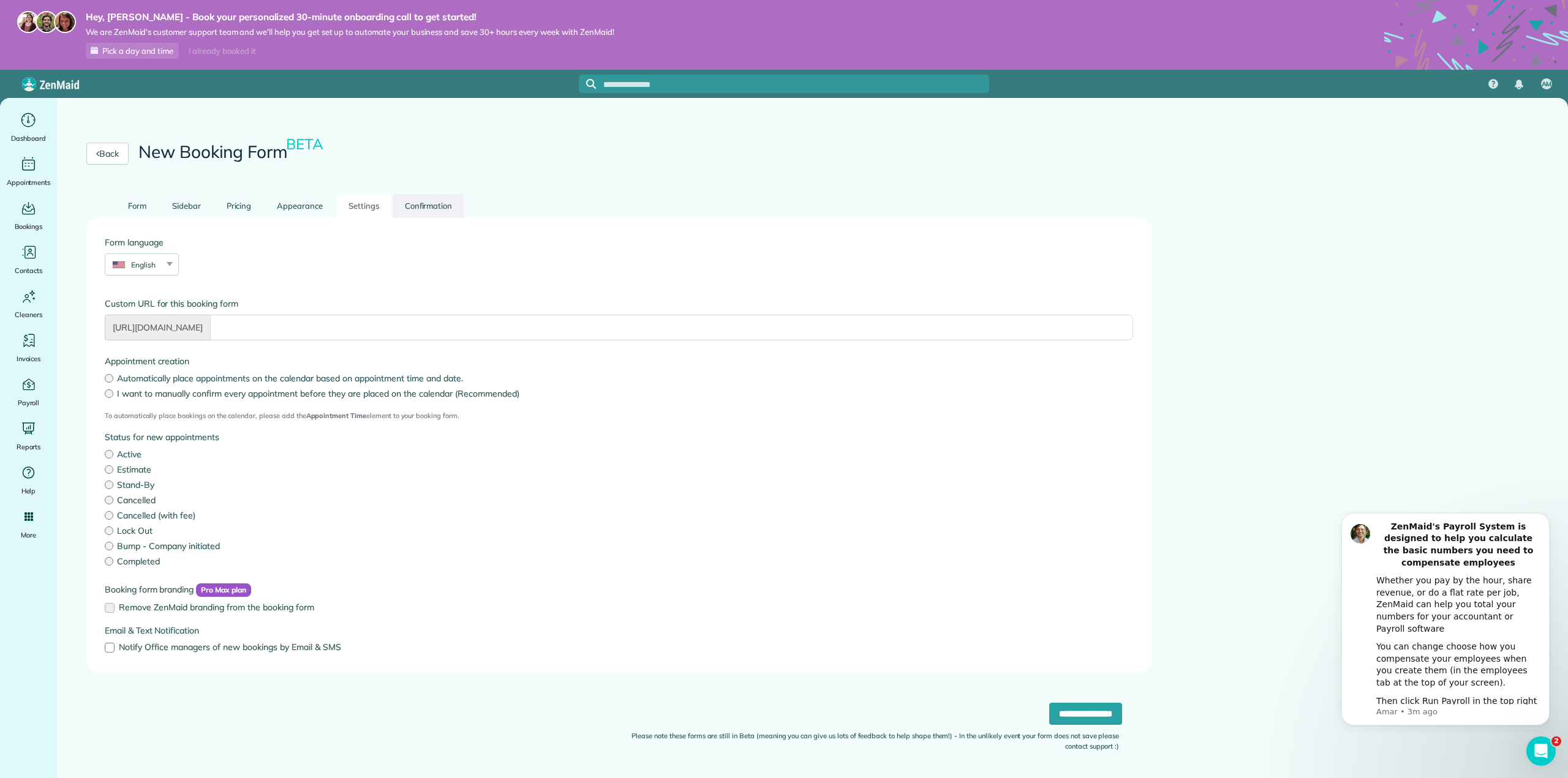
click at [439, 208] on link "Confirmation" at bounding box center [429, 207] width 72 height 24
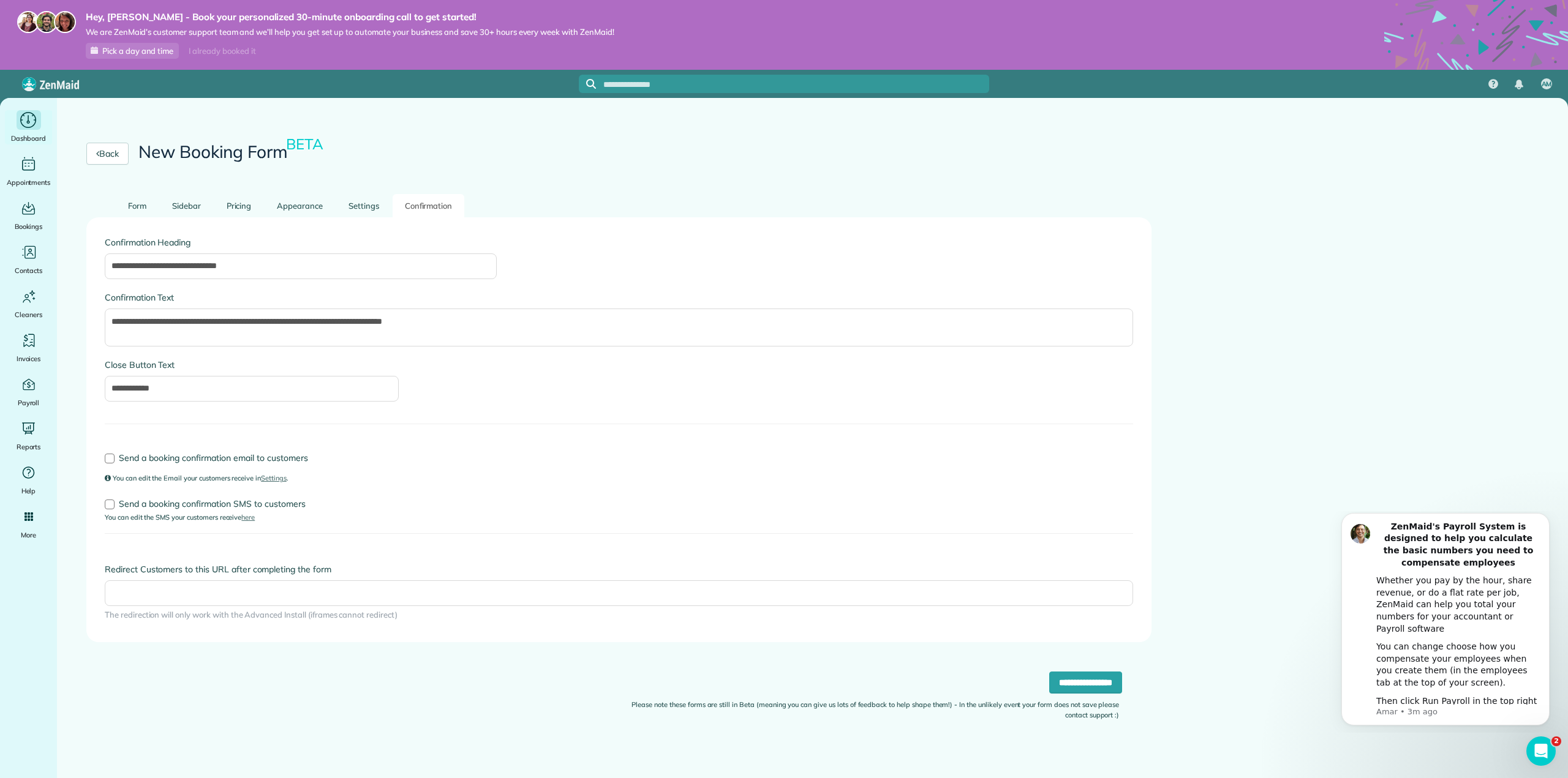
click at [28, 139] on span "Dashboard" at bounding box center [29, 138] width 35 height 12
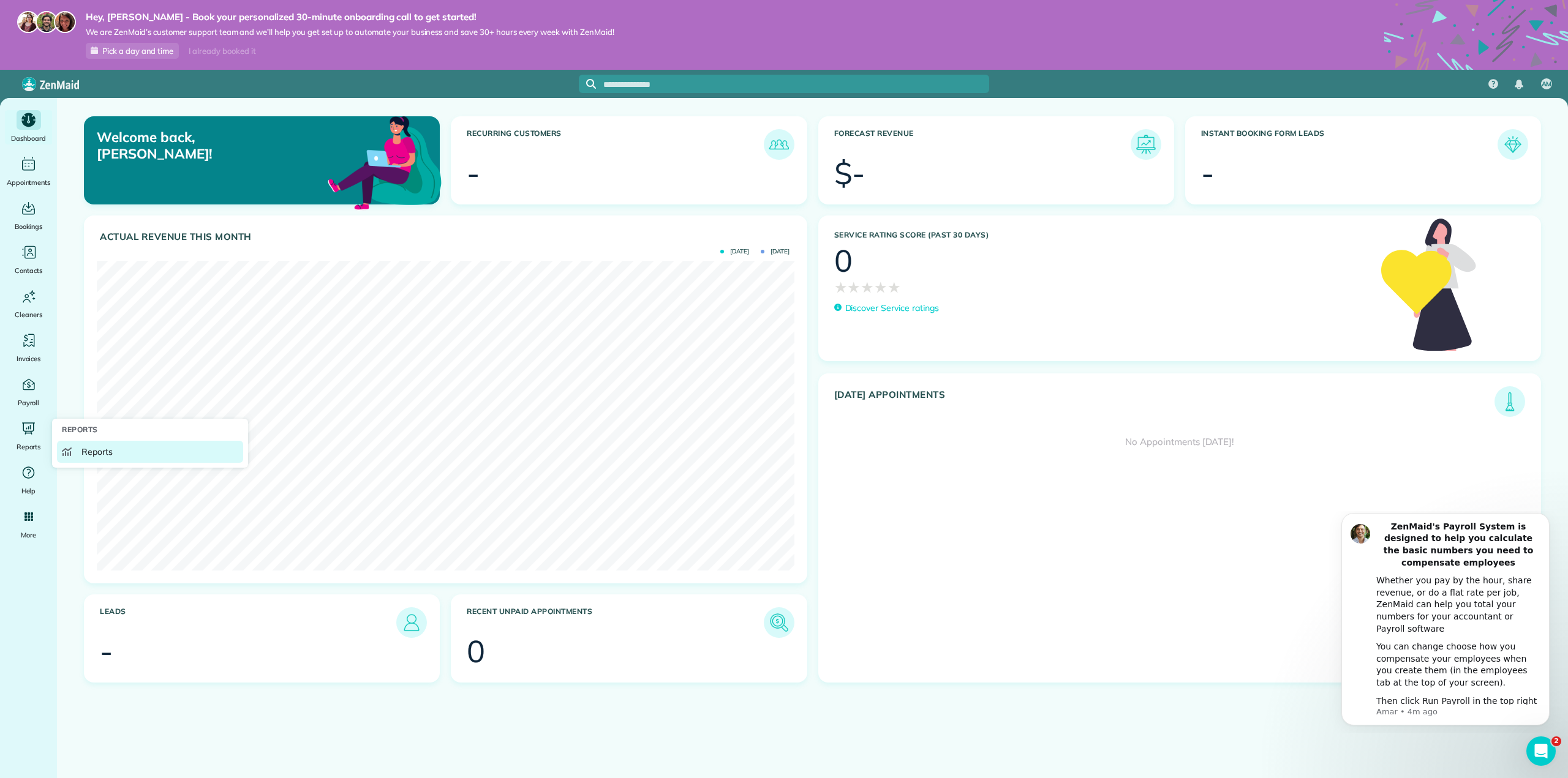
click at [90, 454] on span "Reports" at bounding box center [97, 451] width 31 height 12
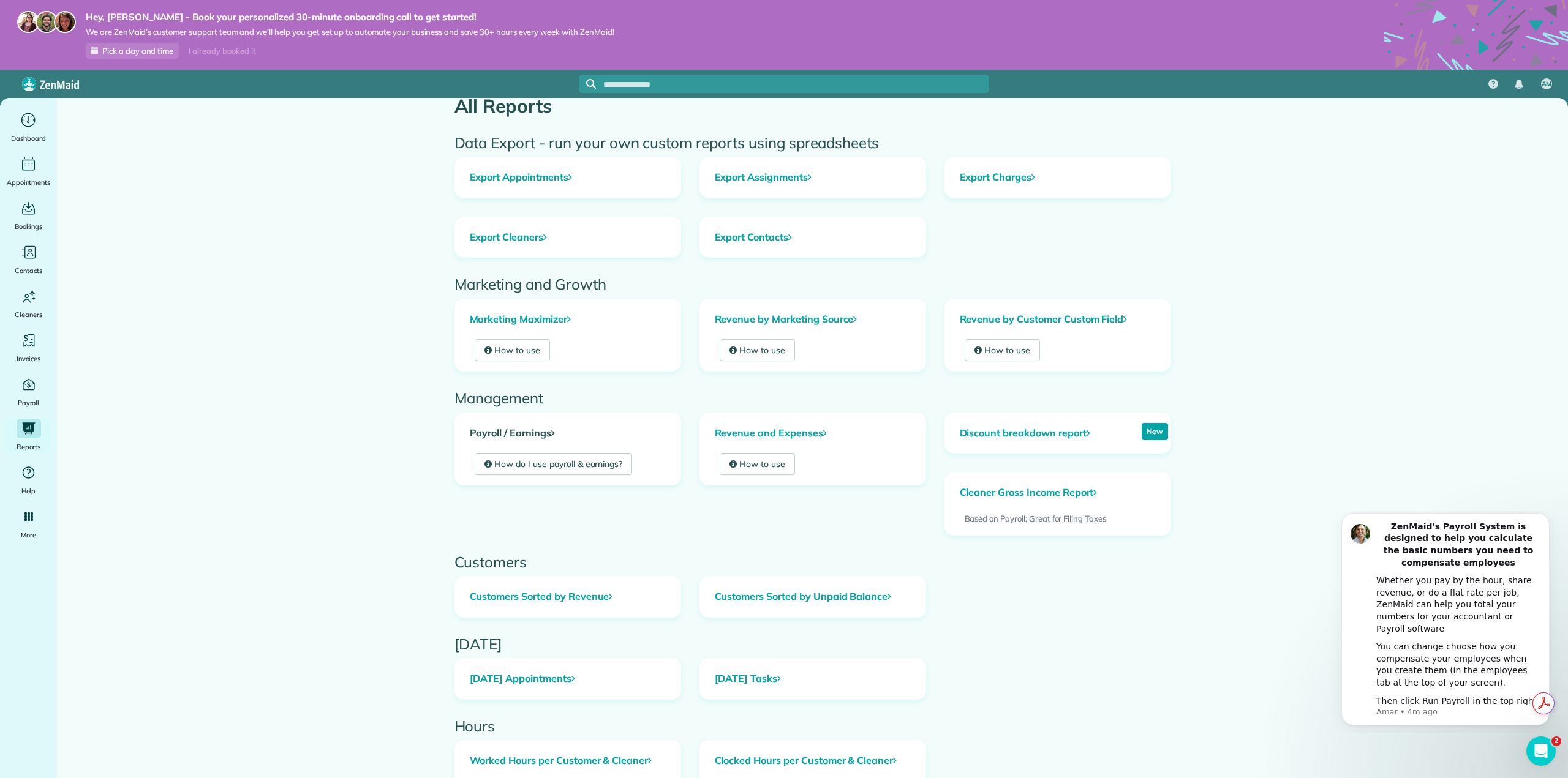
scroll to position [39, 0]
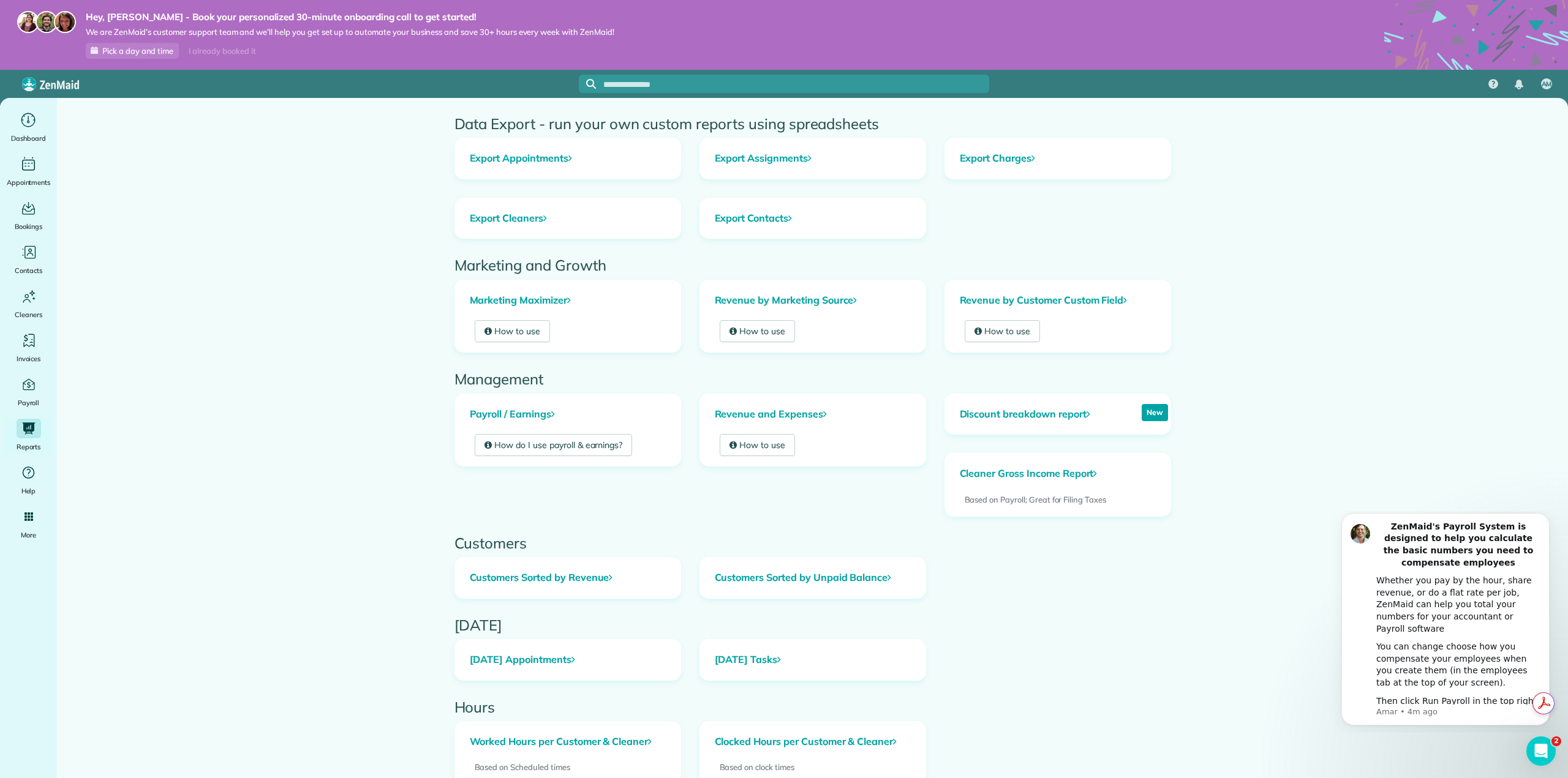
click at [31, 328] on ul "Dashboard Appointments Bookings Contacts Cleaners Invoices Payroll Reports Help…" at bounding box center [28, 472] width 56 height 725
click at [15, 354] on div "Invoices" at bounding box center [29, 347] width 49 height 34
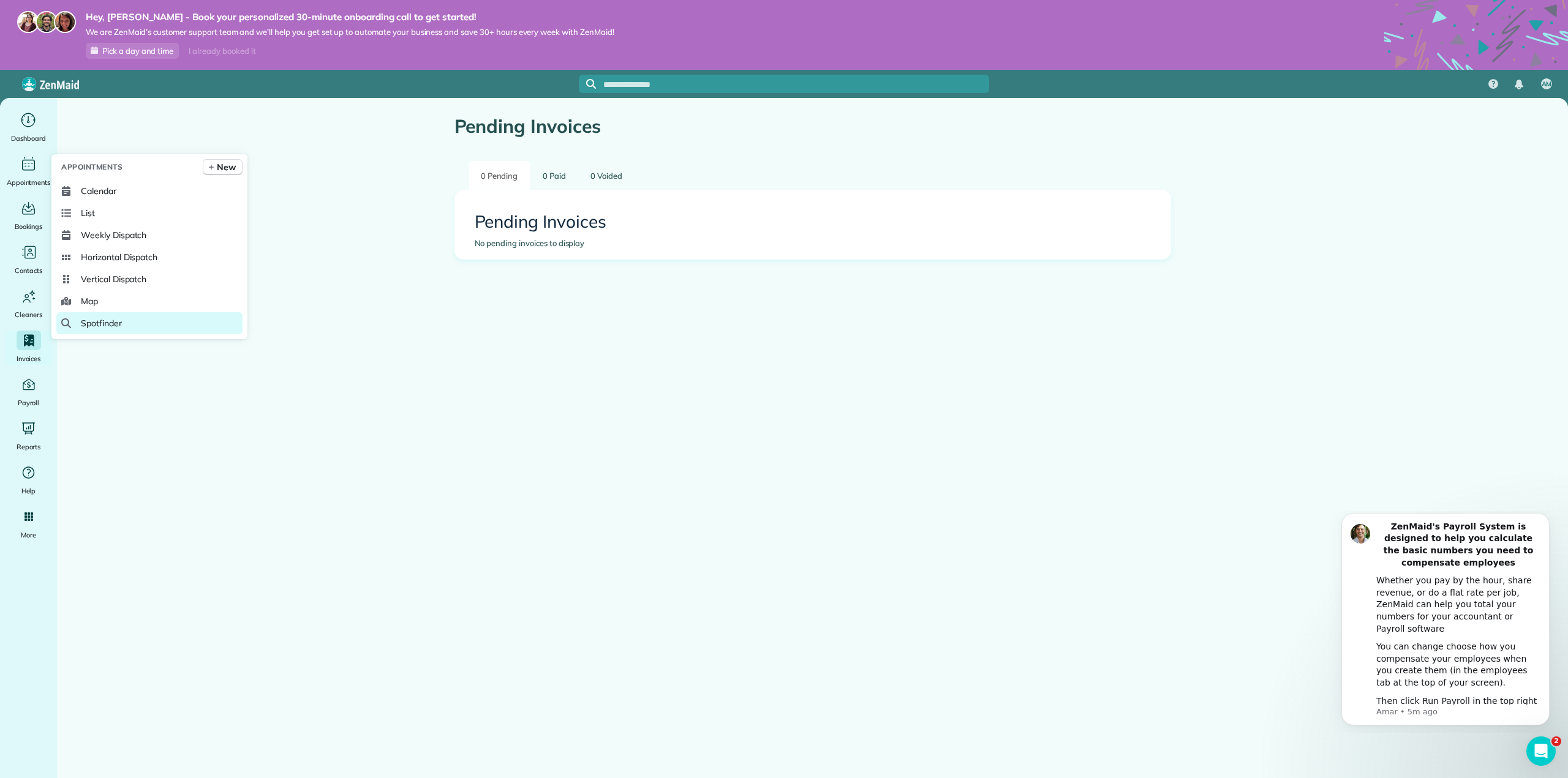
click at [107, 319] on span "Spotfinder" at bounding box center [101, 322] width 41 height 12
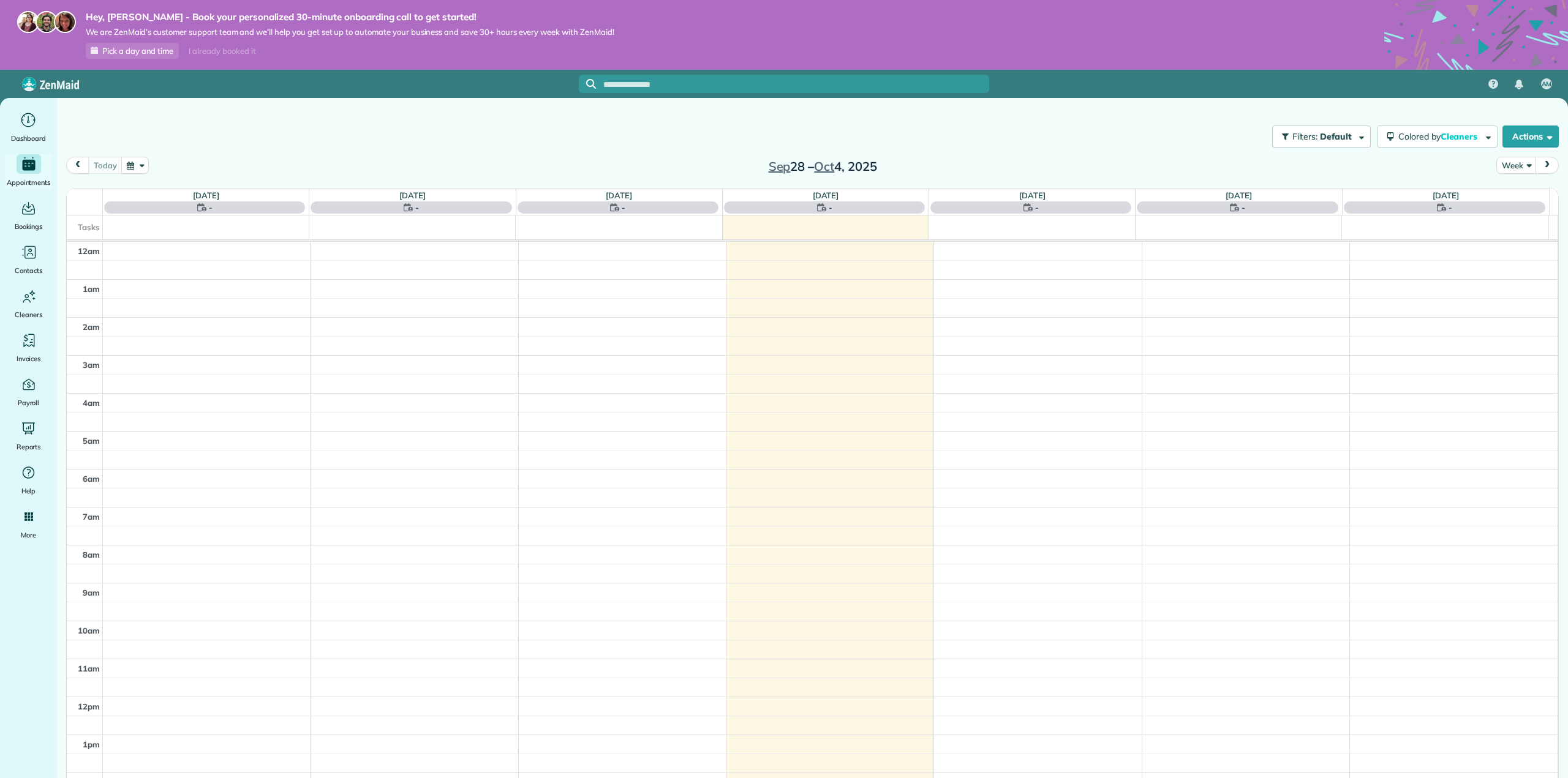
scroll to position [250, 0]
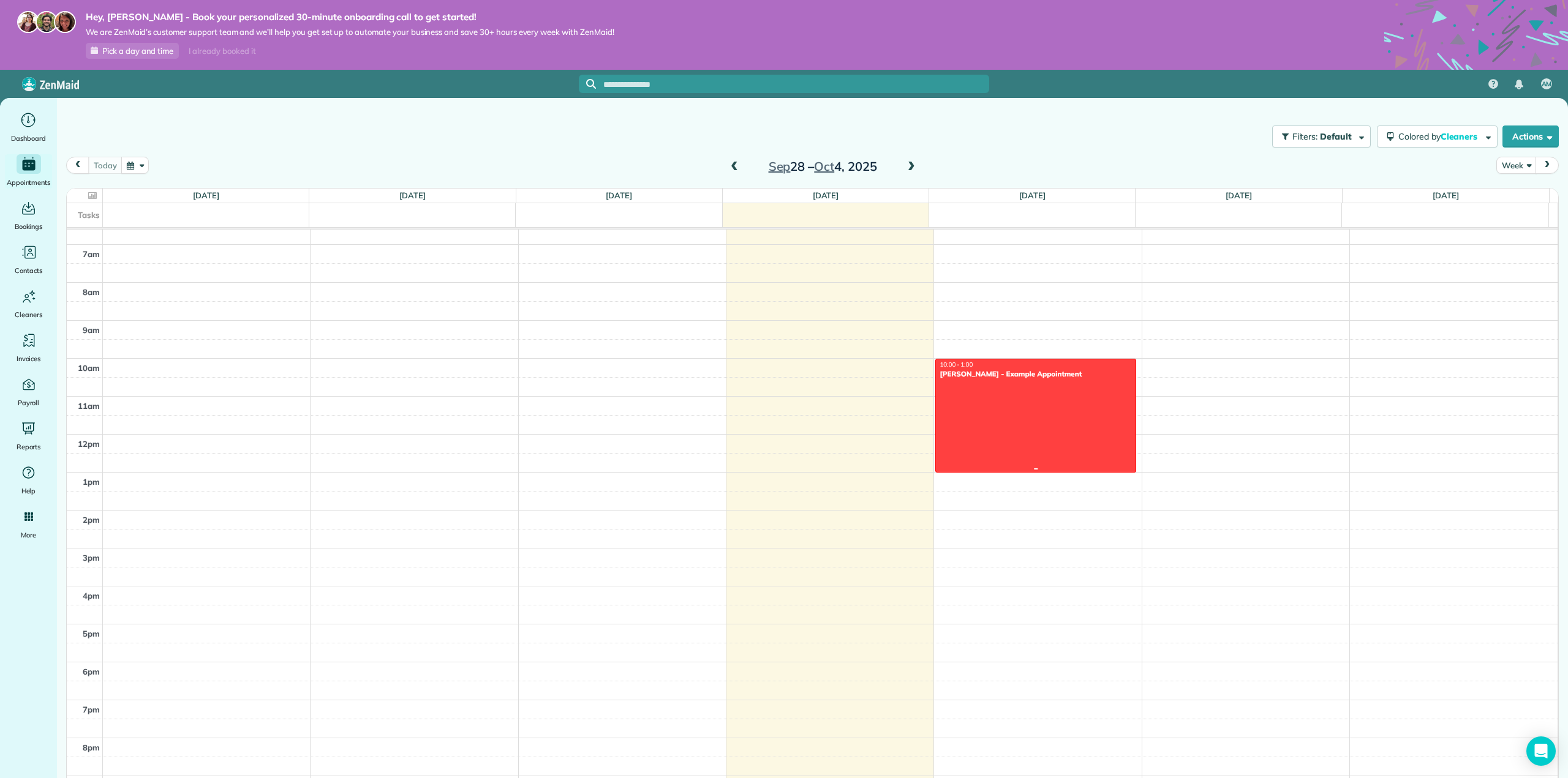
click at [1005, 431] on div at bounding box center [1035, 416] width 200 height 113
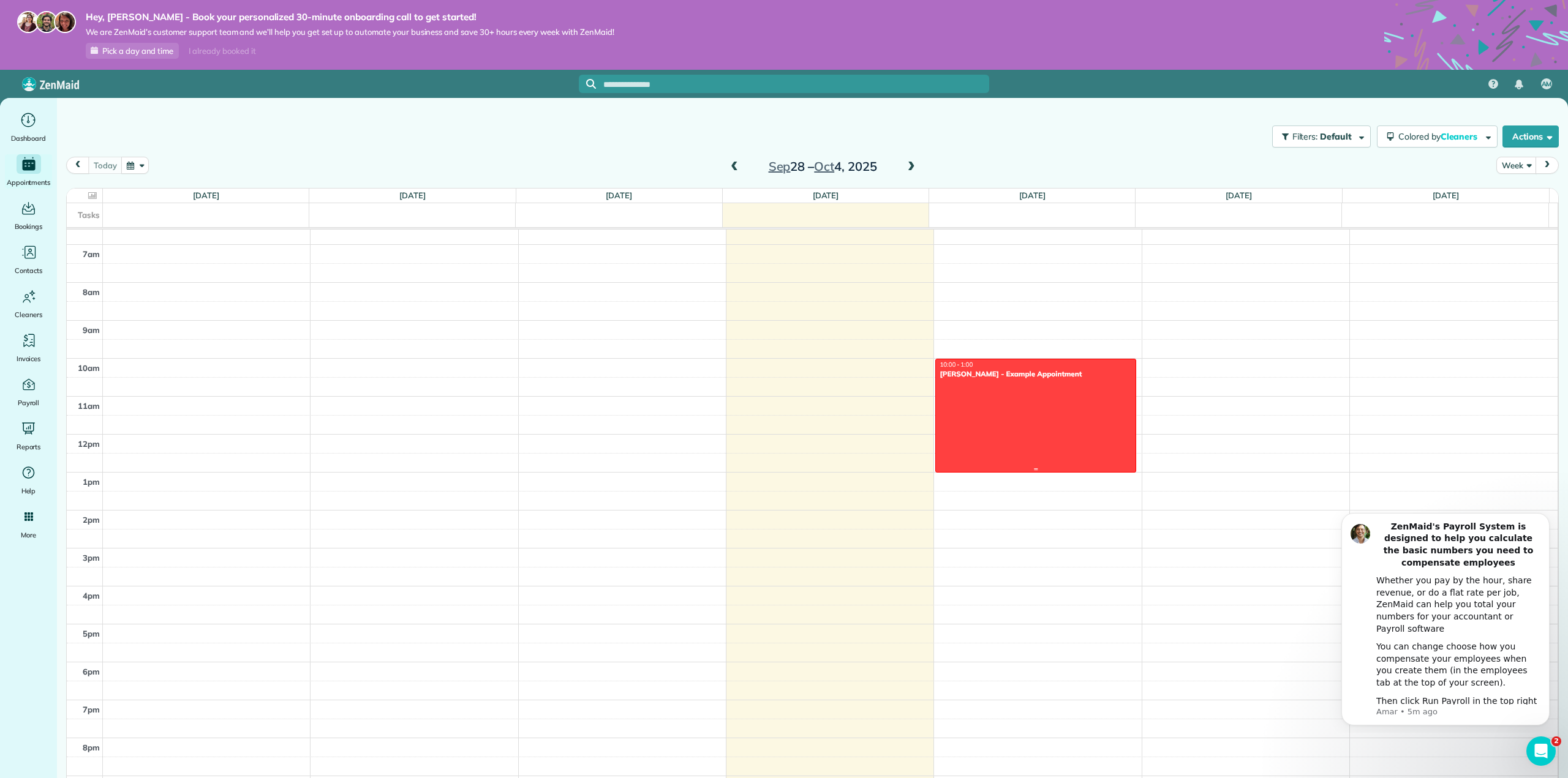
click at [1005, 431] on div at bounding box center [1035, 416] width 200 height 113
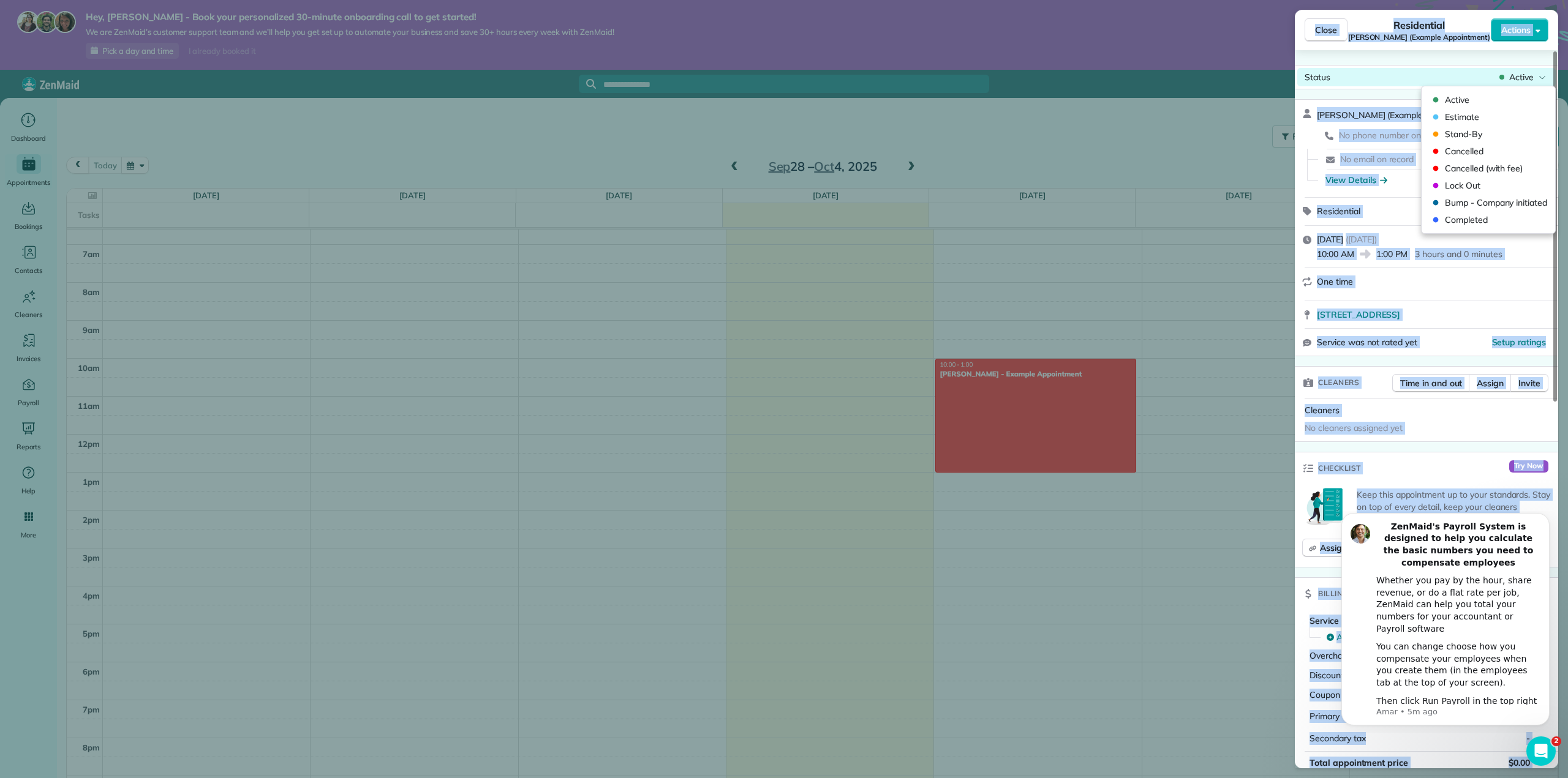
click at [1460, 82] on div "Status Active" at bounding box center [1425, 77] width 258 height 19
click at [1393, 58] on div "Status Active Amar Ghose (Example Appointment) · Open profile No phone number o…" at bounding box center [1426, 409] width 263 height 719
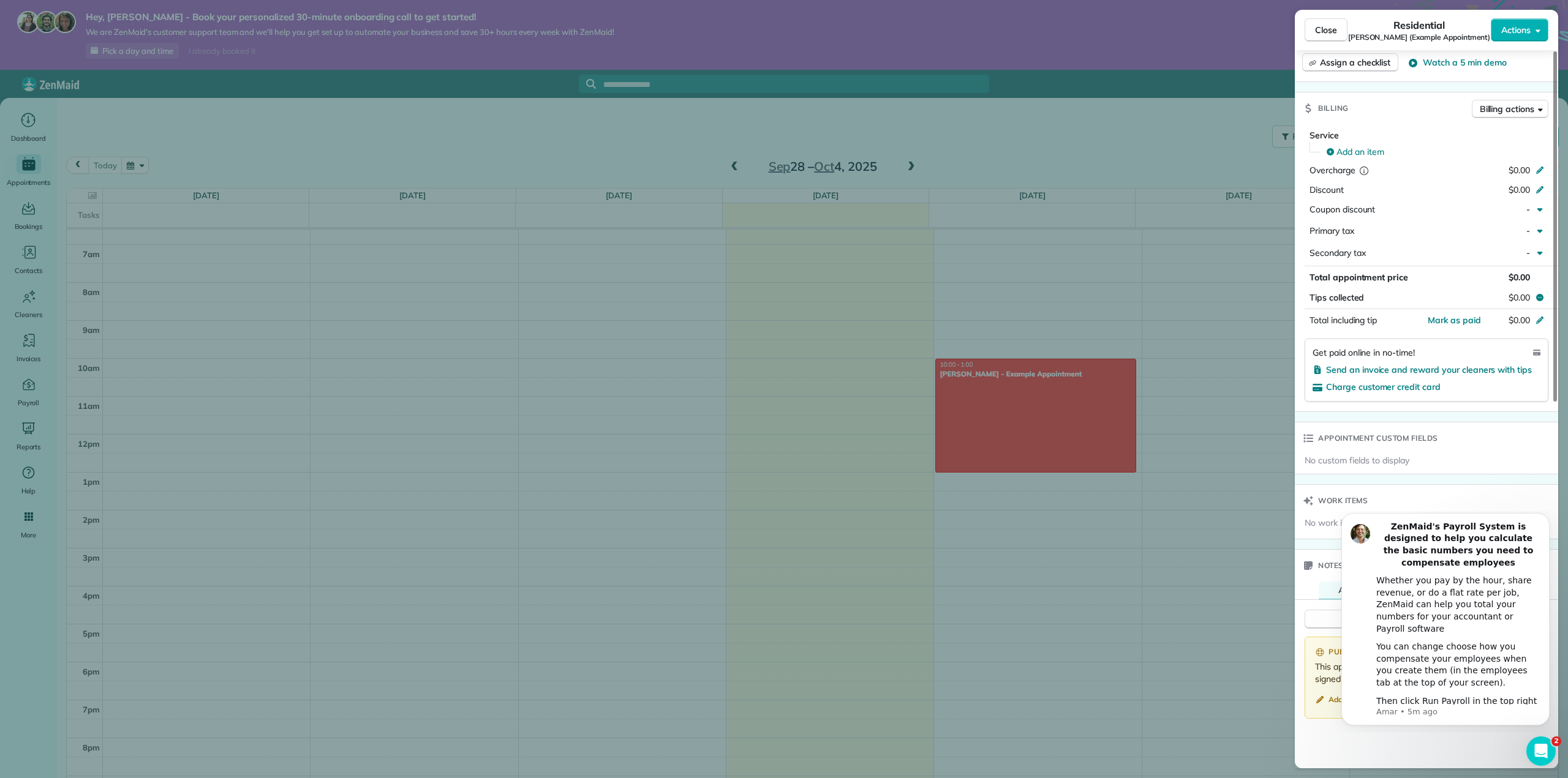
scroll to position [490, 0]
click at [1545, 520] on icon "Dismiss notification" at bounding box center [1546, 516] width 6 height 6
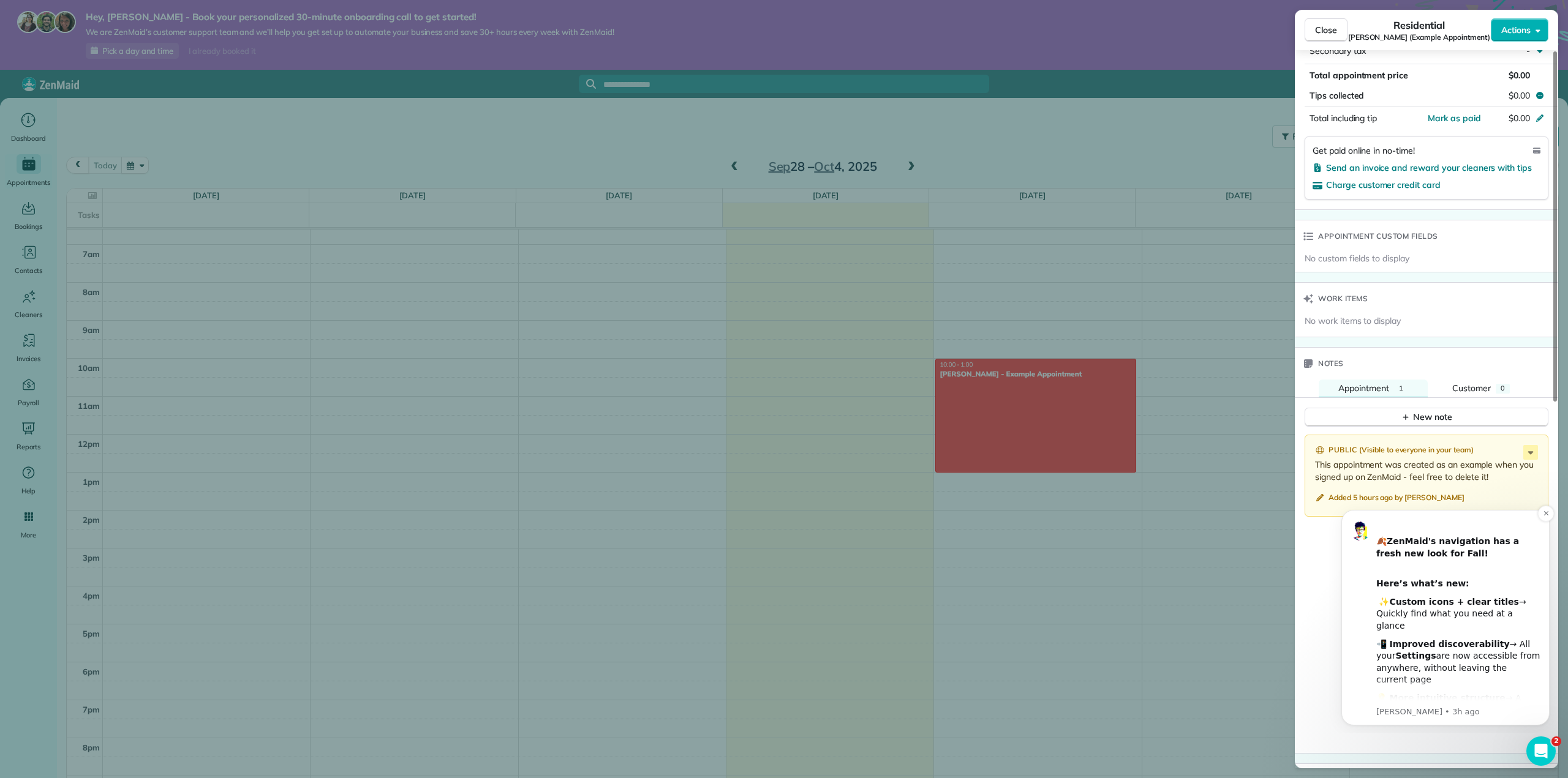
scroll to position [734, 0]
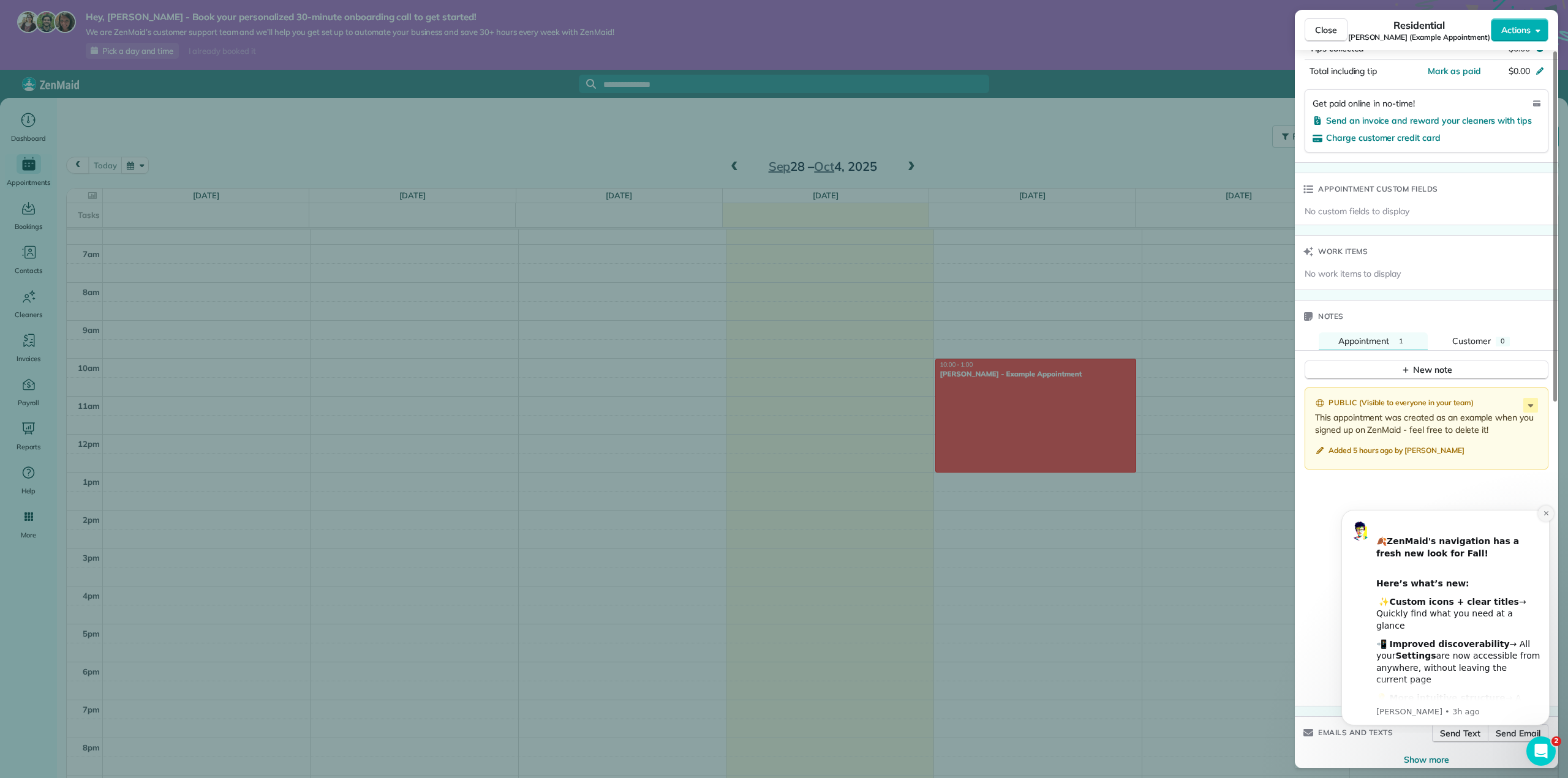
click at [1550, 514] on button "Dismiss notification" at bounding box center [1545, 513] width 16 height 16
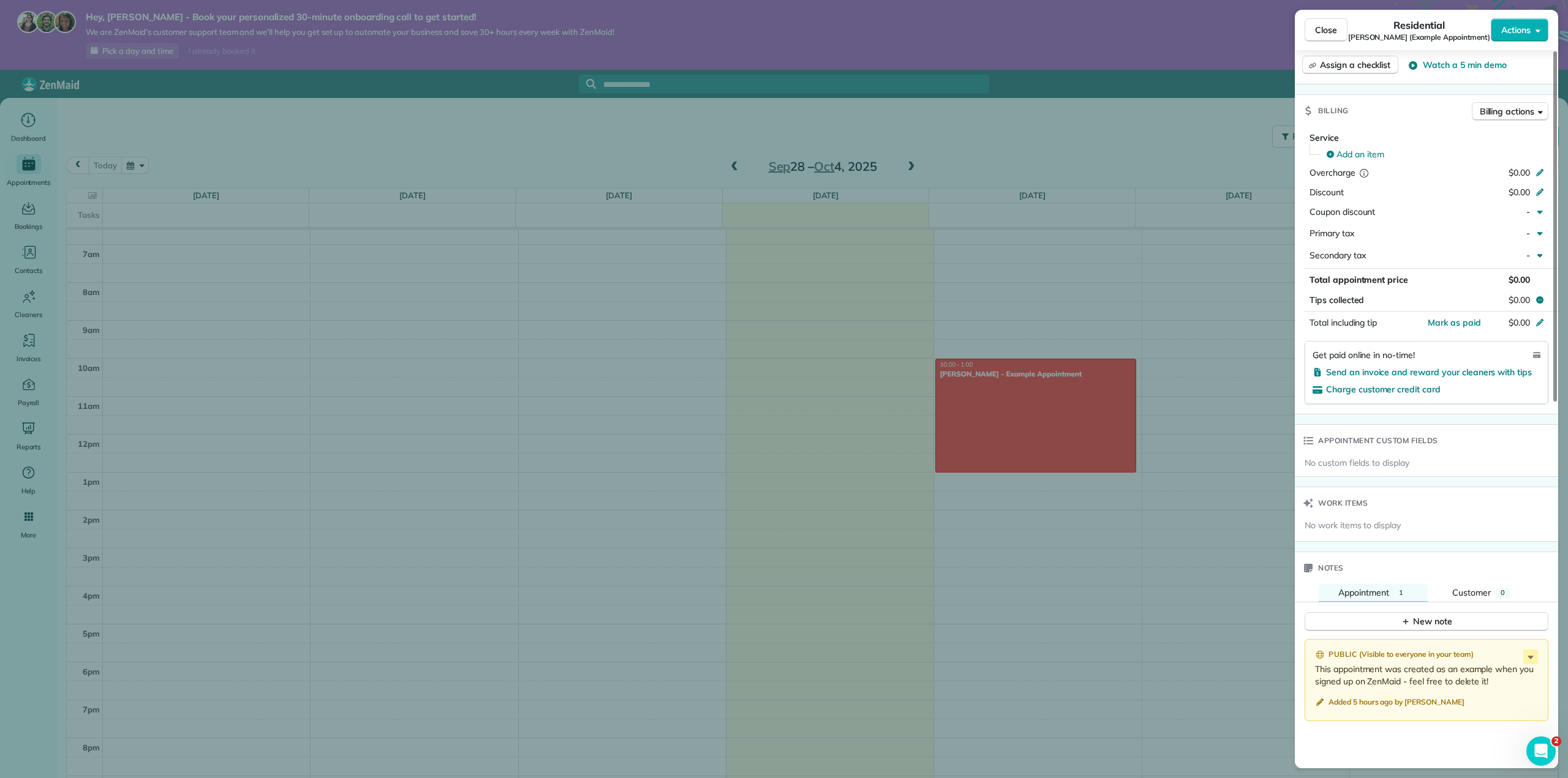
scroll to position [444, 0]
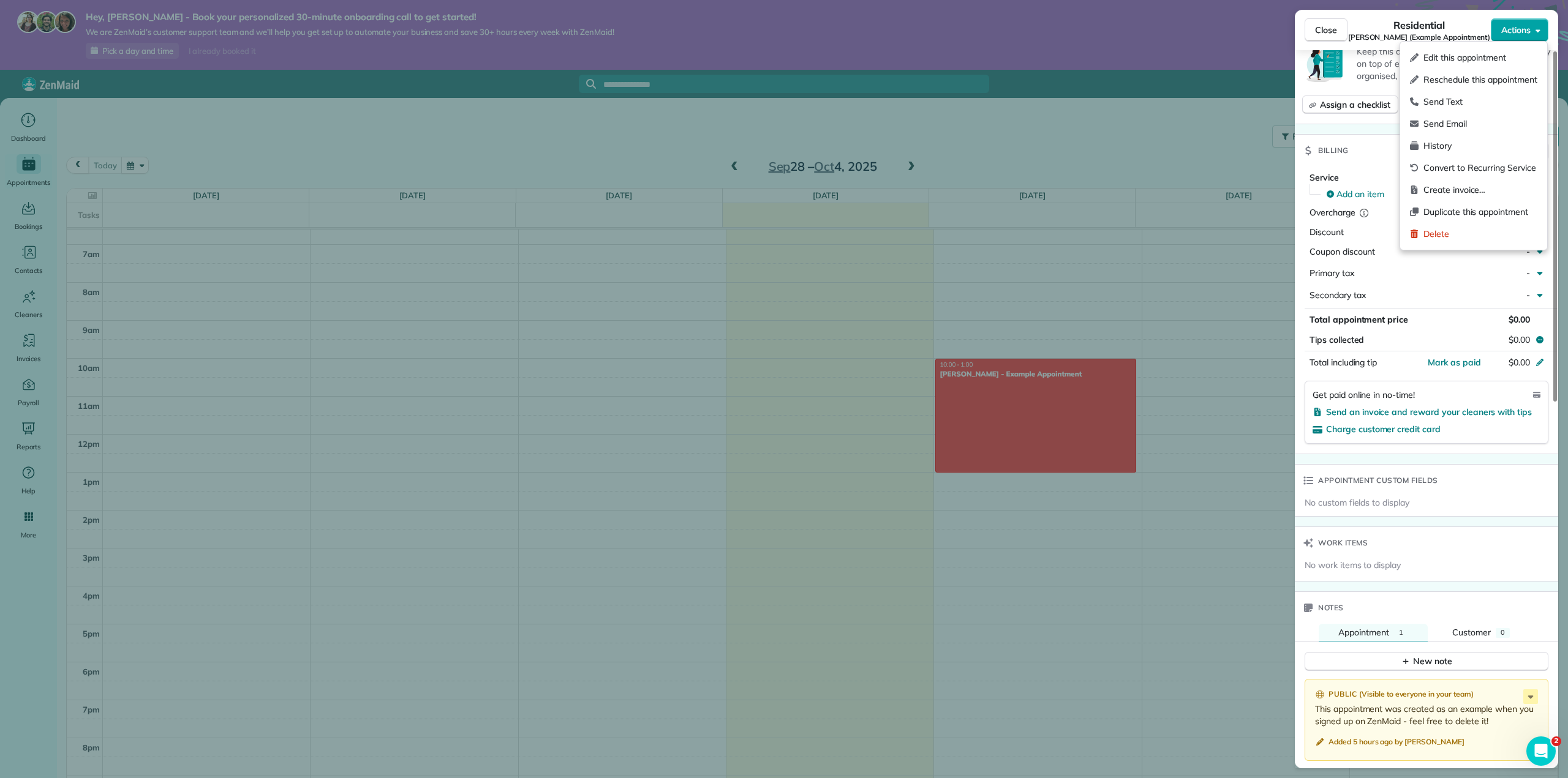
click at [1532, 26] on button "Actions" at bounding box center [1519, 30] width 57 height 23
click at [1467, 185] on span "Create invoice…" at bounding box center [1480, 189] width 114 height 12
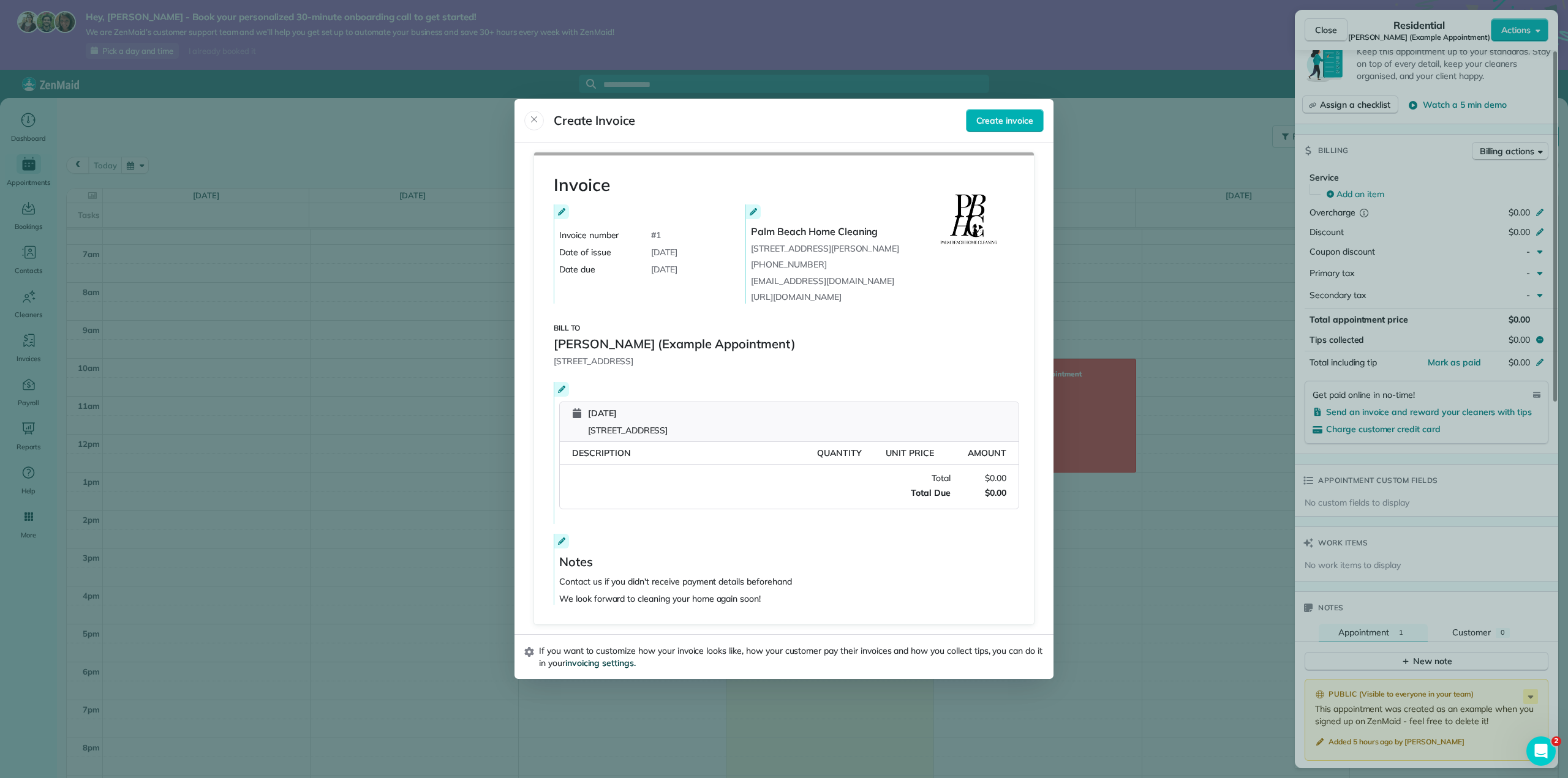
click at [596, 669] on span "invoicing settings." at bounding box center [600, 663] width 70 height 11
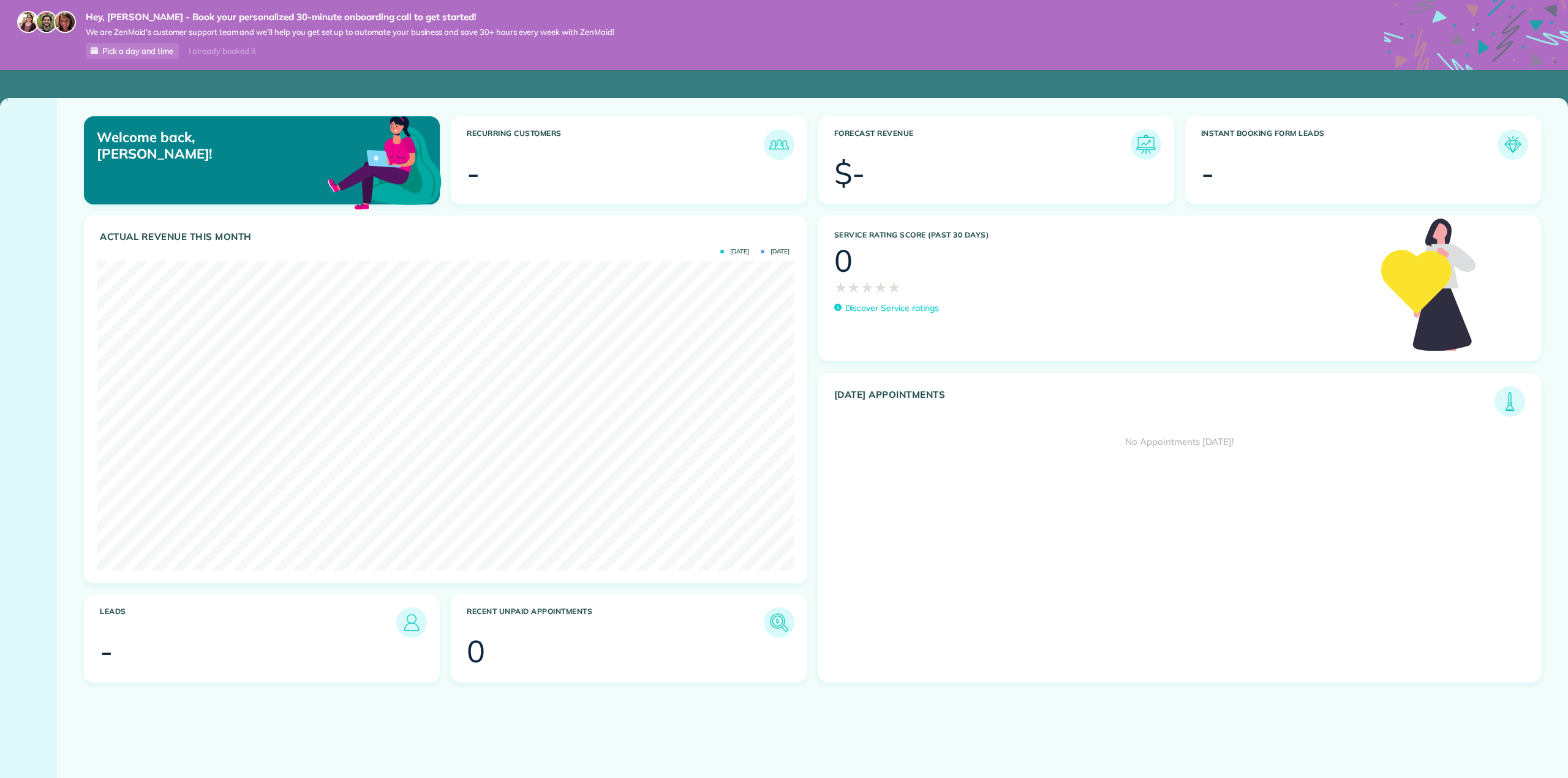
scroll to position [310, 696]
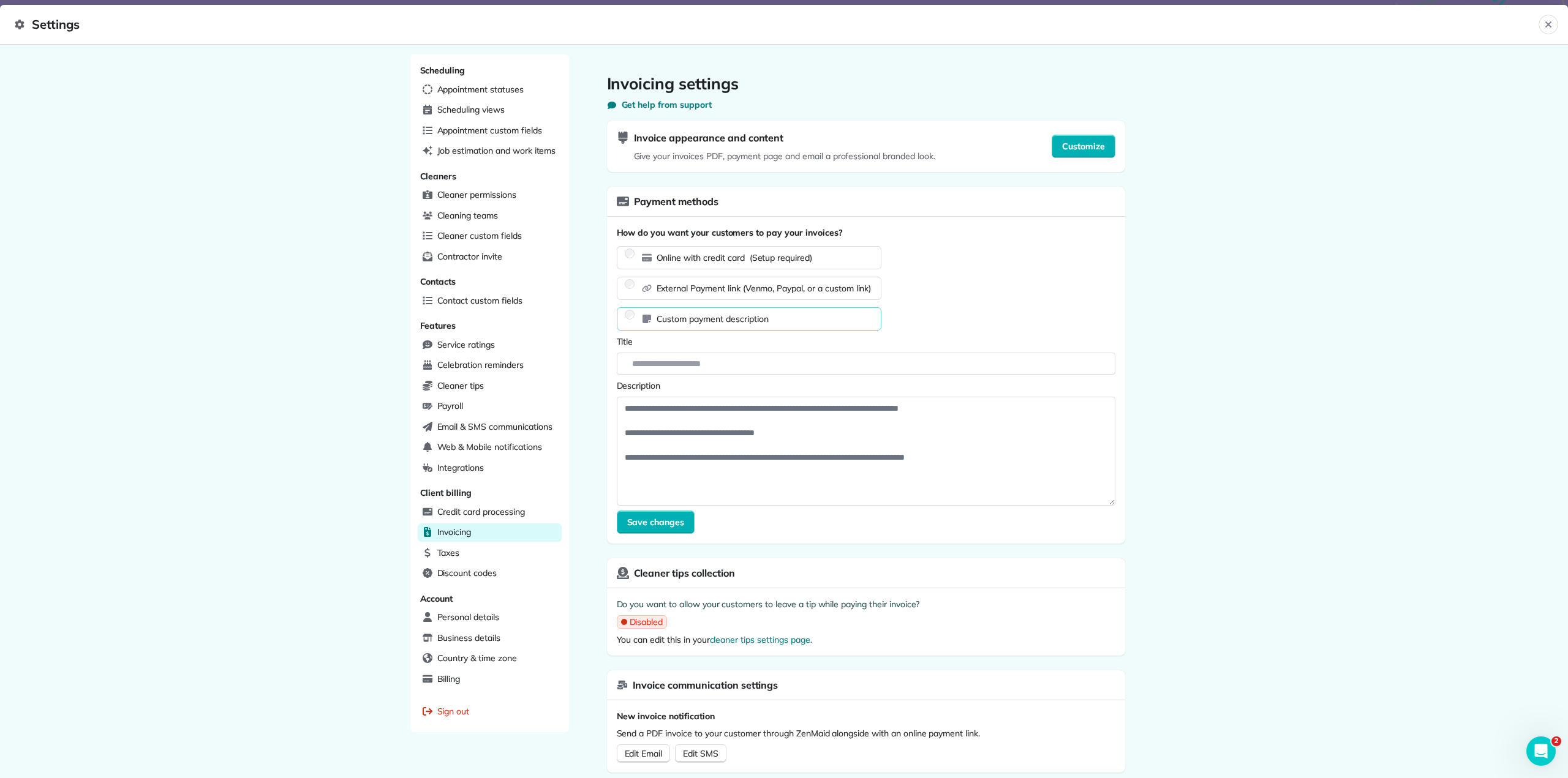
scroll to position [16, 0]
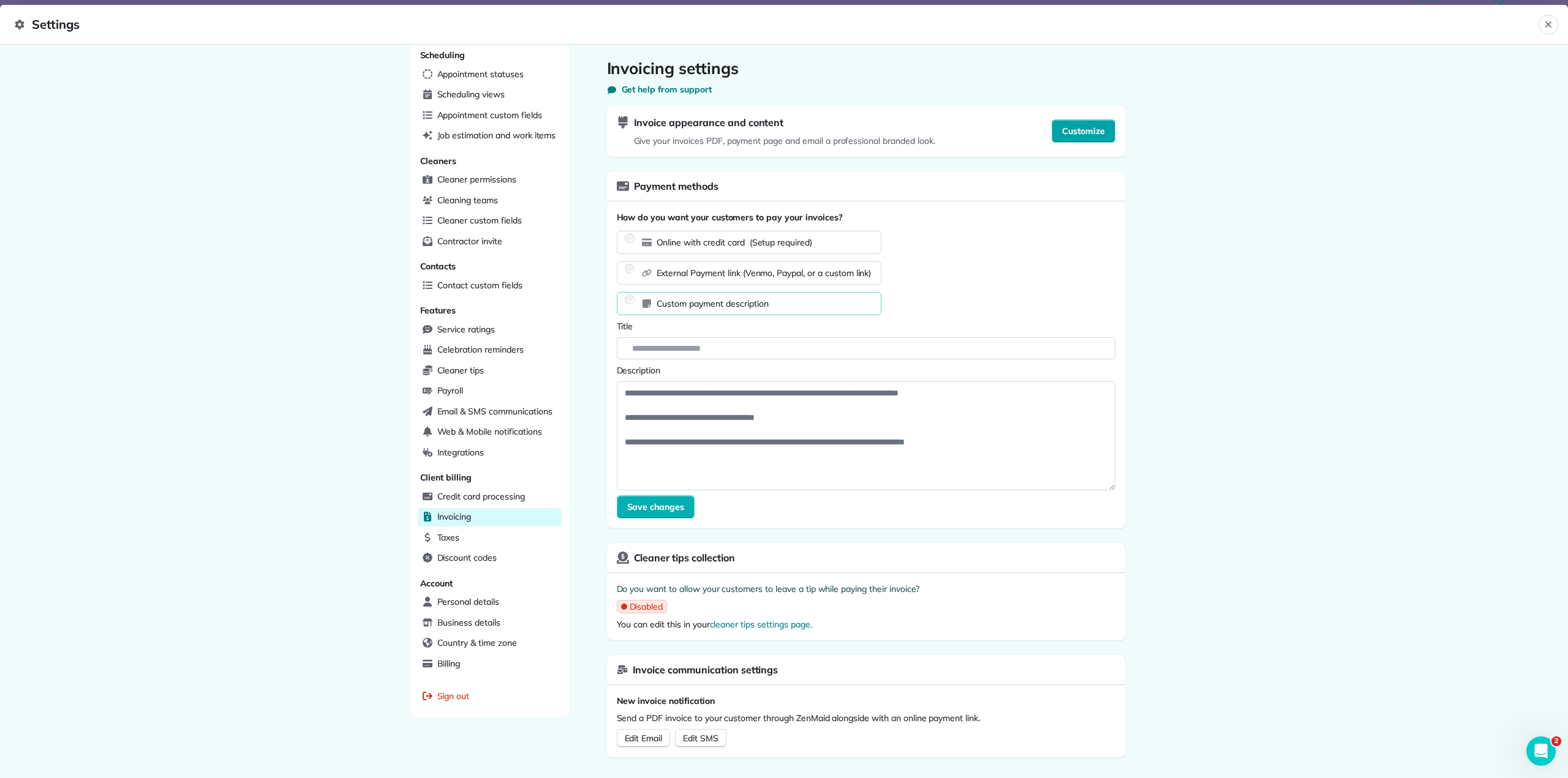
click at [1086, 132] on span "Customize" at bounding box center [1083, 131] width 43 height 12
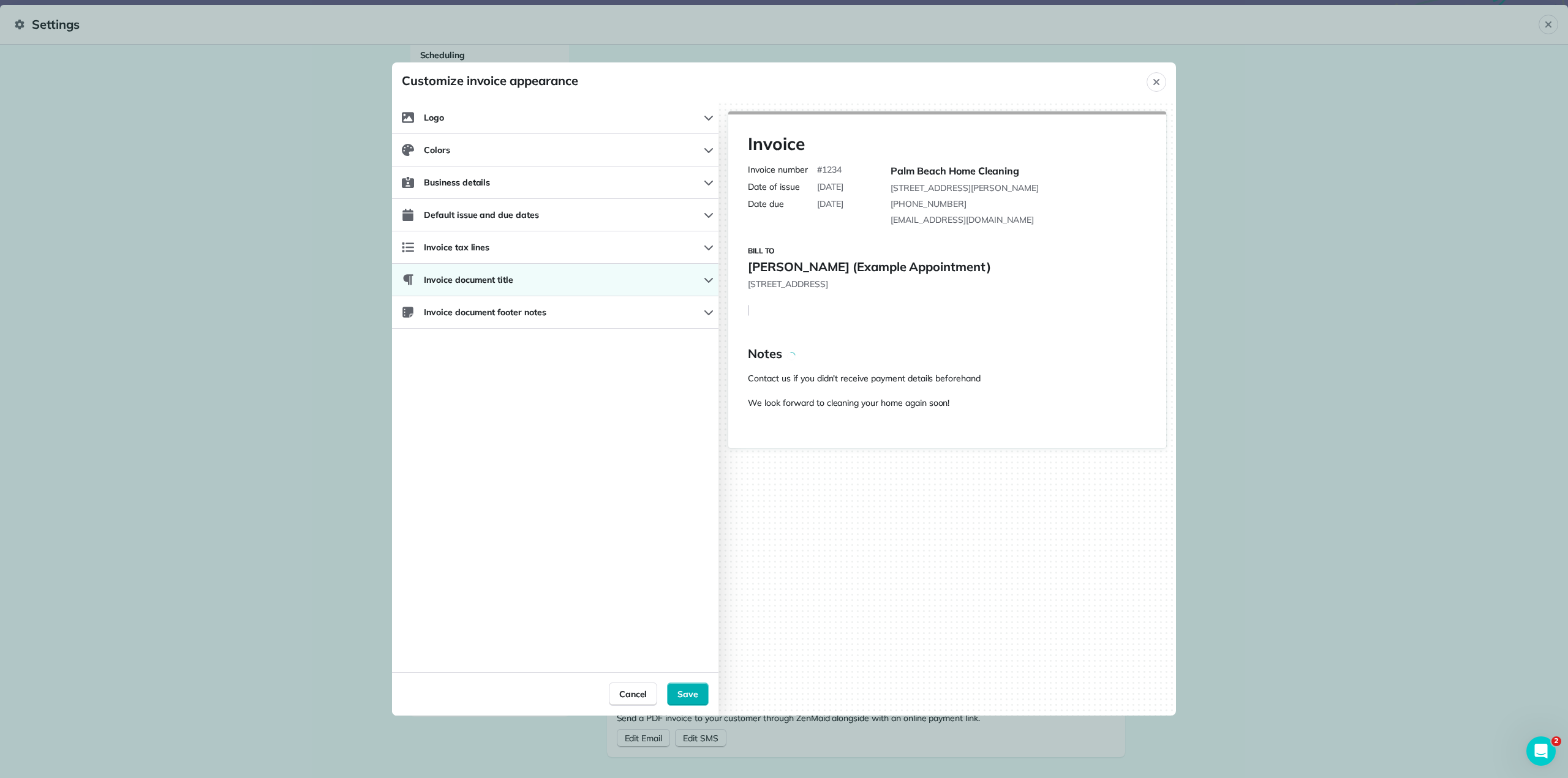
click at [704, 279] on icon "button" at bounding box center [709, 280] width 10 height 10
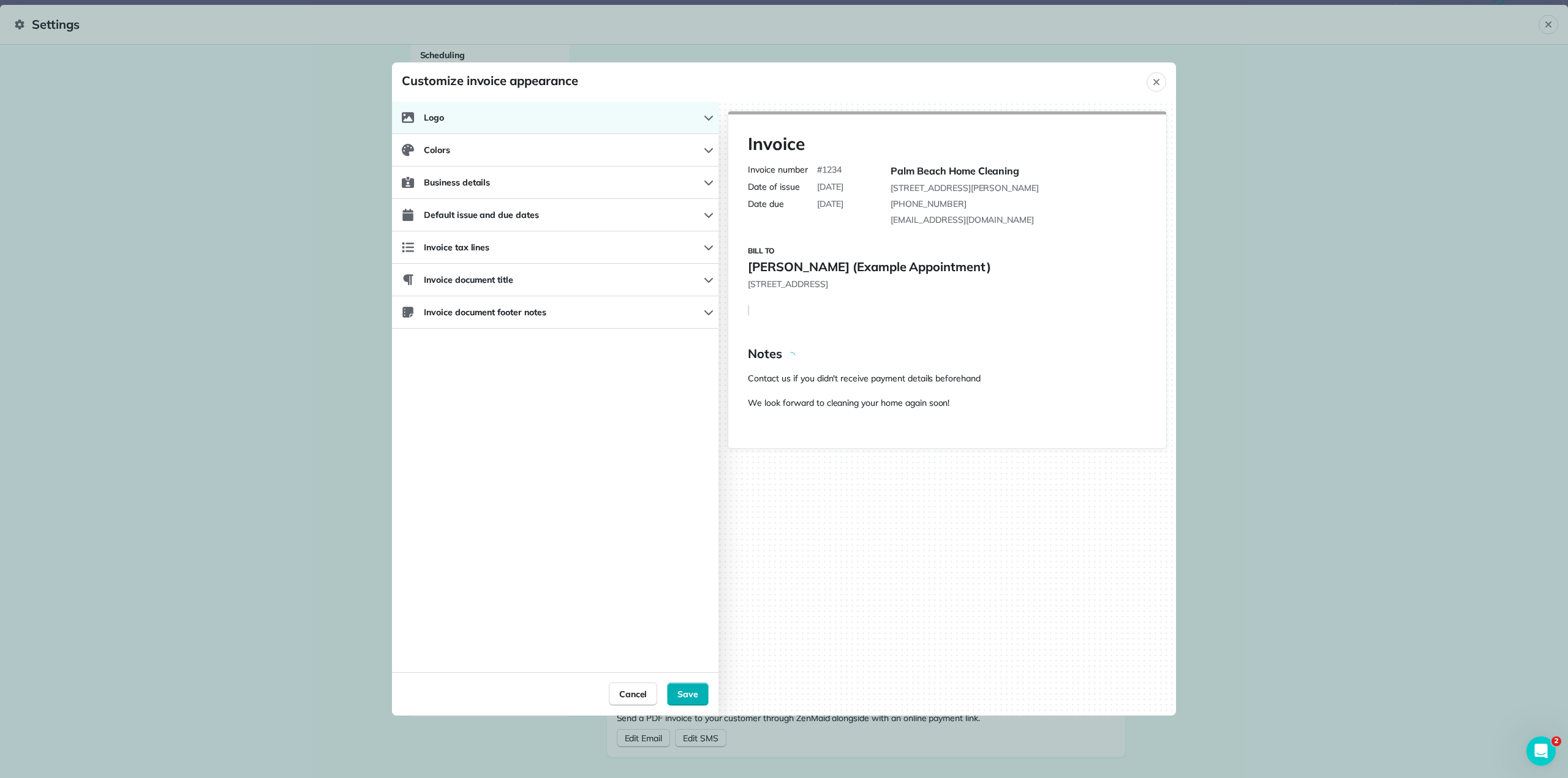
click at [655, 123] on button "Logo" at bounding box center [555, 118] width 326 height 32
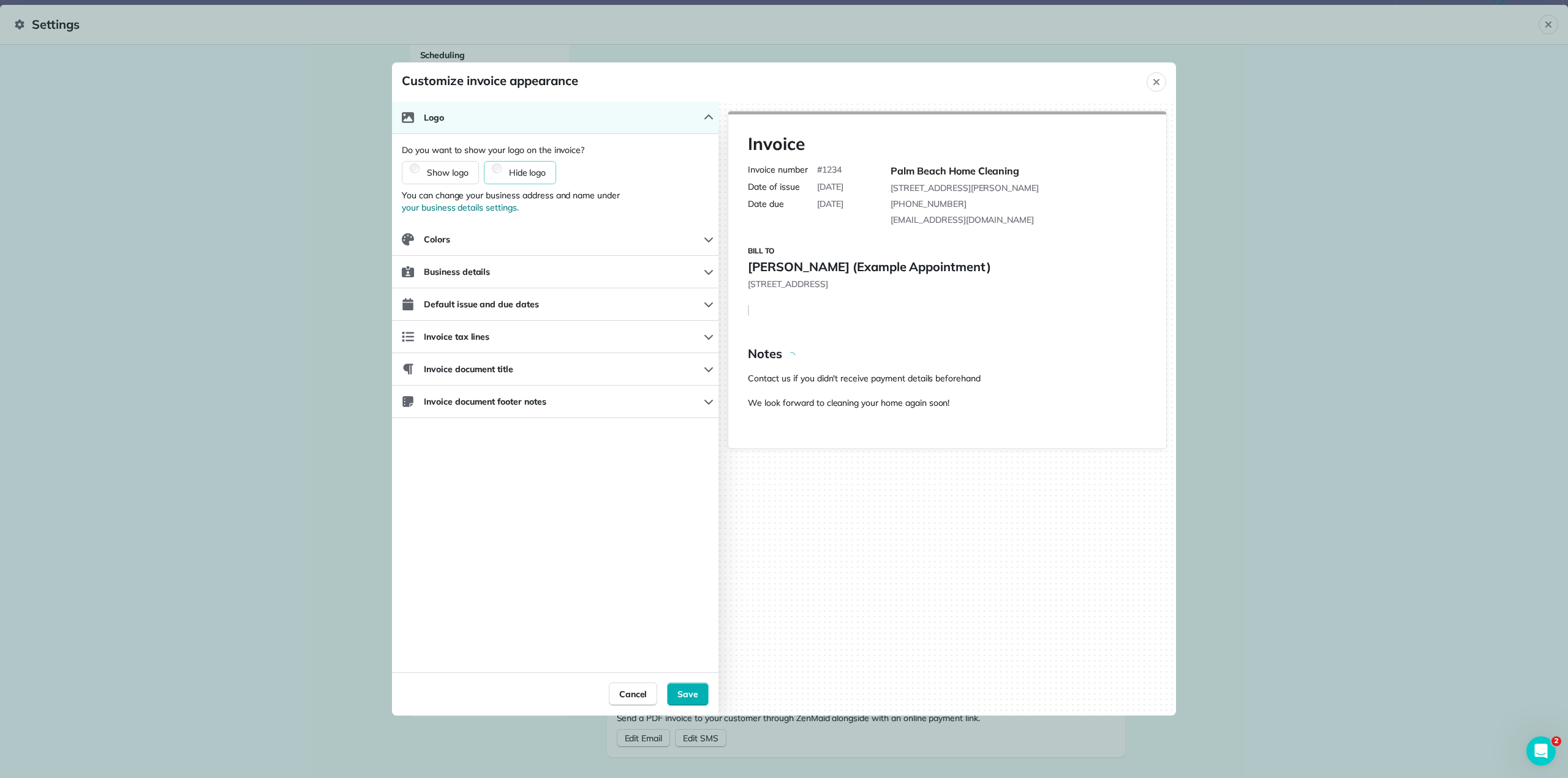
click at [655, 122] on button "Logo" at bounding box center [555, 118] width 326 height 32
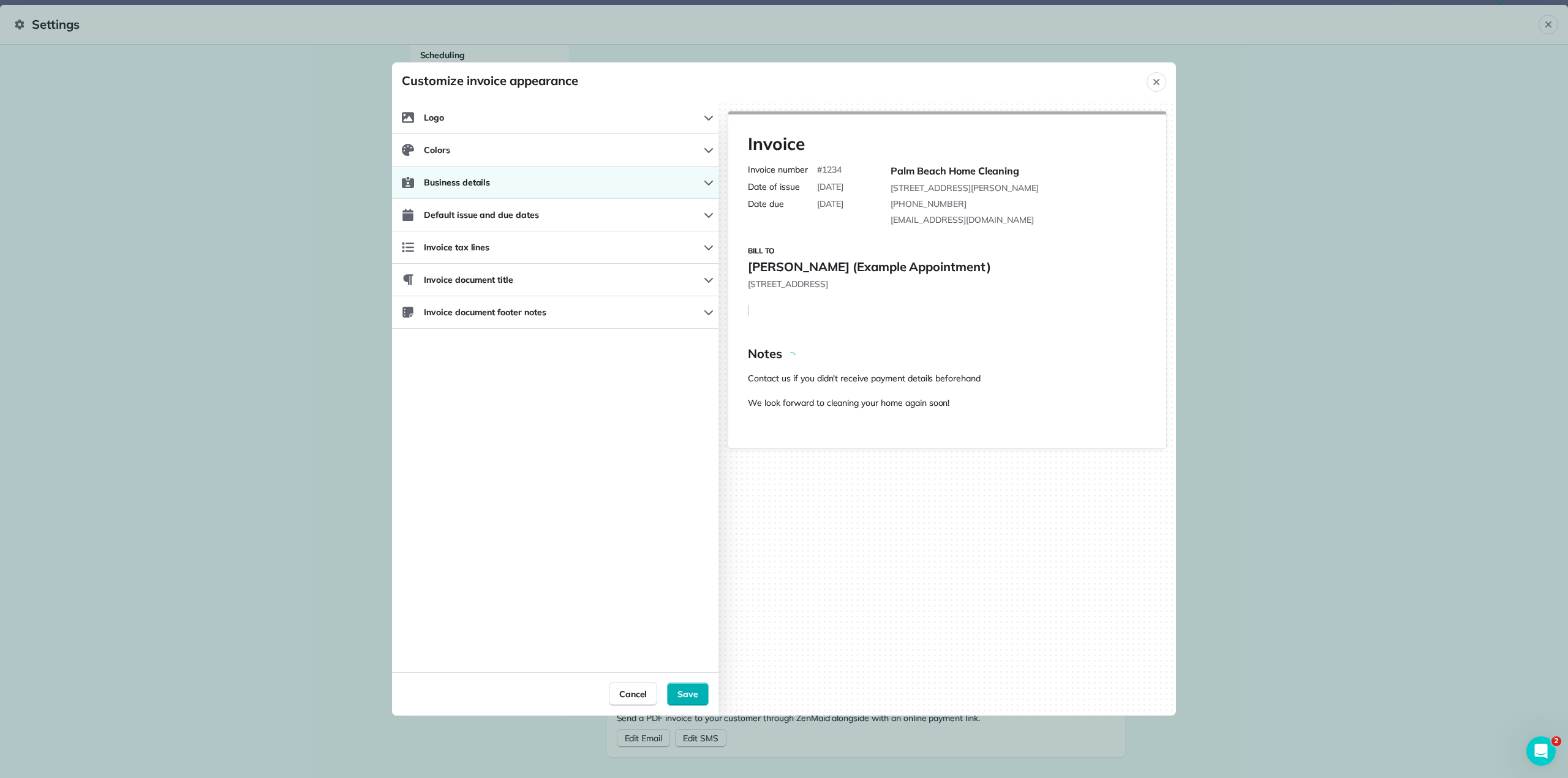
click at [636, 172] on button "Business details" at bounding box center [555, 182] width 326 height 32
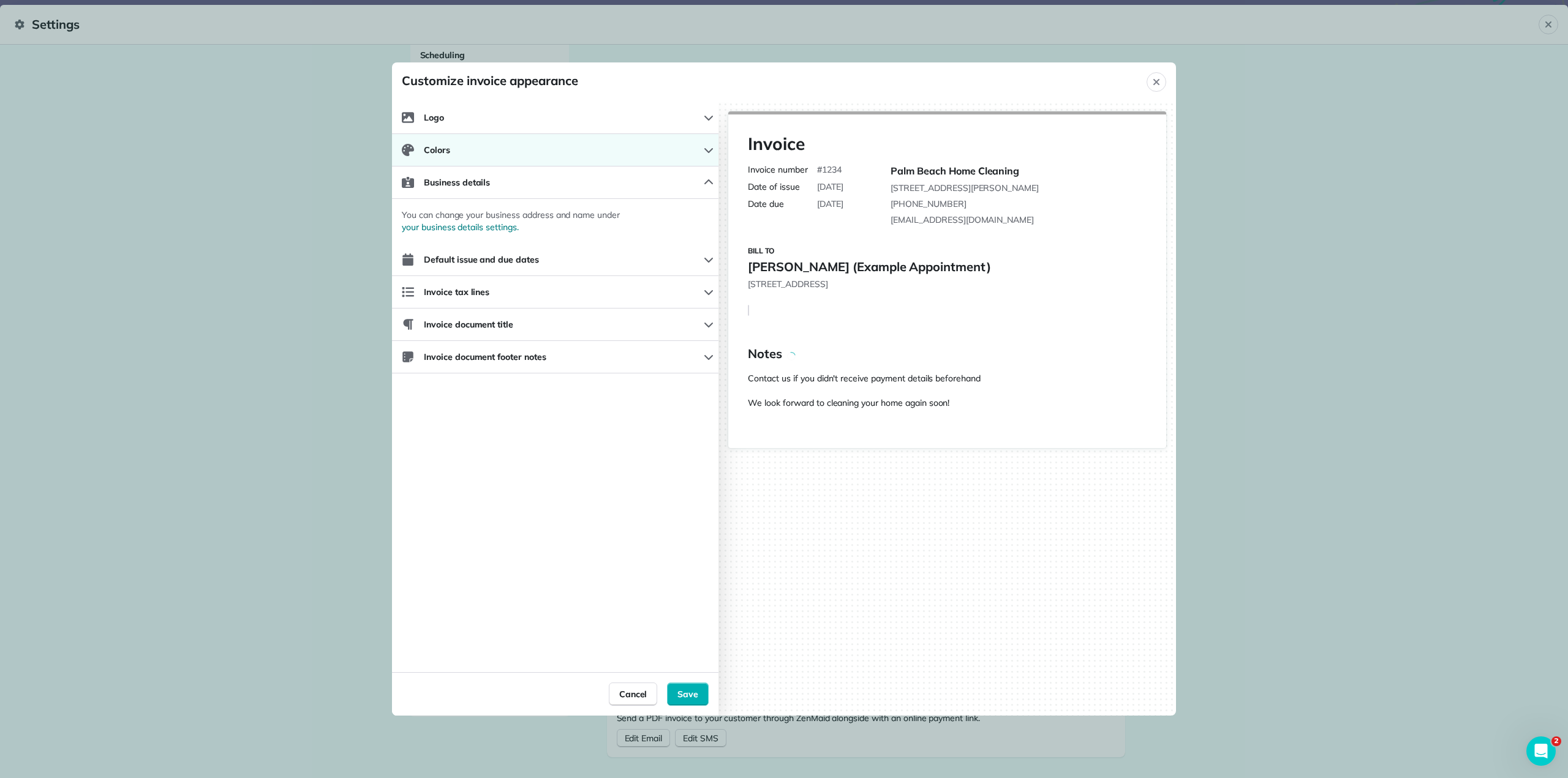
click at [643, 149] on button "Colors" at bounding box center [555, 150] width 326 height 32
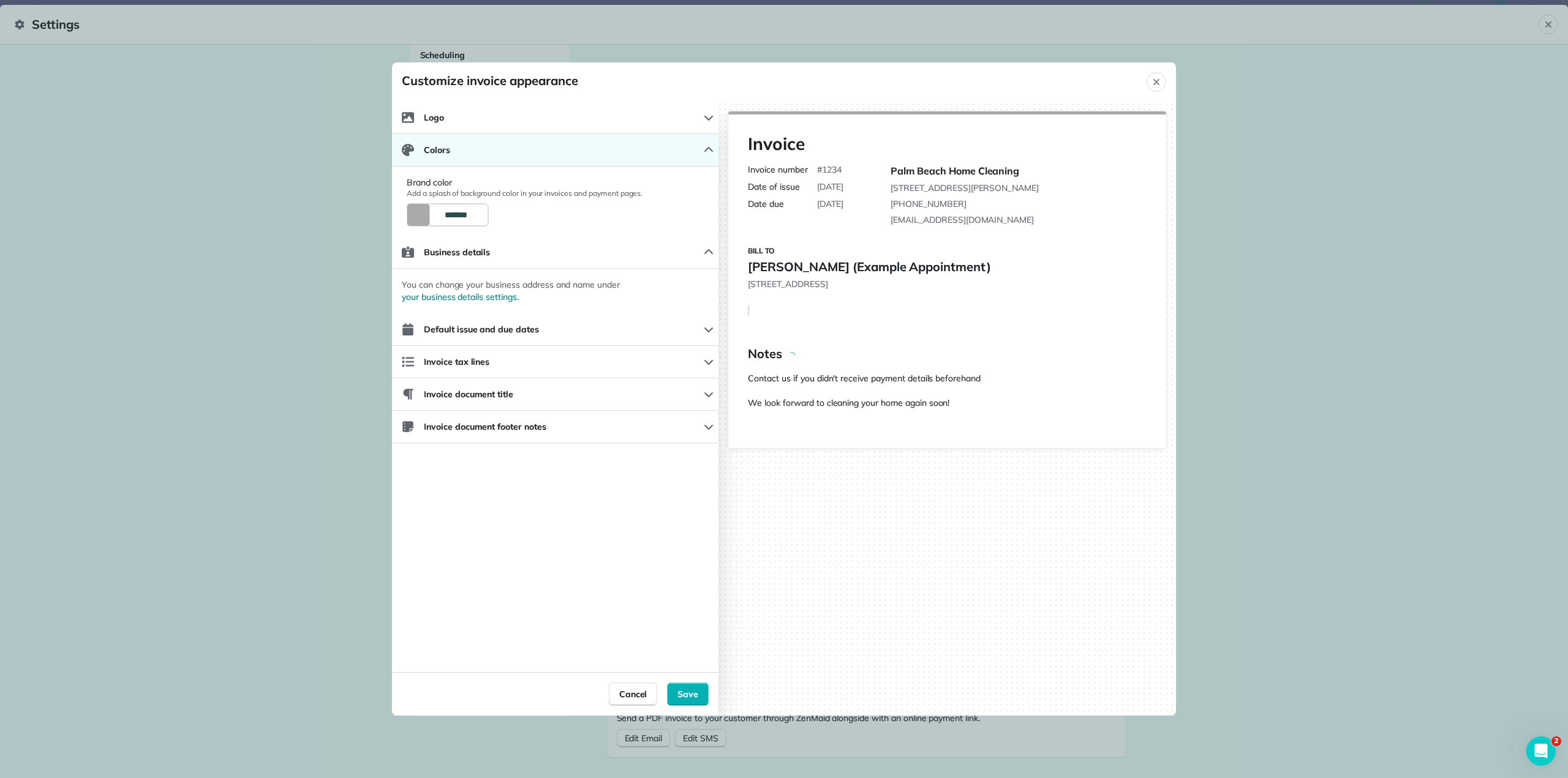
click at [659, 154] on button "Colors" at bounding box center [555, 150] width 326 height 32
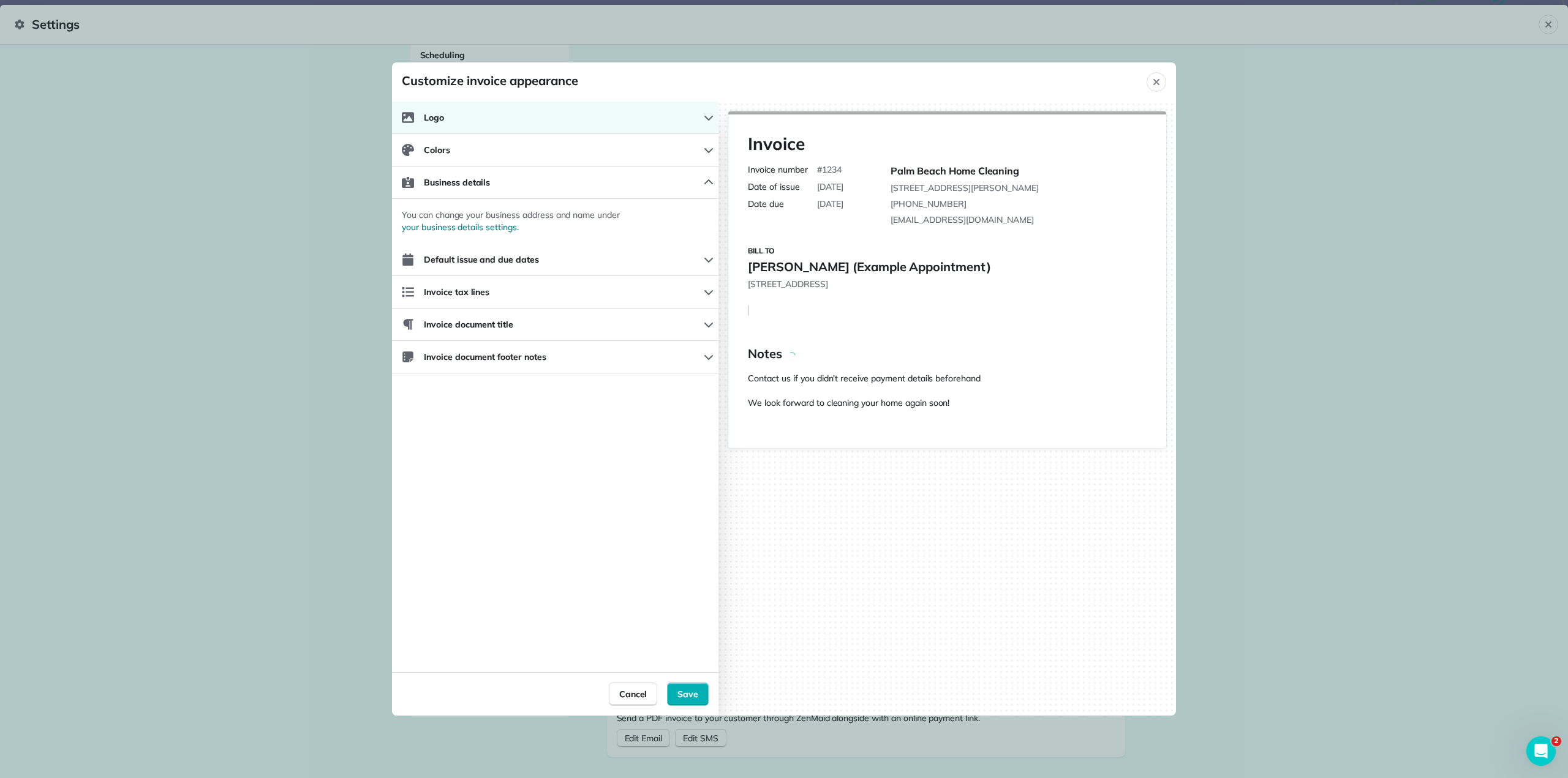
click at [666, 131] on button "Logo" at bounding box center [555, 118] width 326 height 32
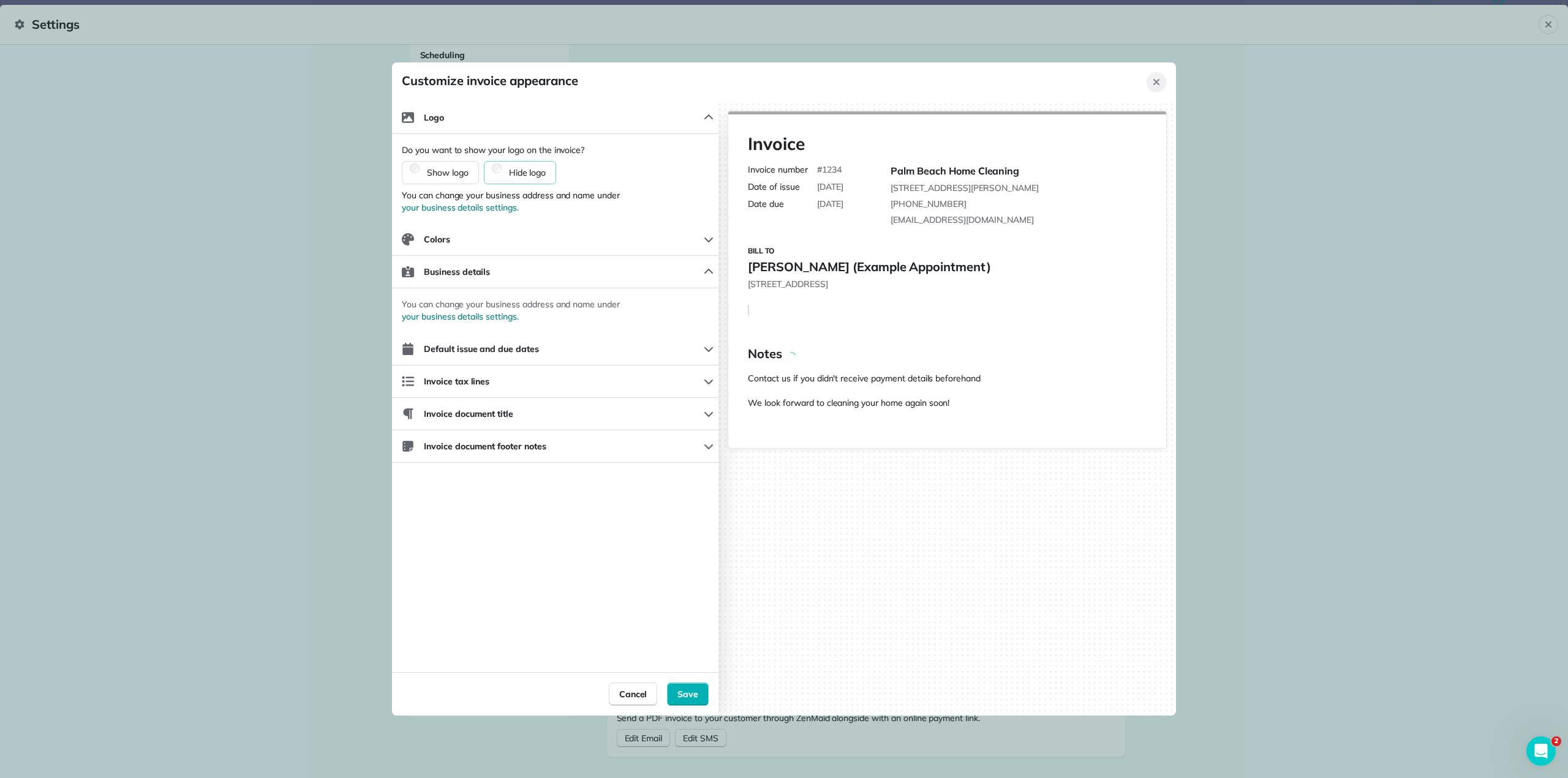
click at [1155, 81] on icon "Close" at bounding box center [1156, 82] width 6 height 6
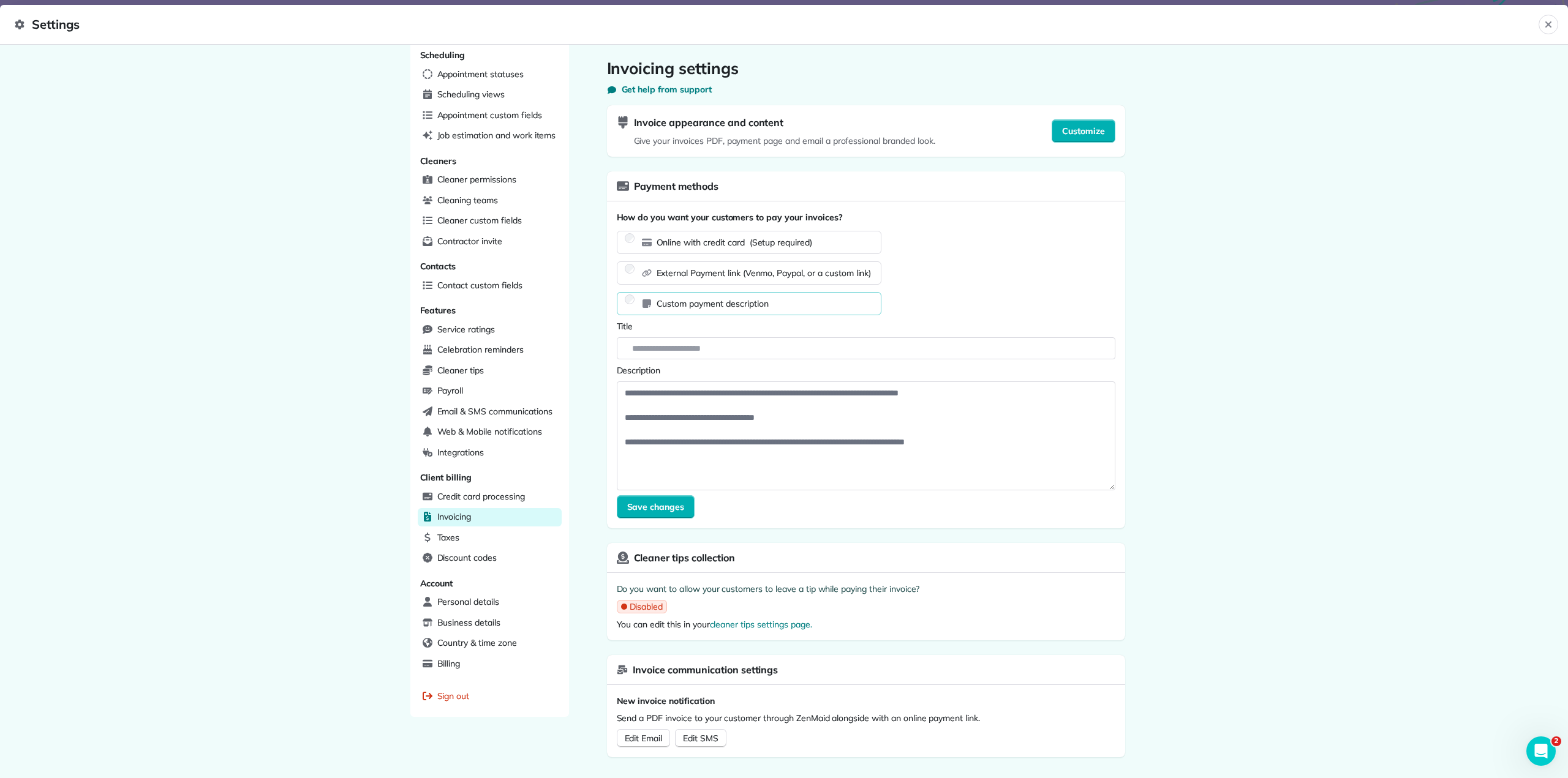
scroll to position [0, 0]
